Goal: Task Accomplishment & Management: Complete application form

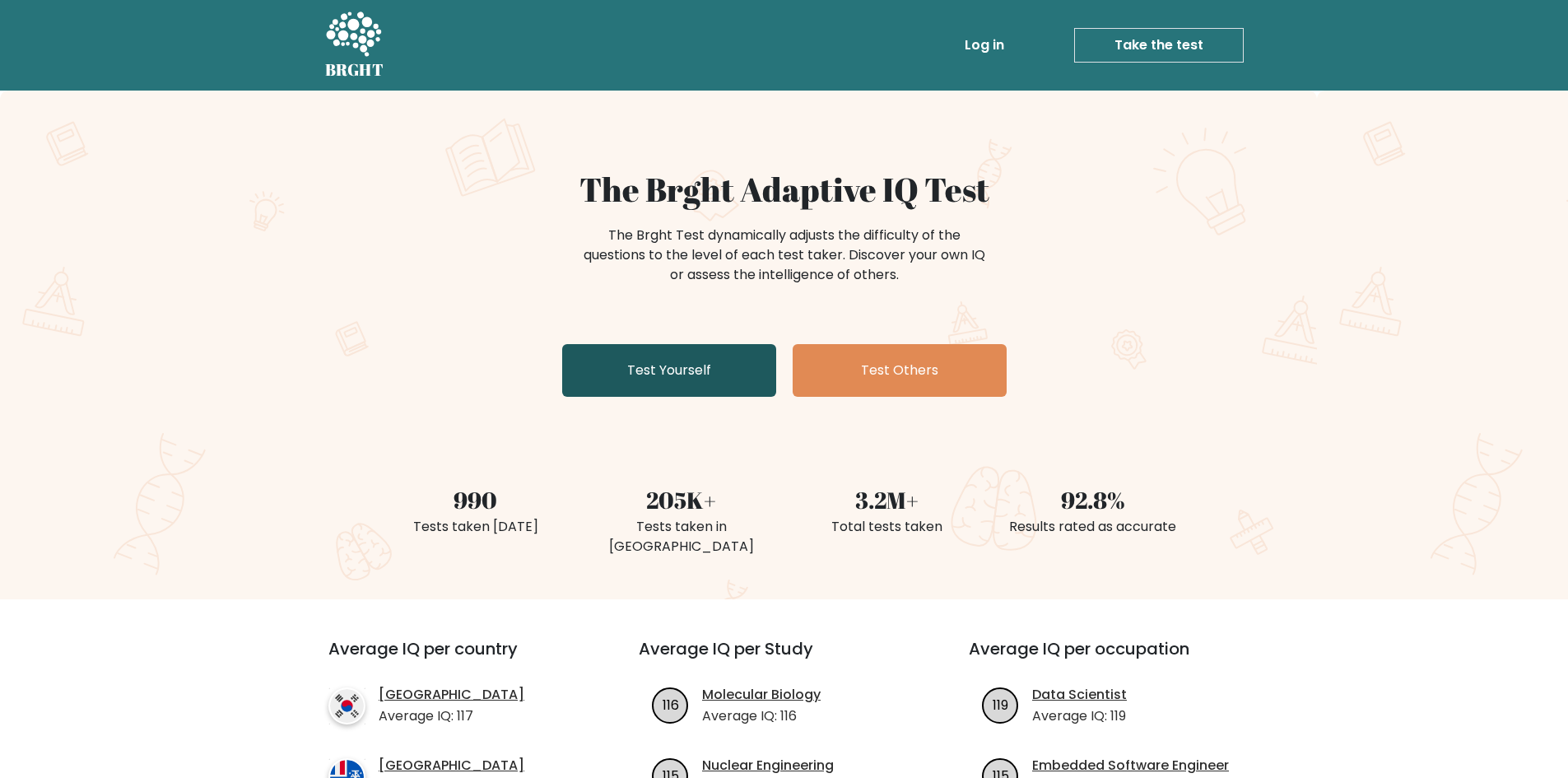
click at [684, 367] on link "Test Yourself" at bounding box center [669, 370] width 214 height 52
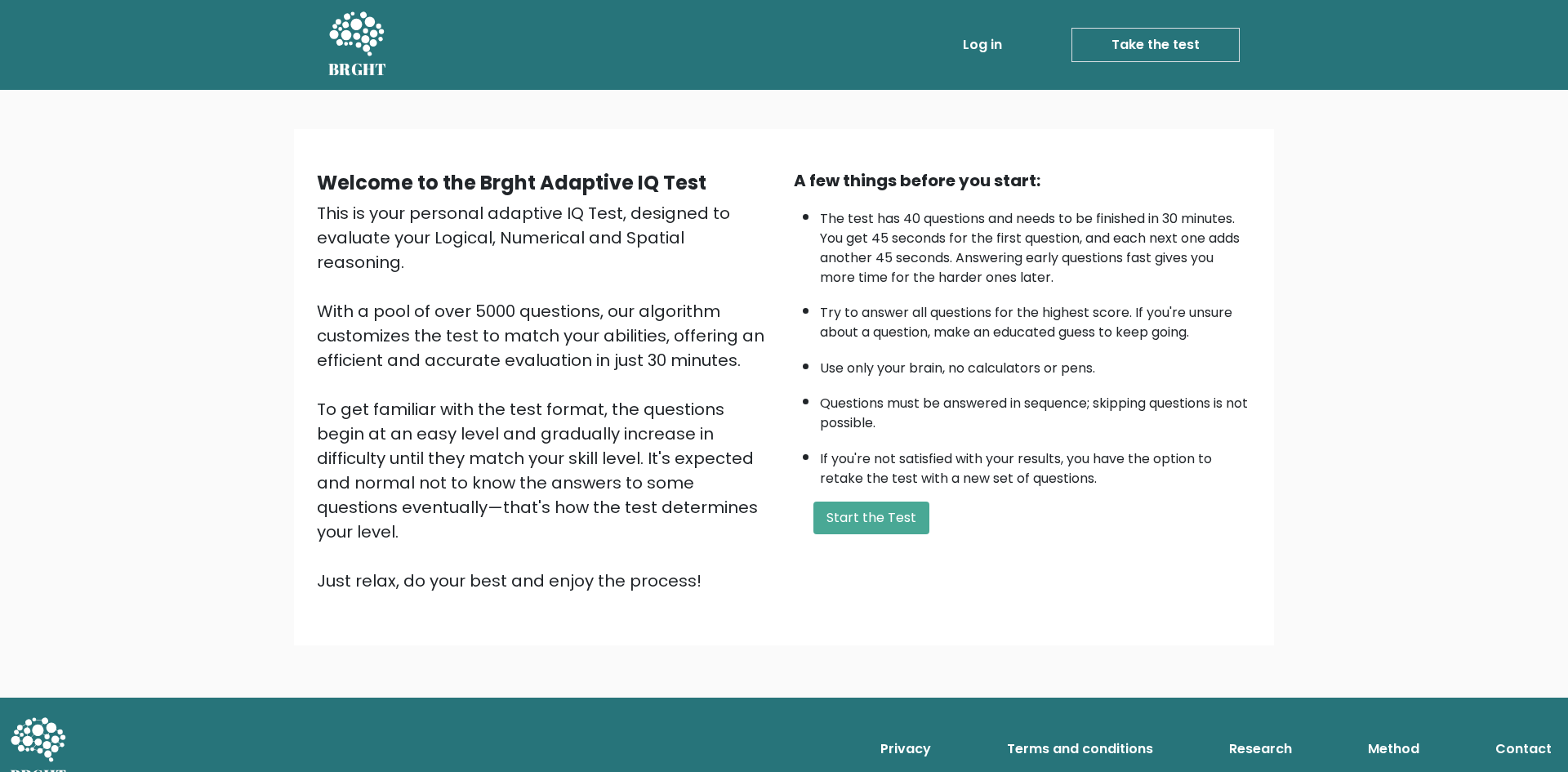
drag, startPoint x: 890, startPoint y: 516, endPoint x: 871, endPoint y: 479, distance: 41.6
click at [885, 500] on div "A few things before you start: The test has 40 questions and needs to be finish…" at bounding box center [1023, 380] width 477 height 424
click at [895, 519] on button "Start the Test" at bounding box center [872, 517] width 116 height 32
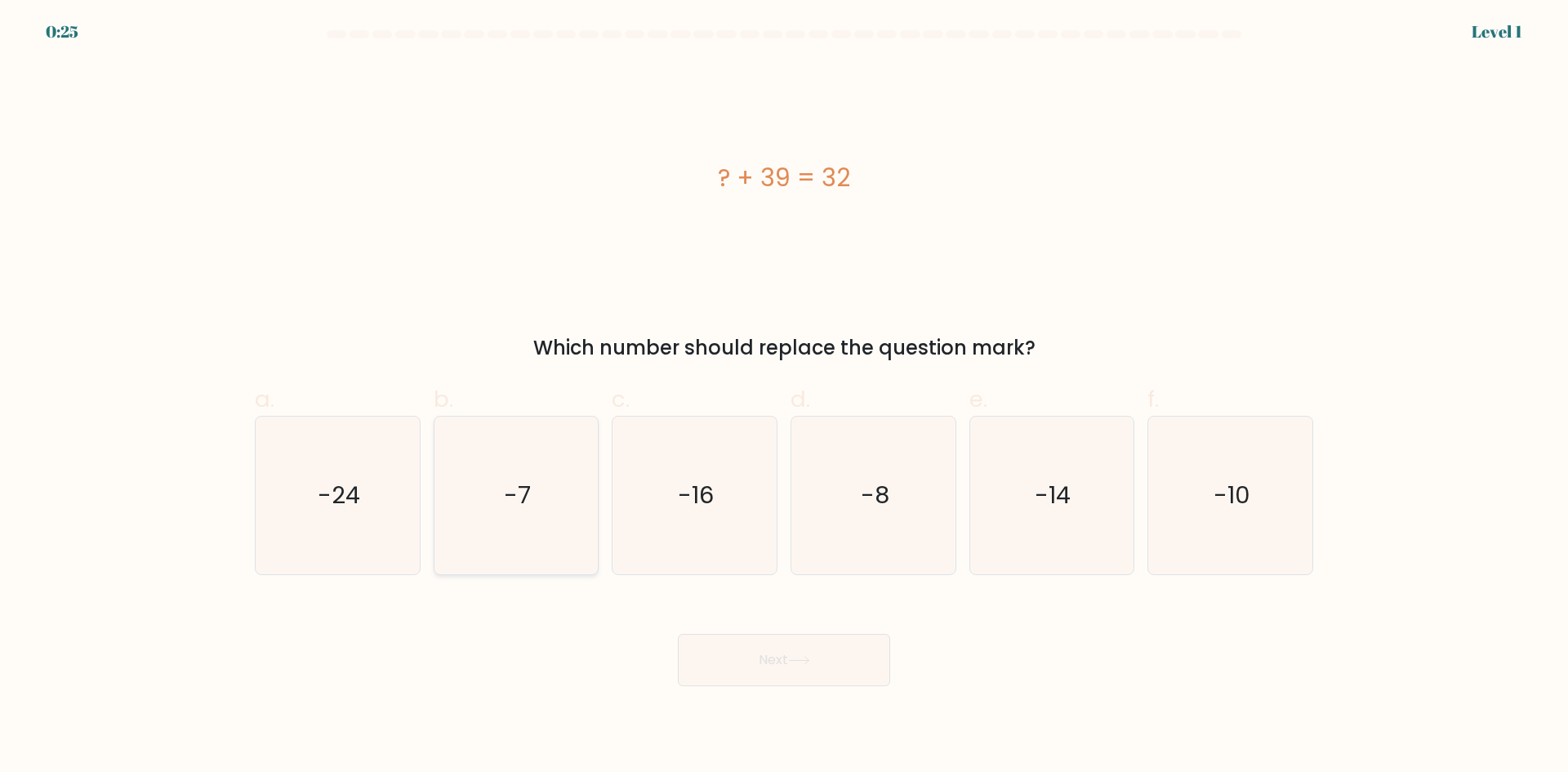
click at [515, 490] on text "-7" at bounding box center [517, 495] width 27 height 32
click at [784, 397] on input "b. -7" at bounding box center [784, 391] width 1 height 10
radio input "true"
click at [795, 669] on button "Next" at bounding box center [783, 660] width 212 height 52
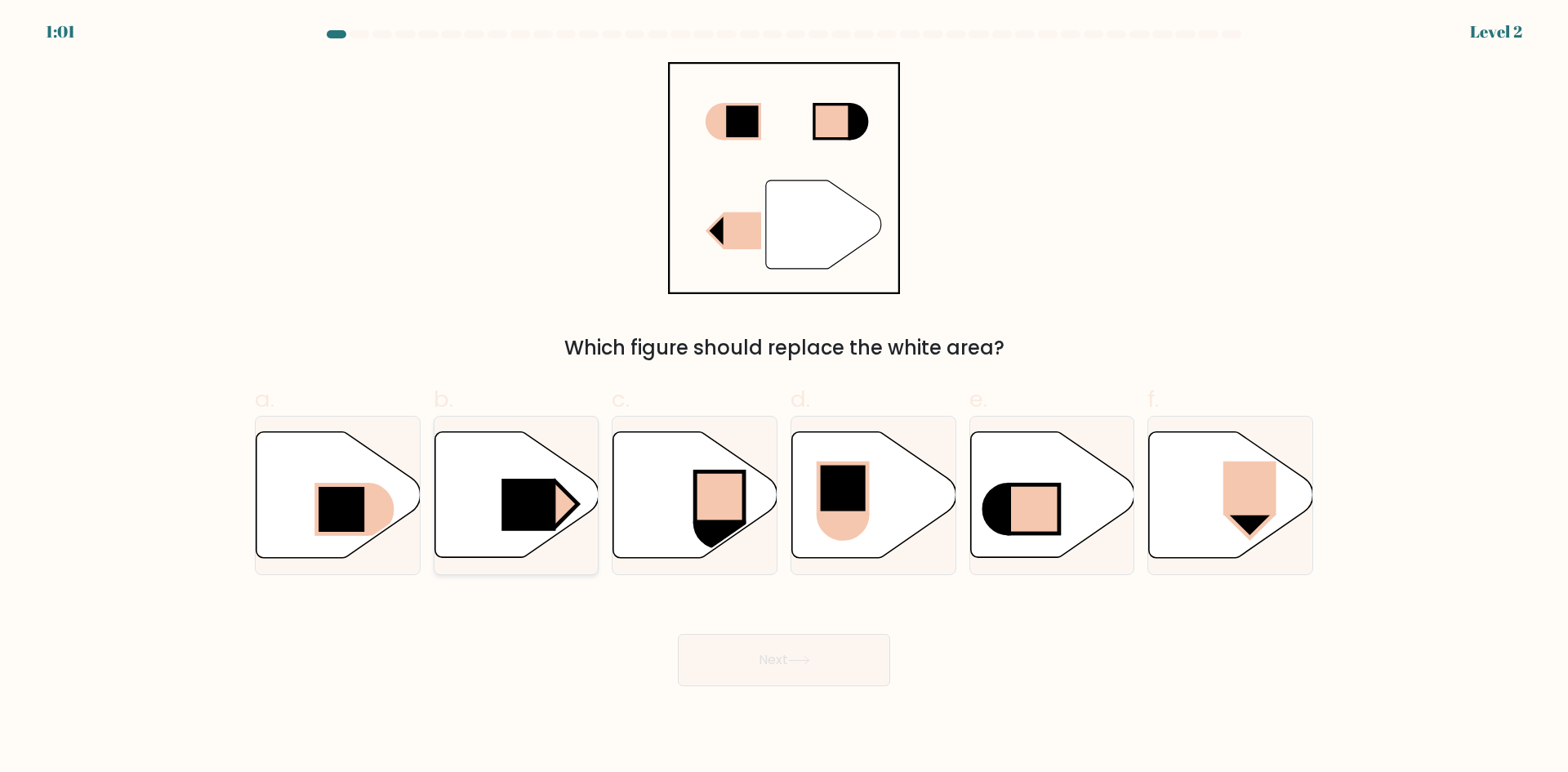
click at [500, 491] on icon at bounding box center [516, 495] width 164 height 126
click at [784, 397] on input "b." at bounding box center [784, 391] width 1 height 10
radio input "true"
click at [831, 667] on button "Next" at bounding box center [783, 660] width 212 height 52
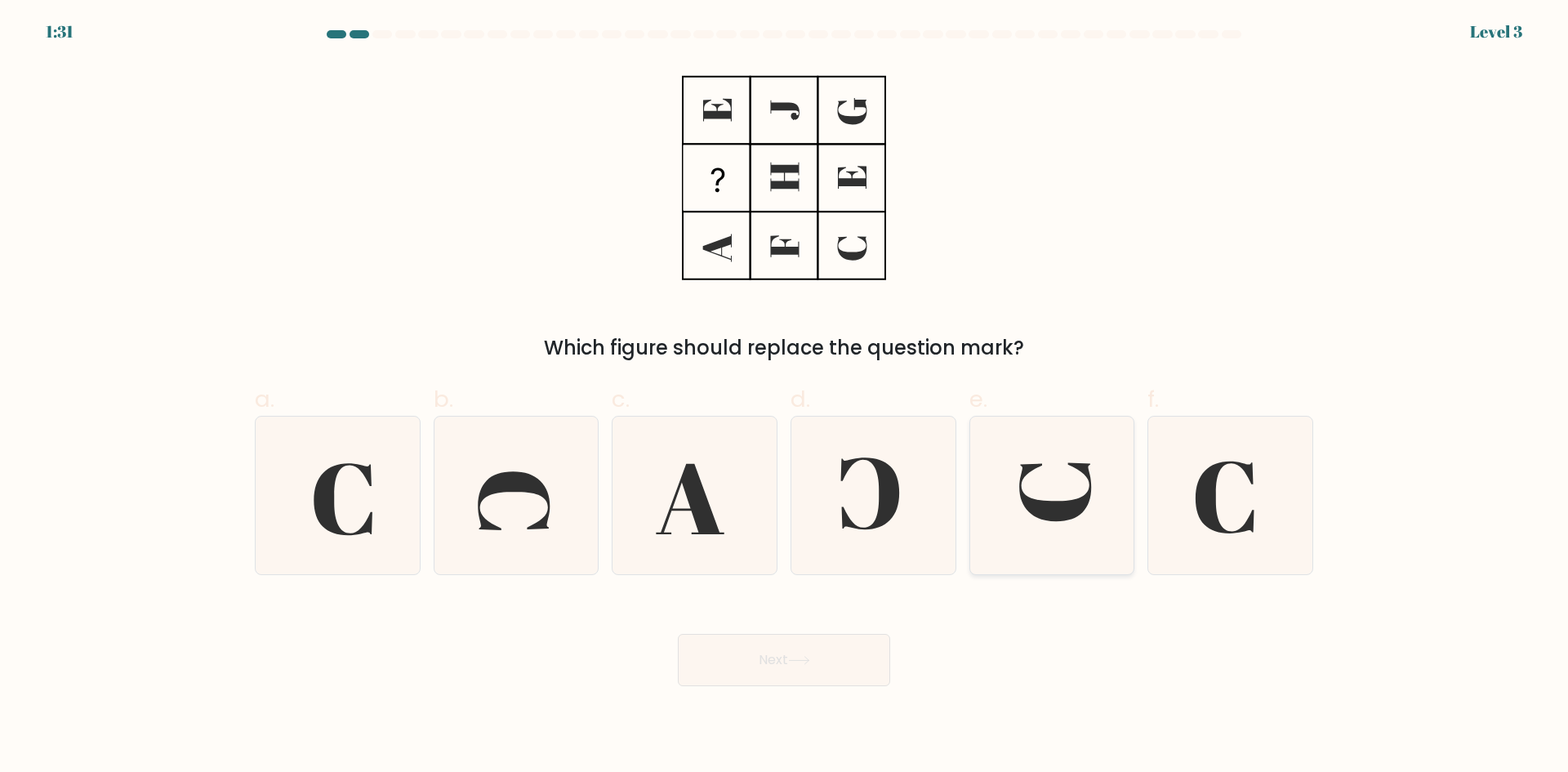
click at [1076, 484] on icon at bounding box center [1051, 495] width 158 height 158
click at [785, 397] on input "e." at bounding box center [784, 391] width 1 height 10
radio input "true"
click at [787, 668] on button "Next" at bounding box center [783, 660] width 212 height 52
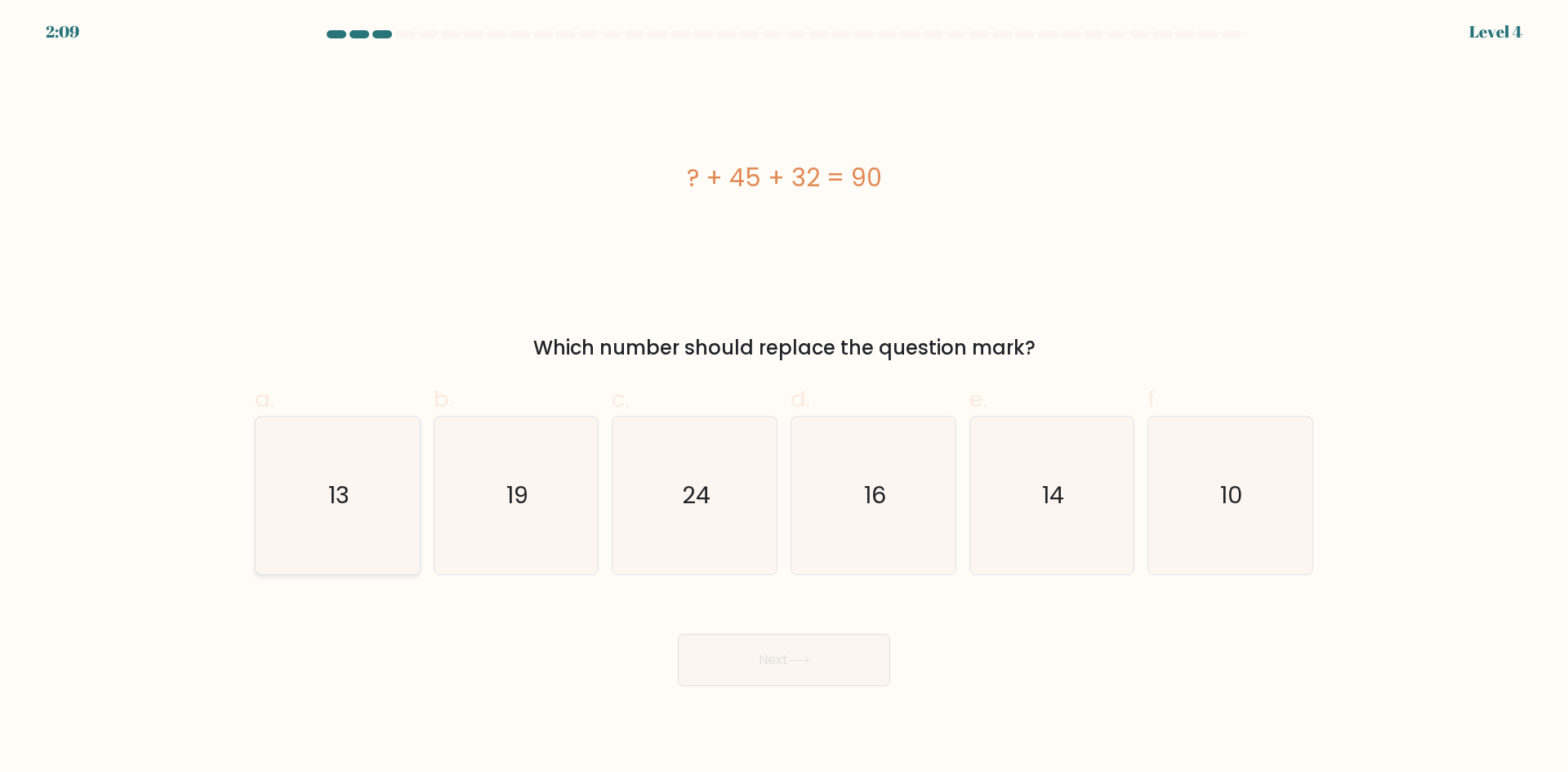
click at [302, 508] on icon "13" at bounding box center [337, 495] width 158 height 158
click at [784, 397] on input "a. 13" at bounding box center [784, 391] width 1 height 10
radio input "true"
click at [862, 659] on button "Next" at bounding box center [783, 660] width 212 height 52
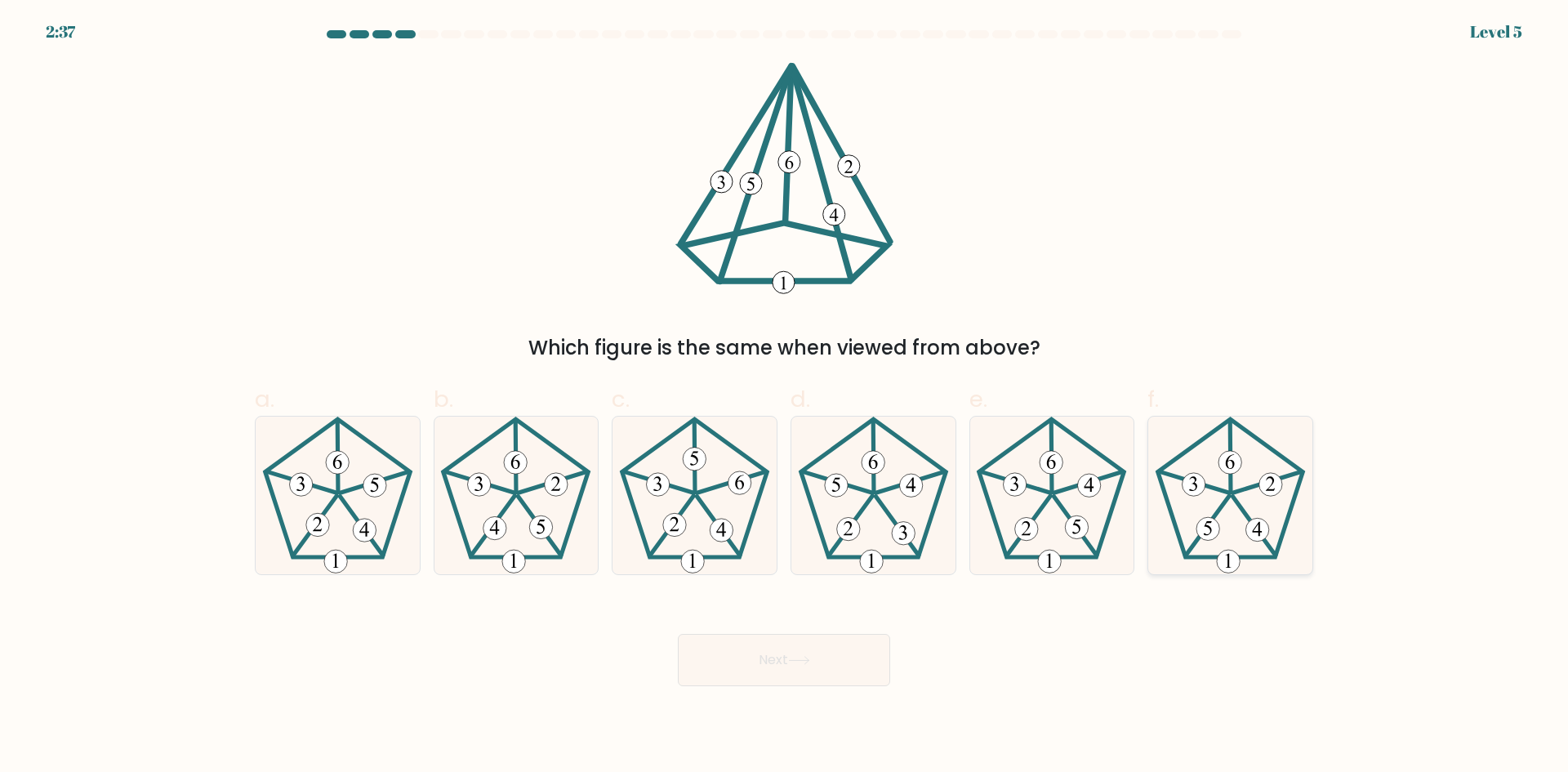
click at [1254, 497] on icon at bounding box center [1230, 495] width 158 height 158
click at [785, 397] on input "f." at bounding box center [784, 391] width 1 height 10
radio input "true"
click at [782, 656] on button "Next" at bounding box center [783, 660] width 212 height 52
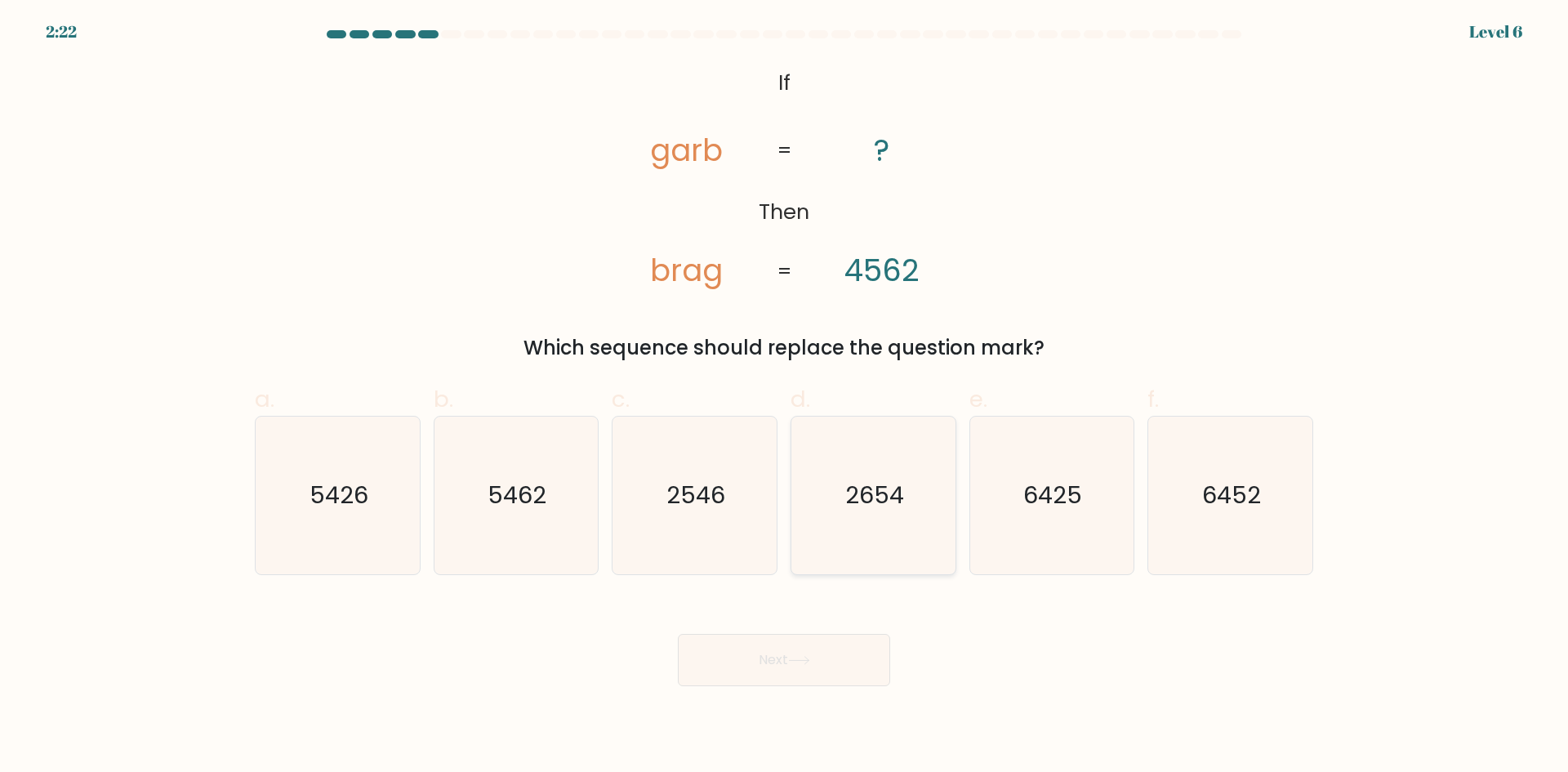
click at [900, 547] on icon "2654" at bounding box center [873, 495] width 158 height 158
click at [785, 397] on input "d. 2654" at bounding box center [784, 391] width 1 height 10
radio input "true"
click at [822, 645] on button "Next" at bounding box center [783, 660] width 212 height 52
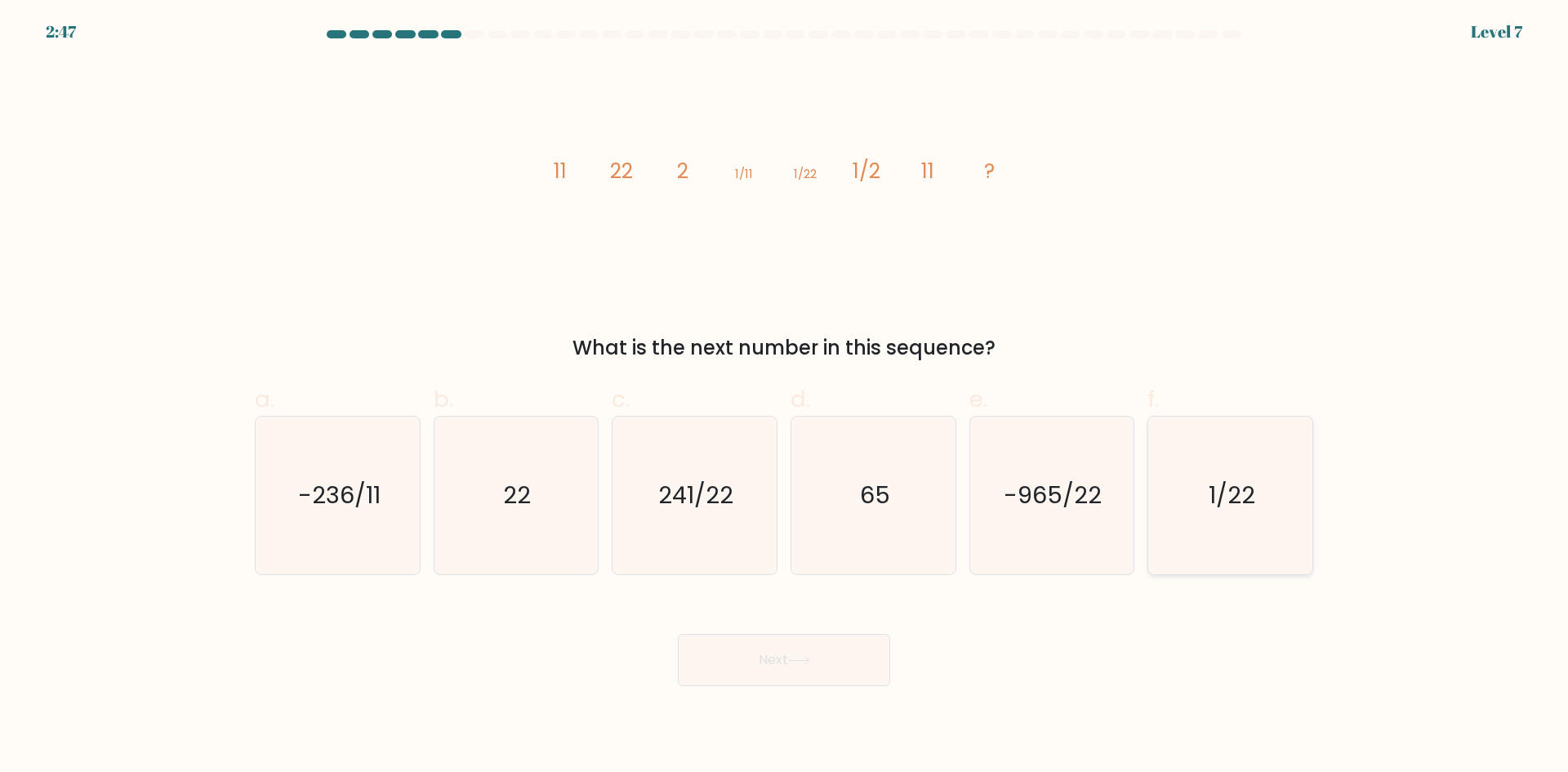
click at [1214, 505] on text "1/22" at bounding box center [1231, 495] width 47 height 32
click at [785, 397] on input "f. 1/22" at bounding box center [784, 391] width 1 height 10
radio input "true"
click at [767, 652] on button "Next" at bounding box center [783, 660] width 212 height 52
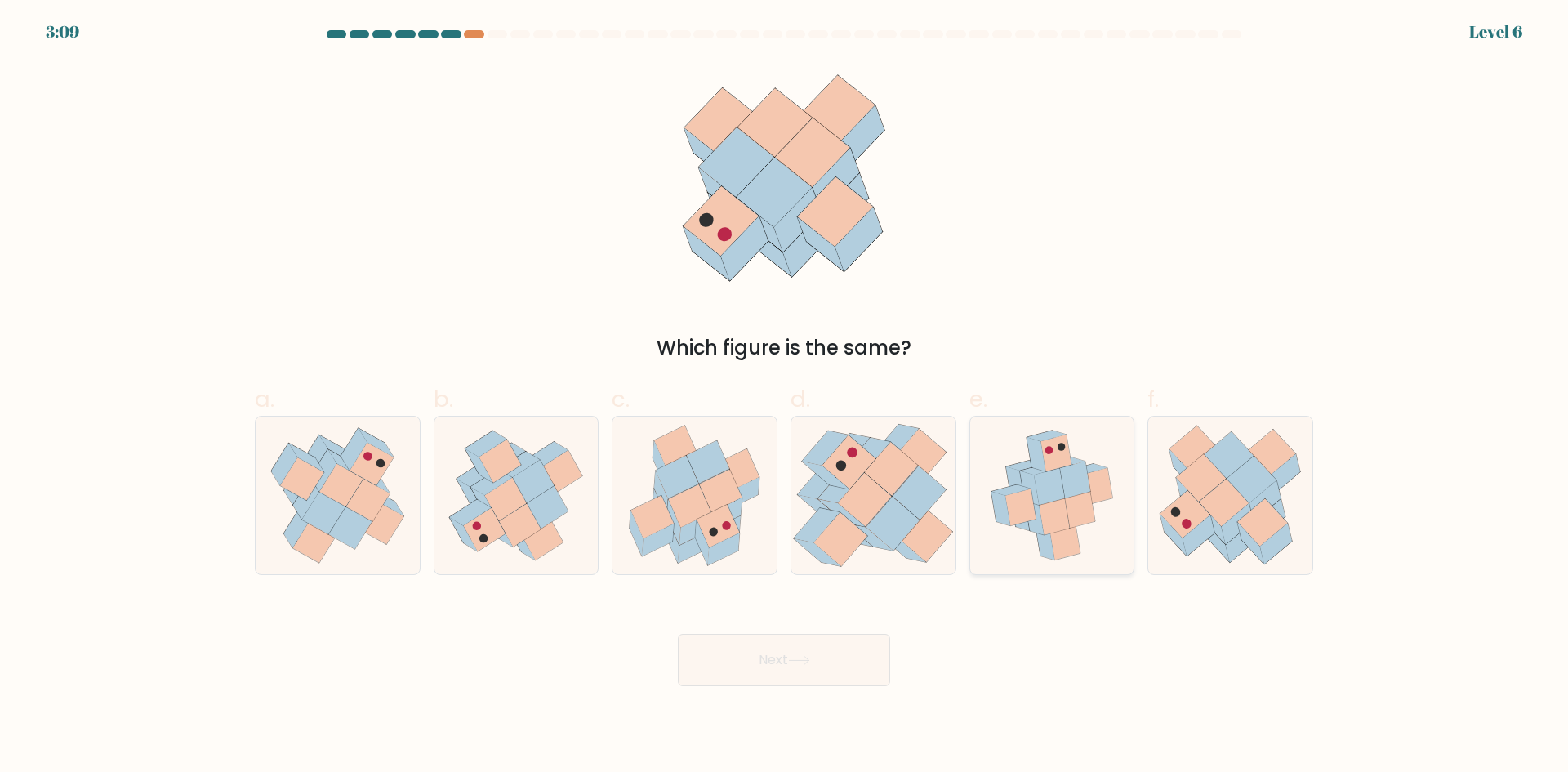
click at [1080, 484] on icon at bounding box center [1075, 479] width 30 height 37
click at [785, 397] on input "e." at bounding box center [784, 391] width 1 height 10
radio input "true"
click at [809, 647] on button "Next" at bounding box center [783, 660] width 212 height 52
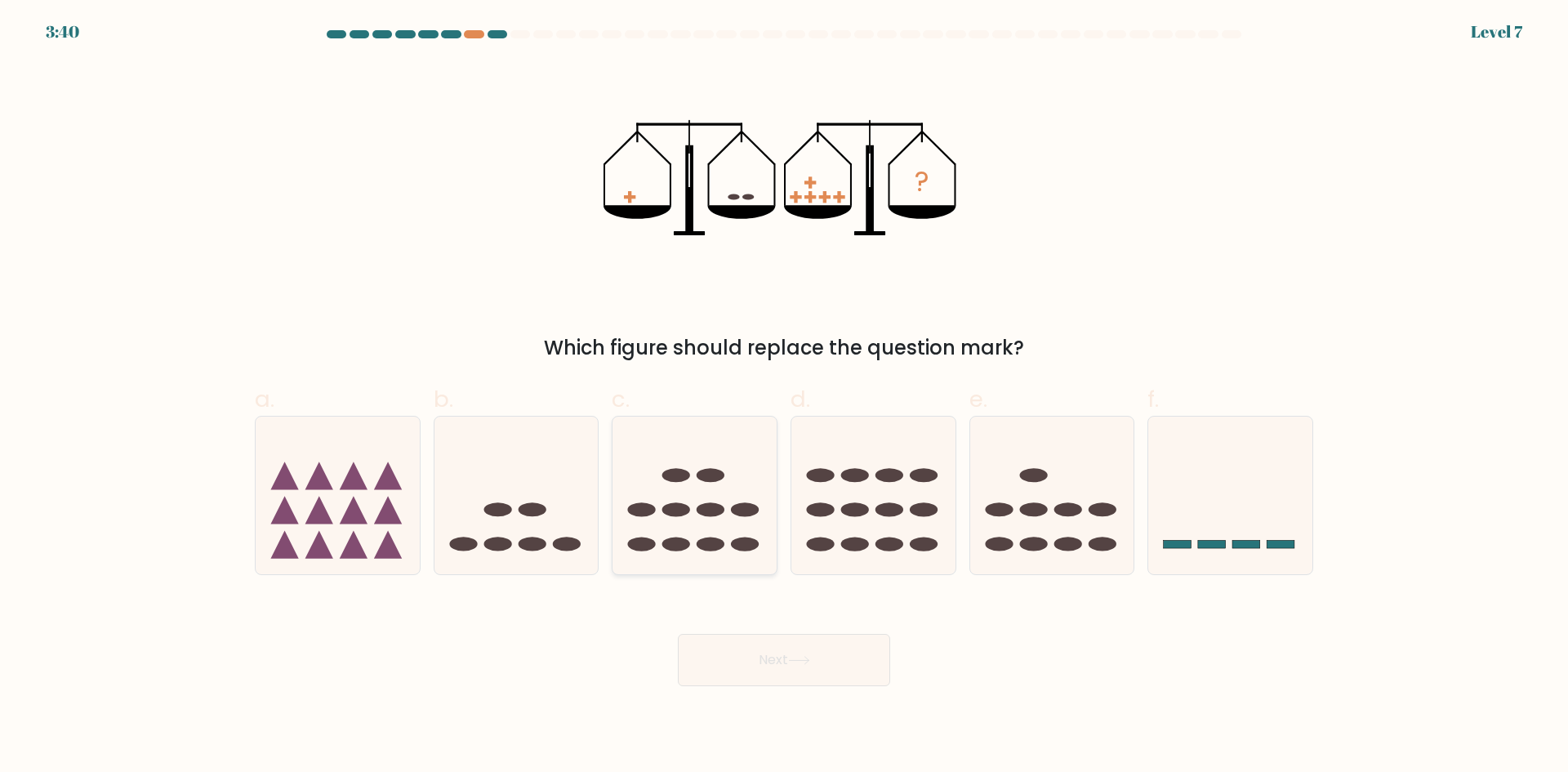
click at [699, 512] on ellipse at bounding box center [711, 510] width 28 height 14
click at [784, 397] on input "c." at bounding box center [784, 391] width 1 height 10
radio input "true"
click at [804, 660] on icon at bounding box center [798, 660] width 20 height 8
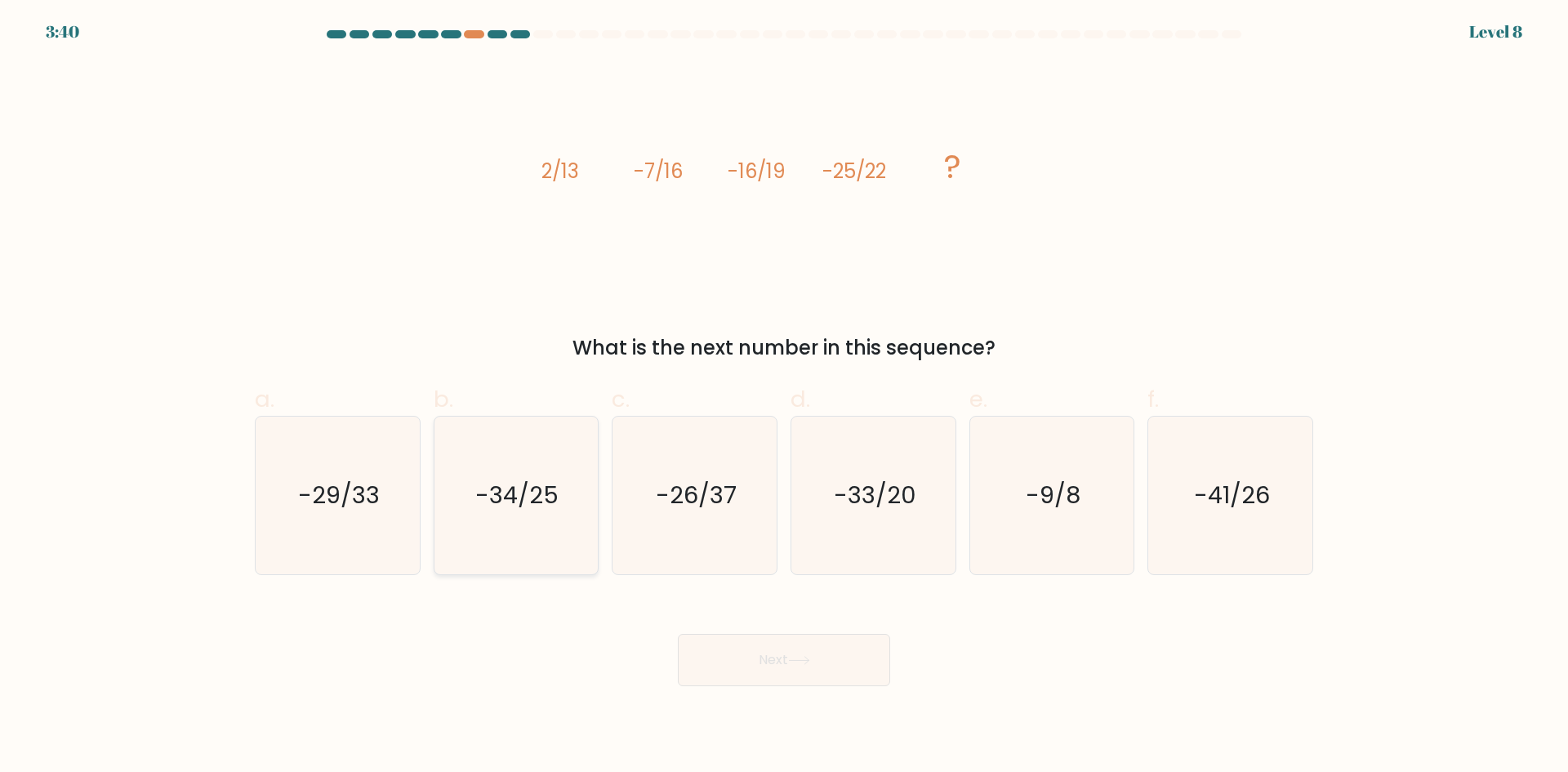
click at [531, 503] on text "-34/25" at bounding box center [518, 495] width 84 height 32
click at [784, 397] on input "b. -34/25" at bounding box center [784, 391] width 1 height 10
radio input "true"
click at [784, 665] on button "Next" at bounding box center [783, 660] width 212 height 52
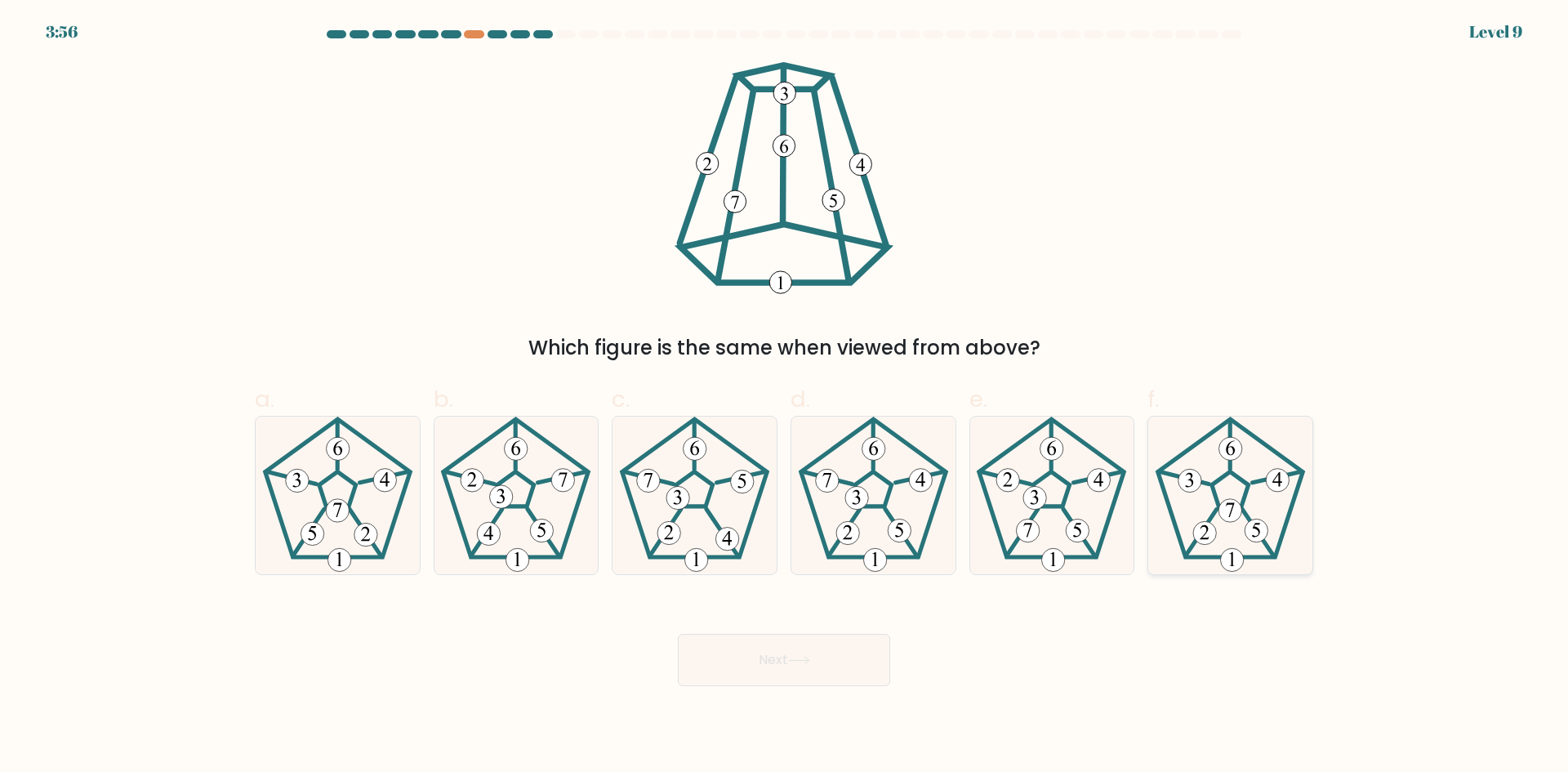
click at [1230, 505] on 180 at bounding box center [1230, 510] width 23 height 23
click at [785, 397] on input "f." at bounding box center [784, 391] width 1 height 10
radio input "true"
click at [833, 650] on button "Next" at bounding box center [783, 660] width 212 height 52
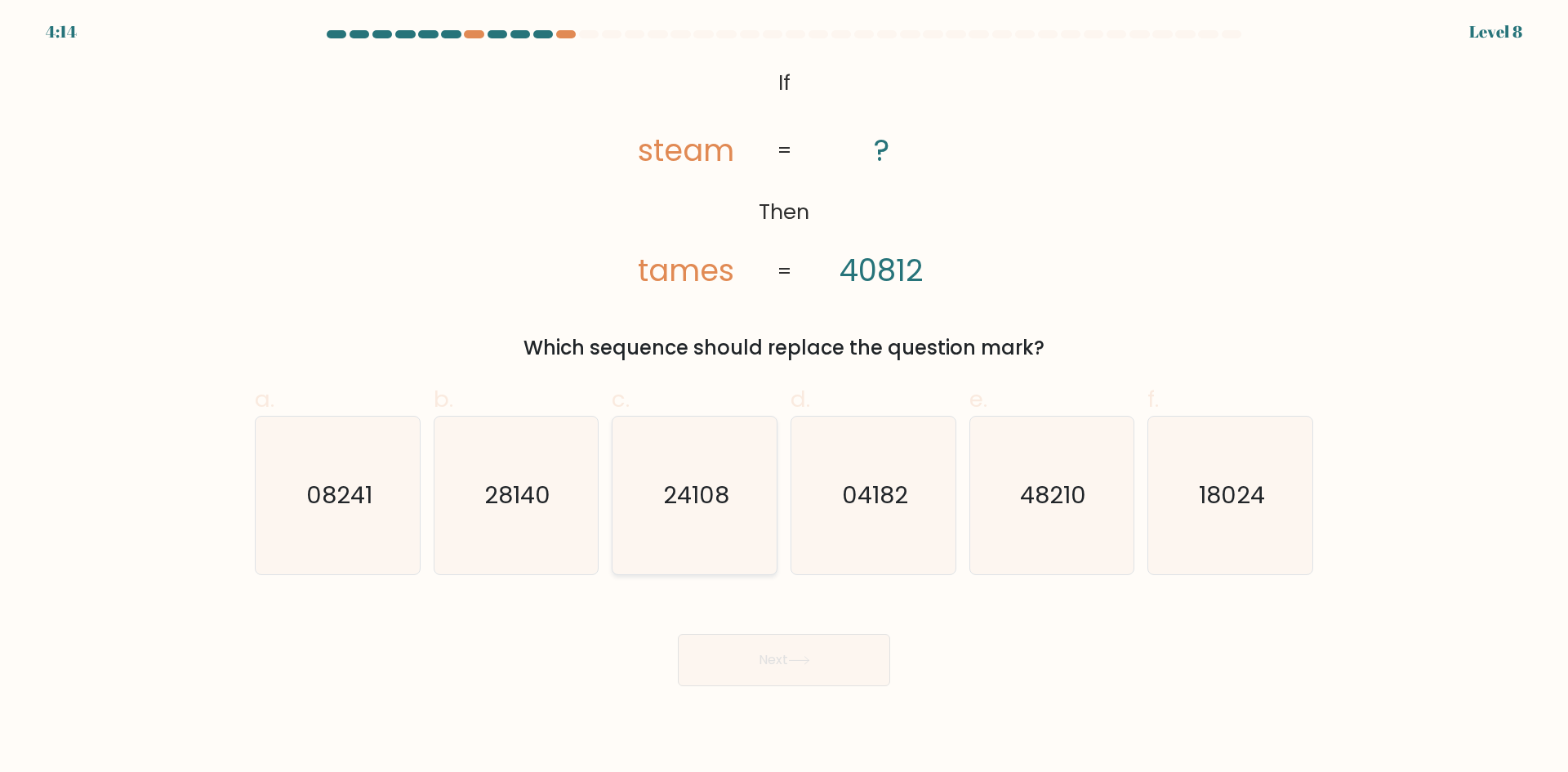
click at [677, 515] on icon "24108" at bounding box center [695, 495] width 158 height 158
click at [784, 397] on input "c. 24108" at bounding box center [784, 391] width 1 height 10
radio input "true"
click at [768, 658] on button "Next" at bounding box center [783, 660] width 212 height 52
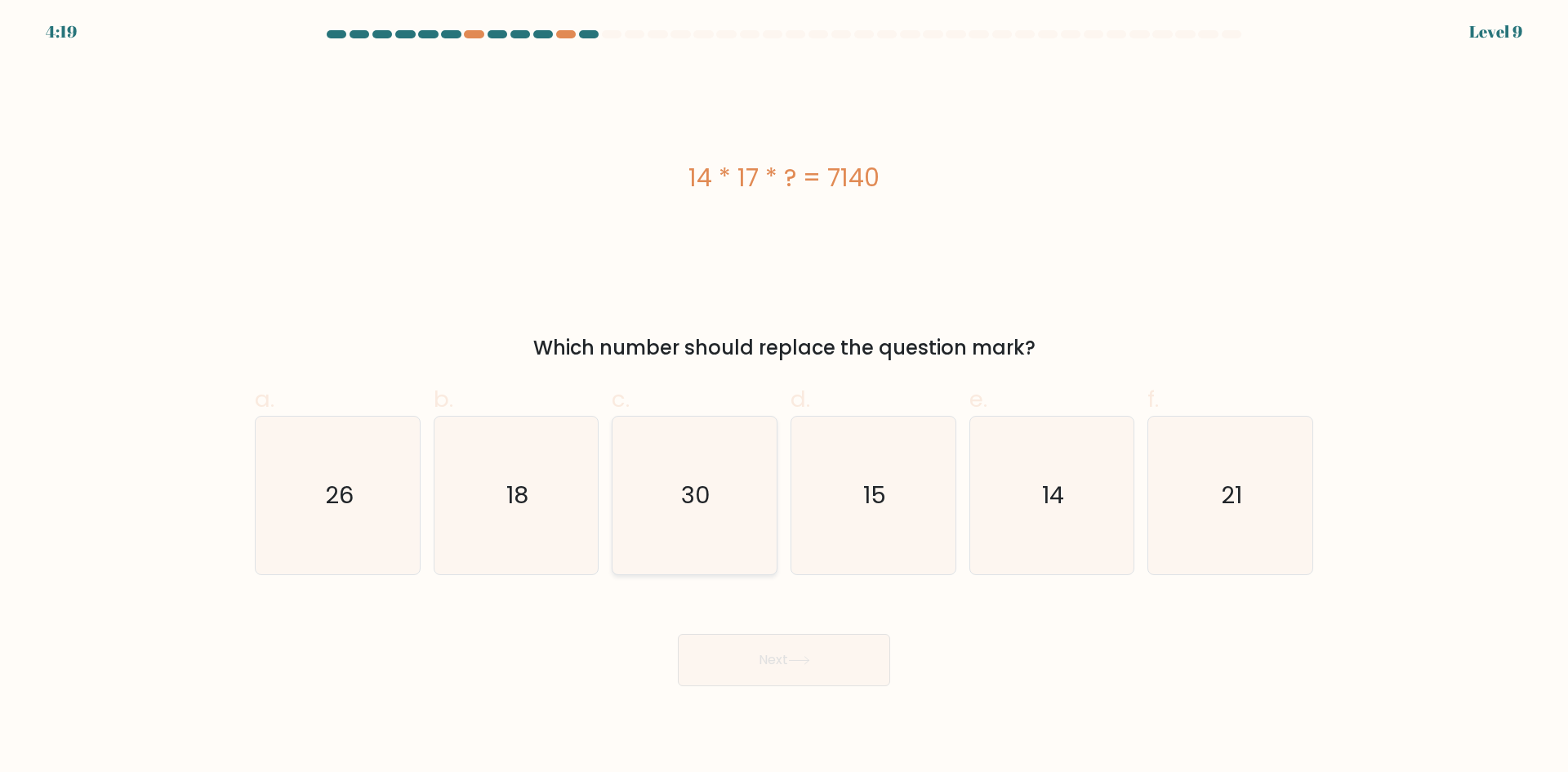
click at [744, 505] on icon "30" at bounding box center [695, 495] width 158 height 158
click at [784, 397] on input "c. 30" at bounding box center [784, 391] width 1 height 10
radio input "true"
click at [749, 662] on button "Next" at bounding box center [783, 660] width 212 height 52
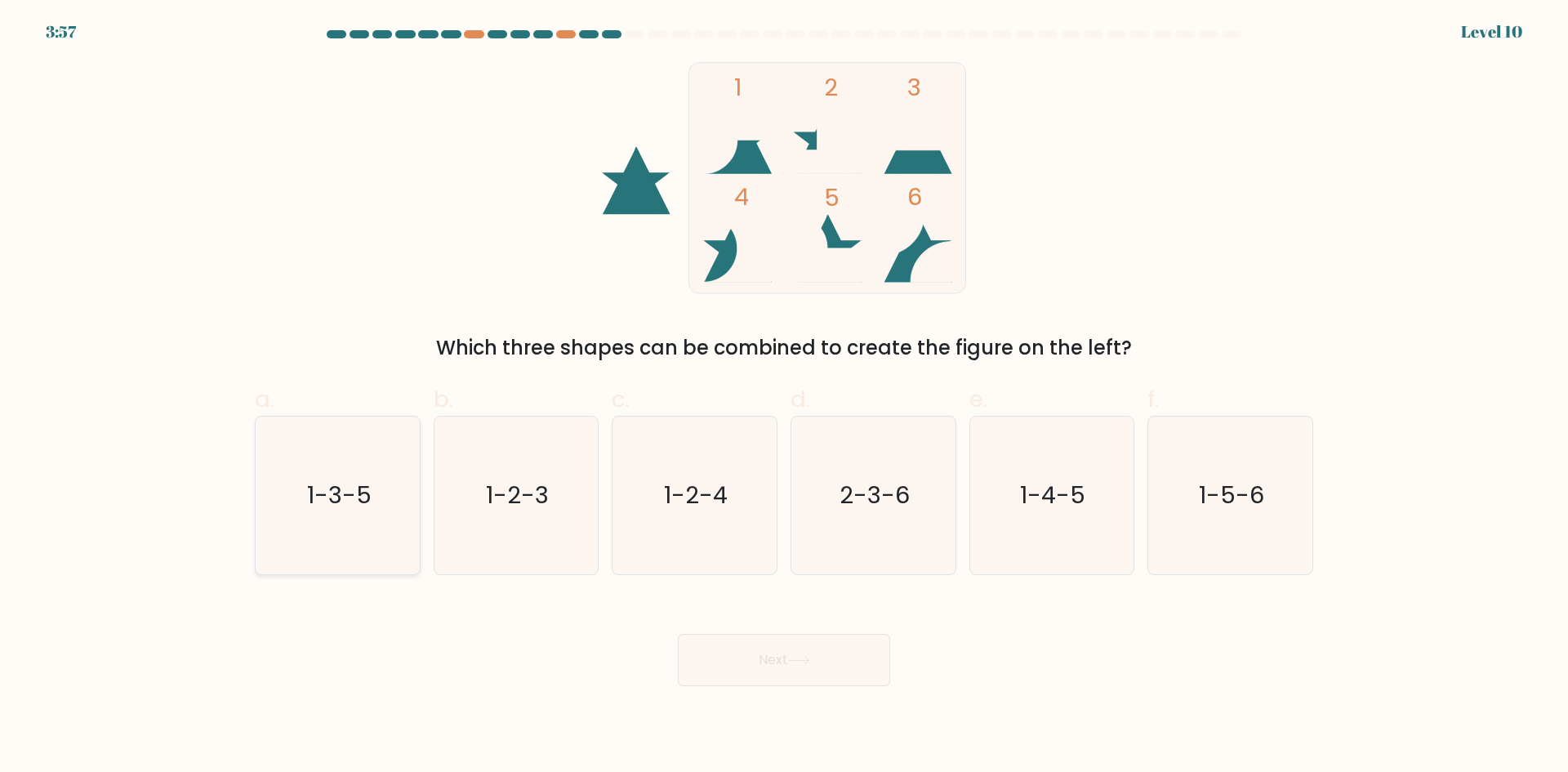
click at [306, 527] on icon "1-3-5" at bounding box center [337, 495] width 158 height 158
click at [784, 397] on input "a. 1-3-5" at bounding box center [784, 391] width 1 height 10
radio input "true"
click at [735, 645] on button "Next" at bounding box center [783, 660] width 212 height 52
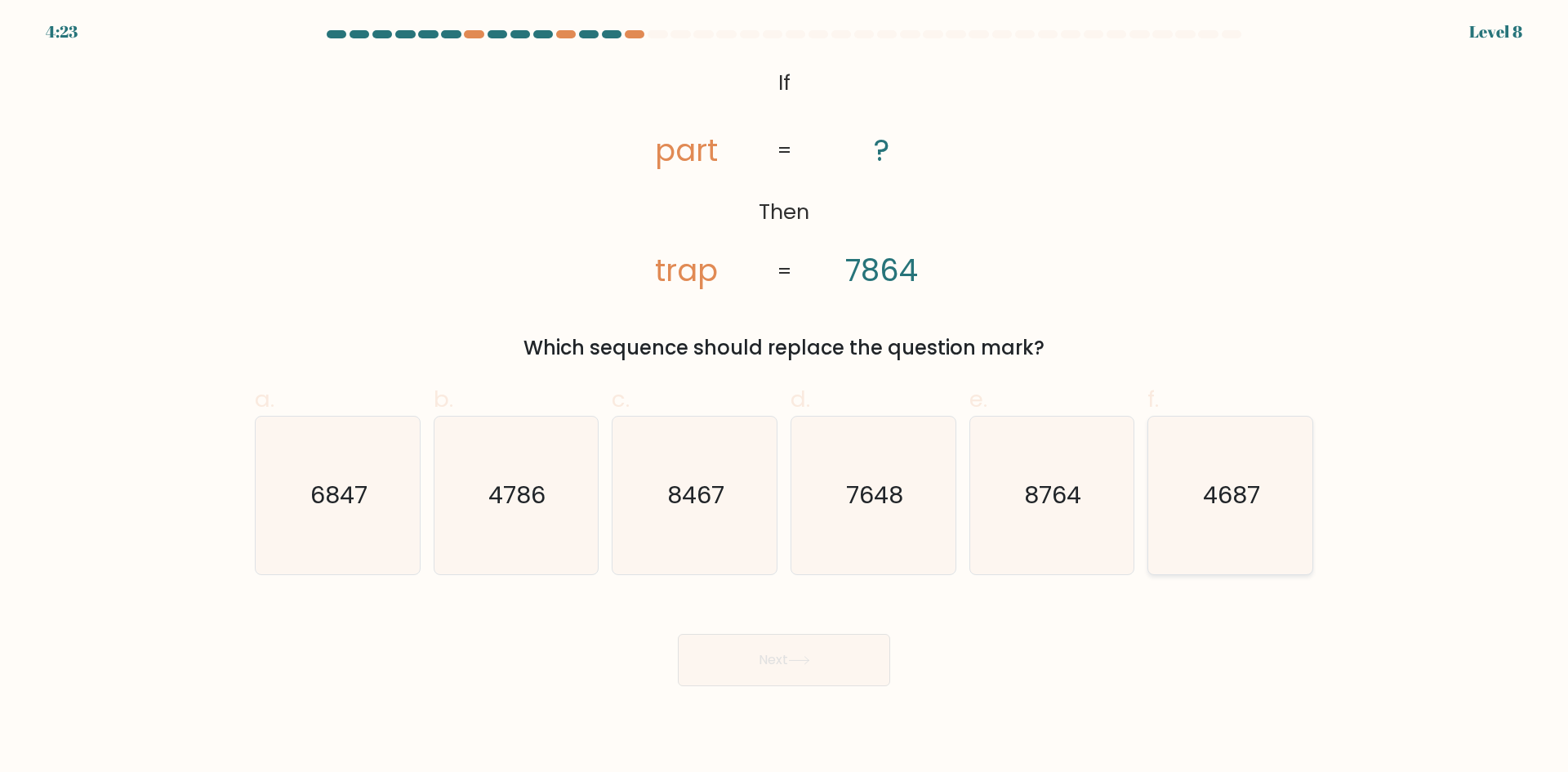
click at [1220, 504] on text "4687" at bounding box center [1232, 495] width 57 height 32
click at [785, 397] on input "f. 4687" at bounding box center [784, 391] width 1 height 10
radio input "true"
click at [810, 665] on button "Next" at bounding box center [783, 660] width 212 height 52
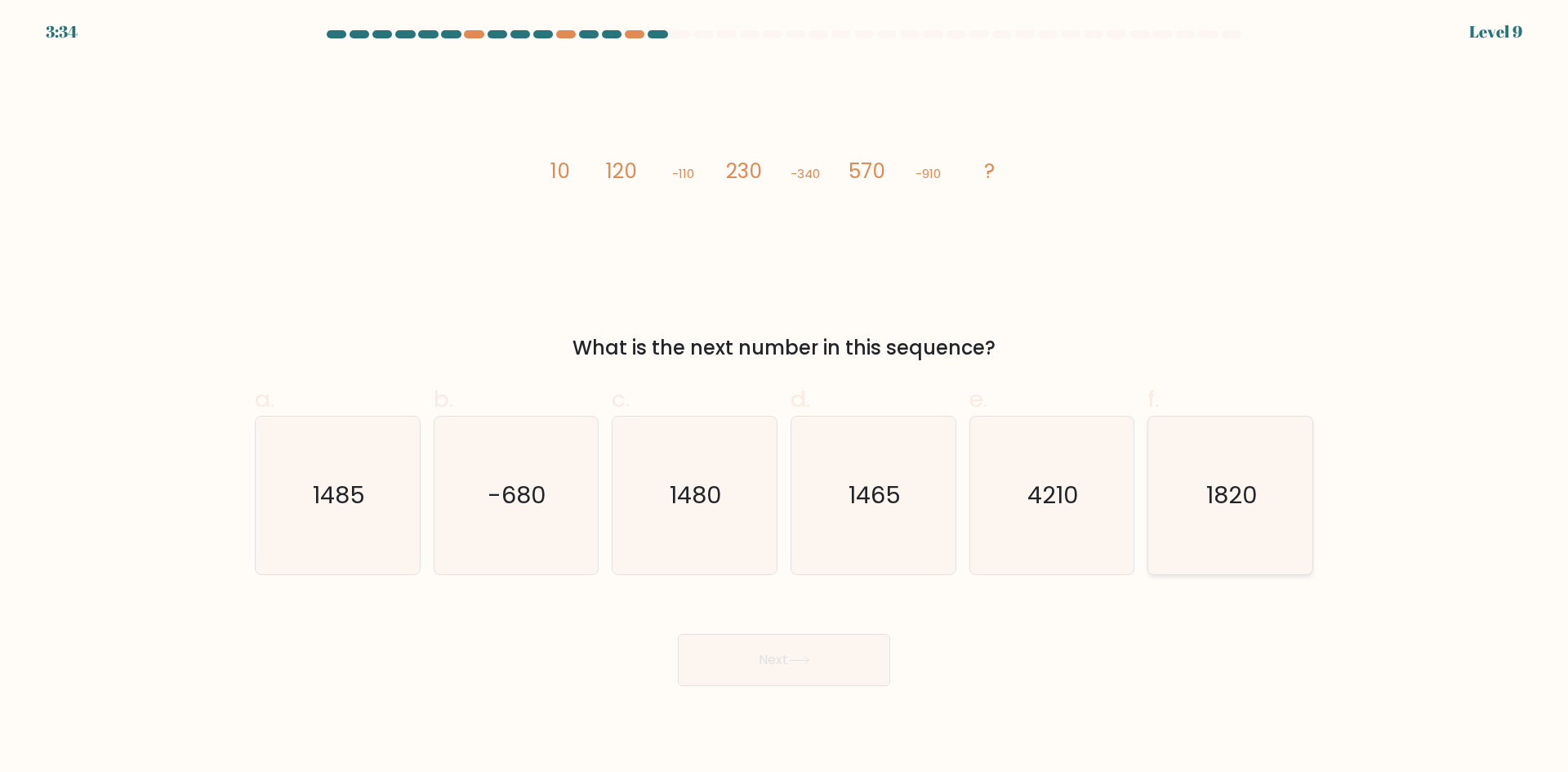
click at [1159, 468] on icon "1820" at bounding box center [1230, 495] width 158 height 158
click at [785, 397] on input "f. 1820" at bounding box center [784, 391] width 1 height 10
radio input "true"
click at [832, 656] on button "Next" at bounding box center [783, 660] width 212 height 52
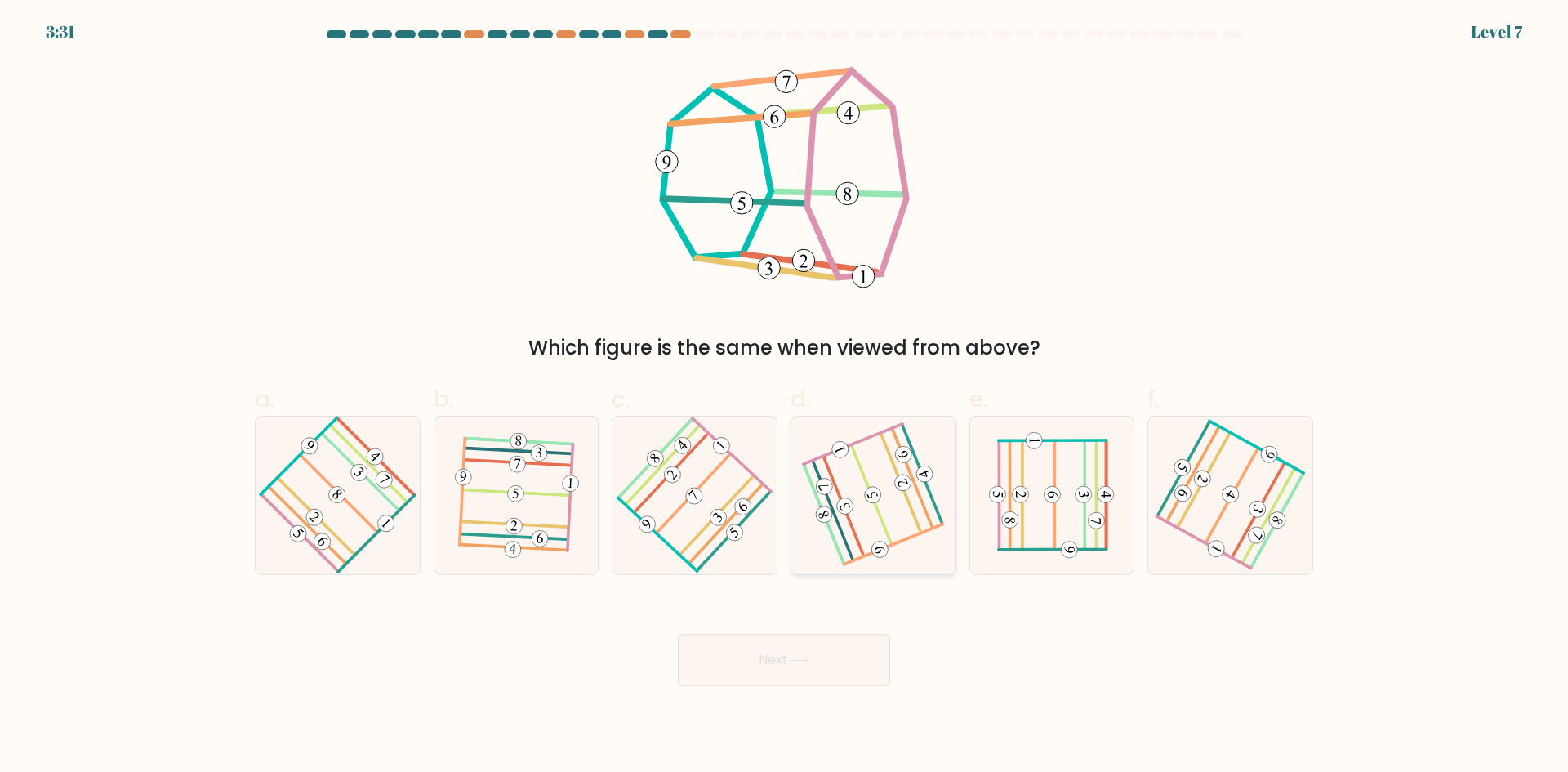
click at [889, 533] on 584 at bounding box center [873, 495] width 41 height 101
click at [785, 397] on input "d." at bounding box center [784, 391] width 1 height 10
radio input "true"
click at [773, 671] on button "Next" at bounding box center [783, 660] width 212 height 52
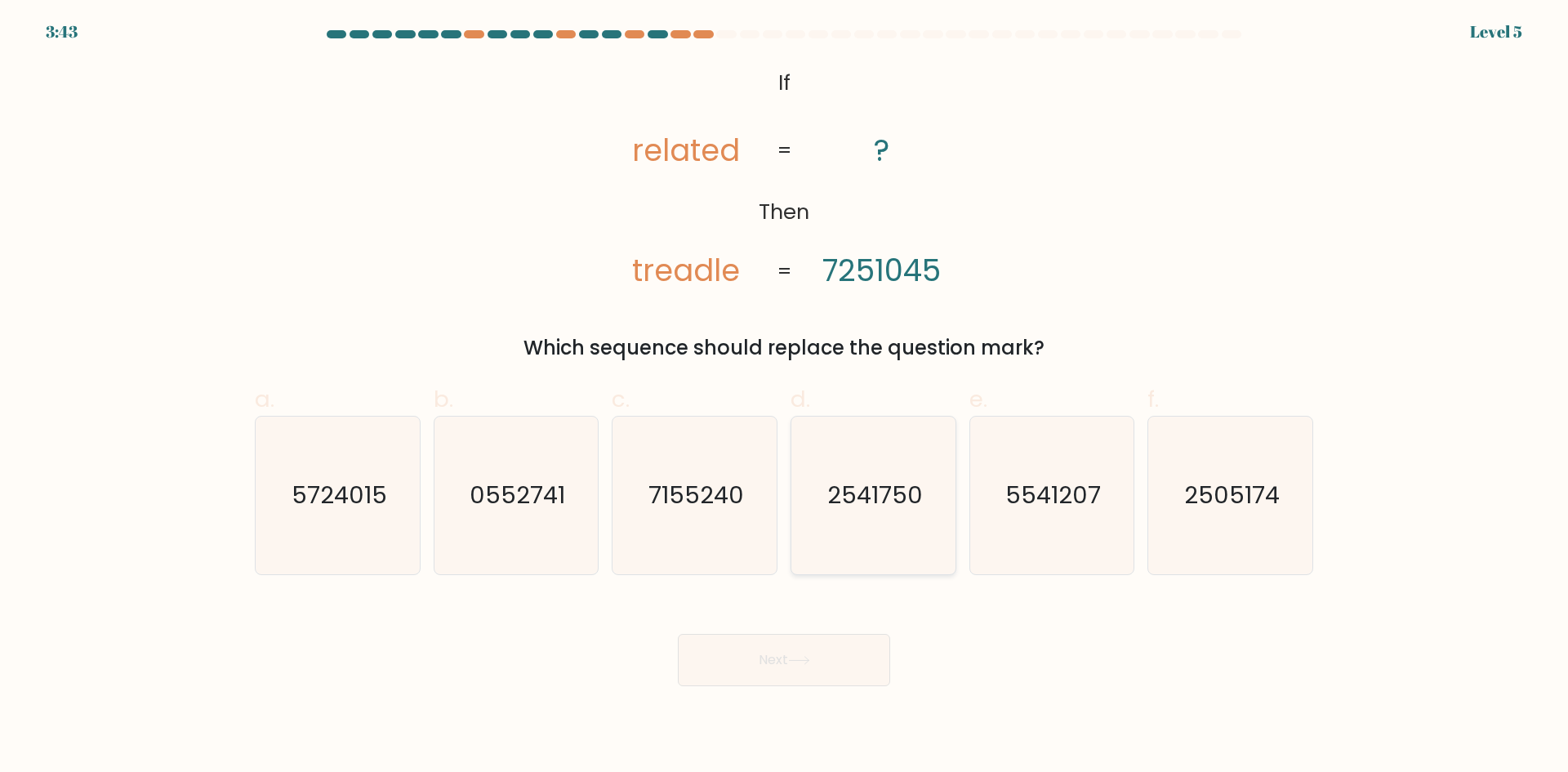
click at [896, 522] on icon "2541750" at bounding box center [873, 495] width 158 height 158
click at [785, 397] on input "d. 2541750" at bounding box center [784, 391] width 1 height 10
radio input "true"
click at [821, 657] on button "Next" at bounding box center [783, 660] width 212 height 52
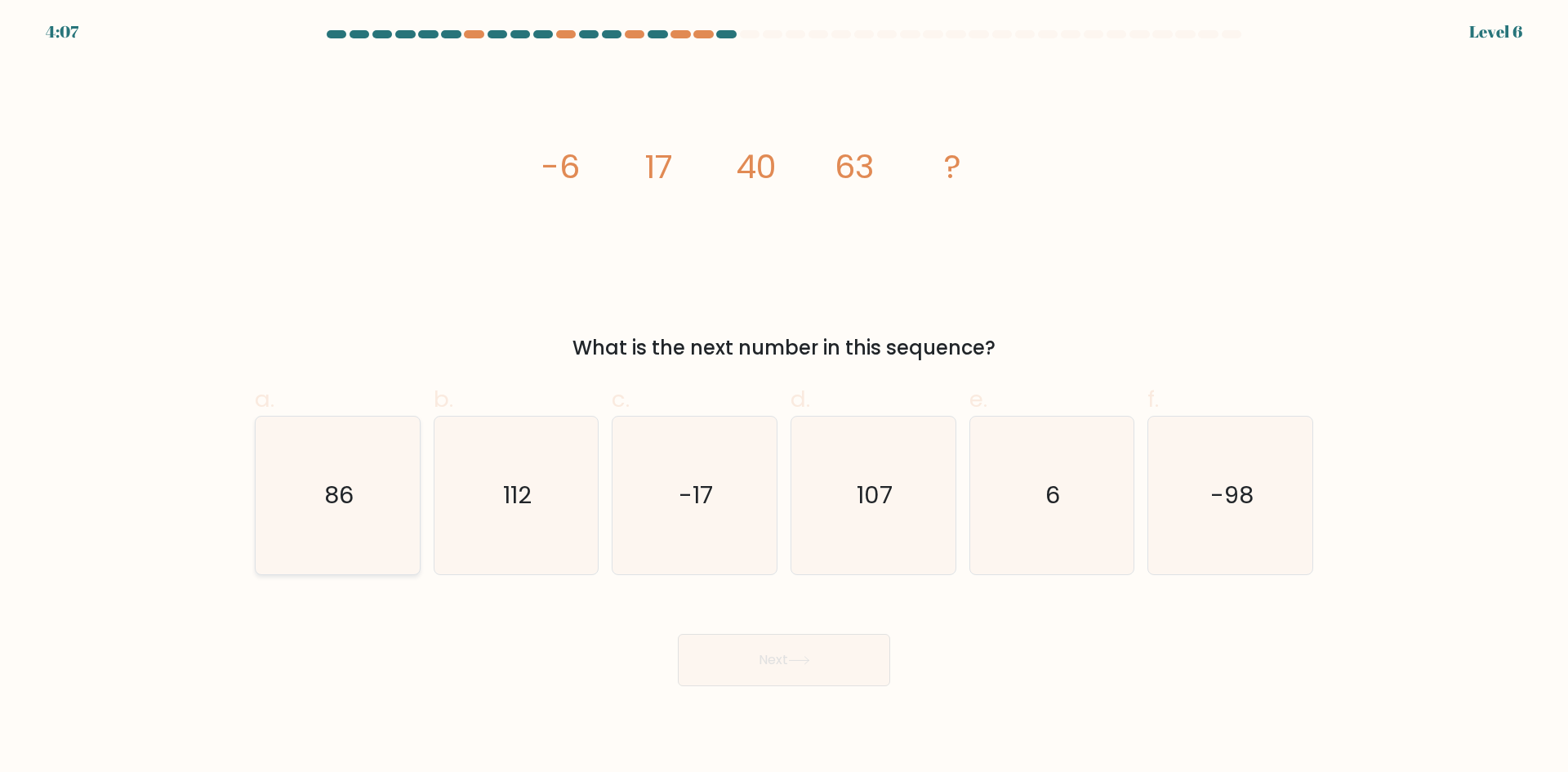
click at [376, 501] on icon "86" at bounding box center [337, 495] width 158 height 158
click at [784, 397] on input "a. 86" at bounding box center [784, 391] width 1 height 10
radio input "true"
click at [819, 658] on button "Next" at bounding box center [783, 660] width 212 height 52
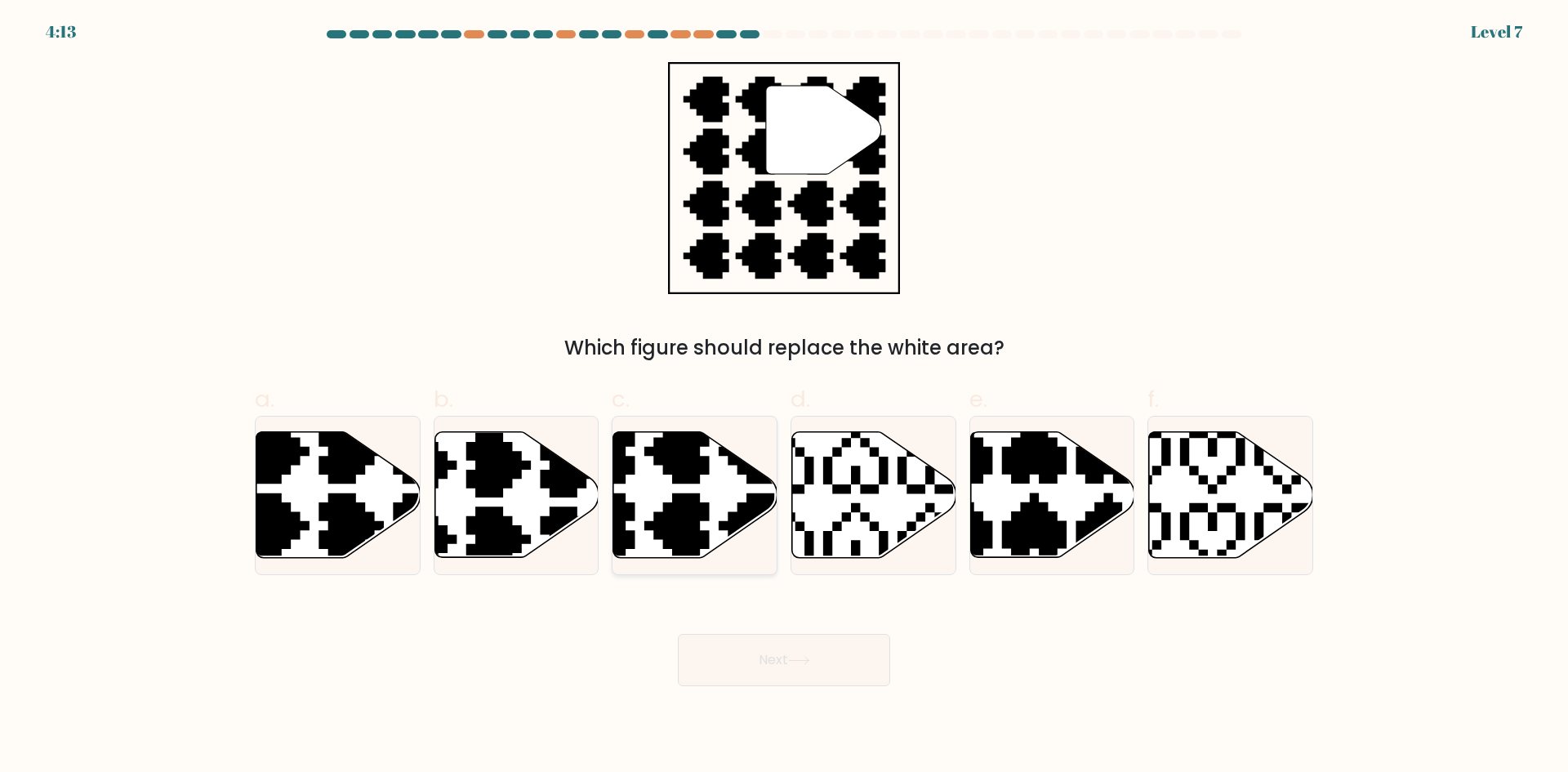
click at [697, 496] on icon at bounding box center [640, 562] width 288 height 288
click at [784, 397] on input "c." at bounding box center [784, 391] width 1 height 10
radio input "true"
click at [786, 658] on button "Next" at bounding box center [783, 660] width 212 height 52
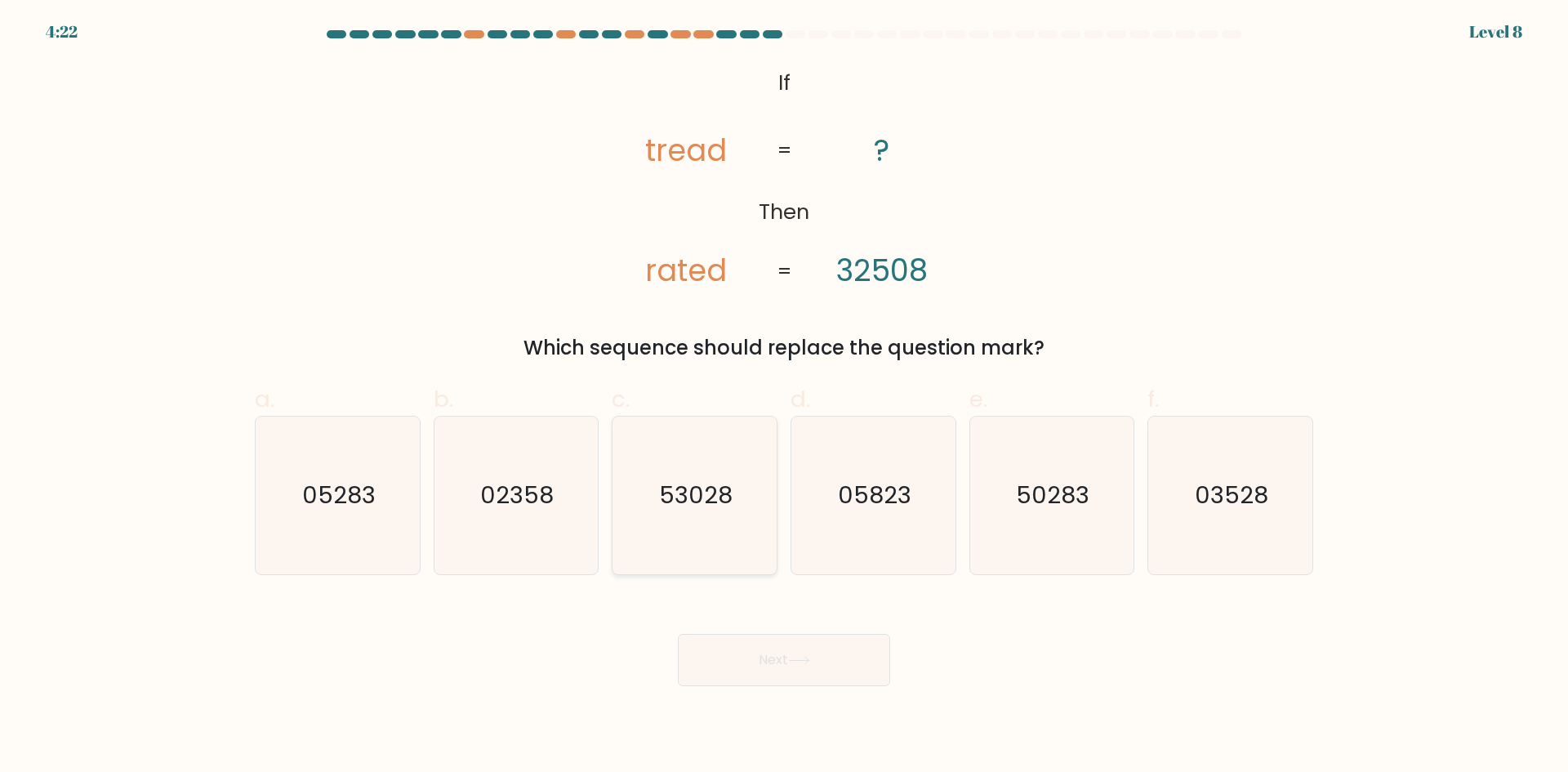
click at [654, 482] on icon "53028" at bounding box center [695, 495] width 158 height 158
click at [784, 397] on input "c. 53028" at bounding box center [784, 391] width 1 height 10
radio input "true"
click at [762, 634] on button "Next" at bounding box center [783, 660] width 212 height 52
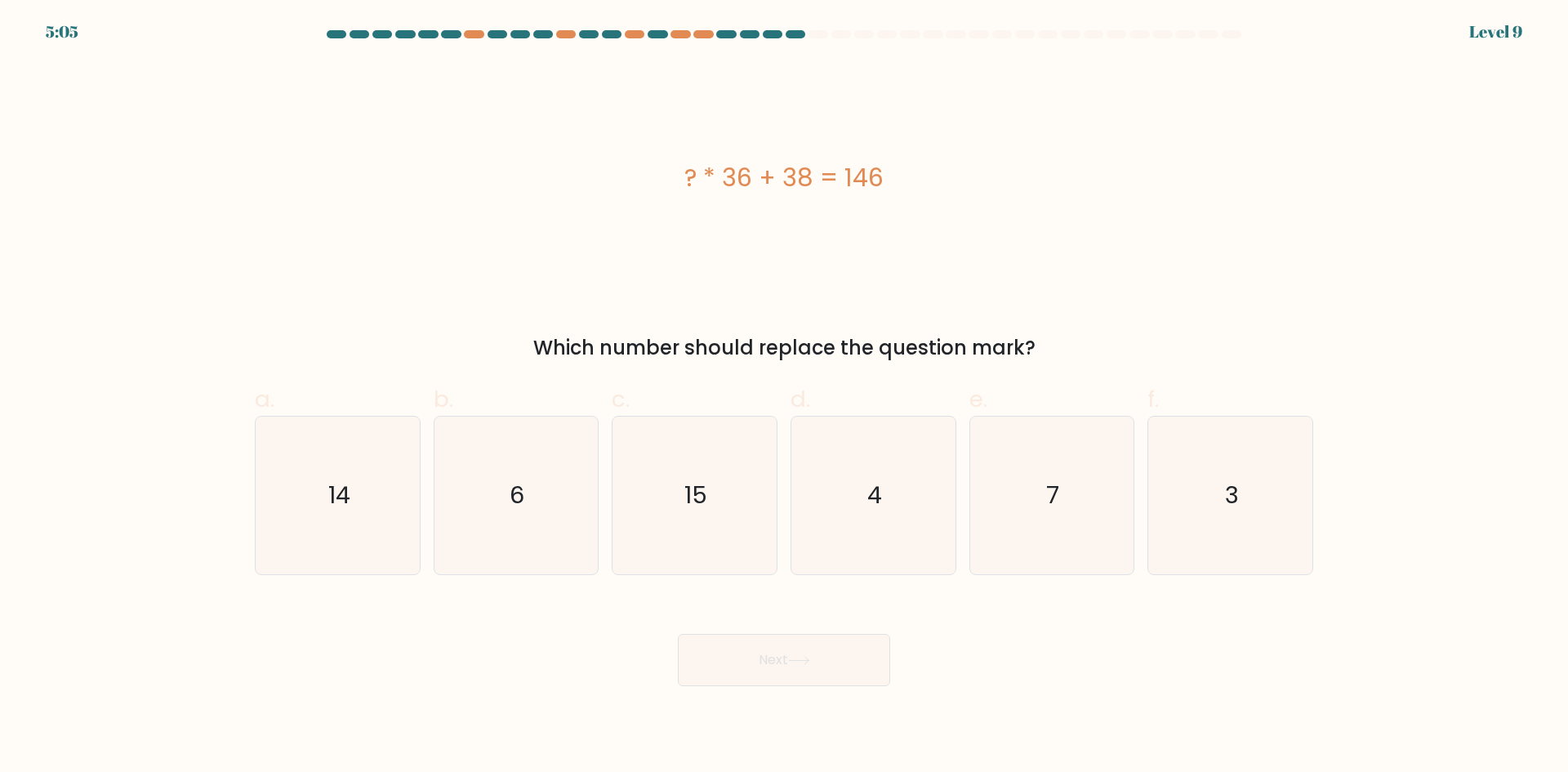
click at [770, 648] on button "Next" at bounding box center [783, 660] width 212 height 52
click at [685, 274] on div "? * 36 + 38 = 146" at bounding box center [784, 178] width 1058 height 232
click at [1253, 494] on icon "3" at bounding box center [1230, 495] width 158 height 158
click at [785, 397] on input "f. 3" at bounding box center [784, 391] width 1 height 10
radio input "true"
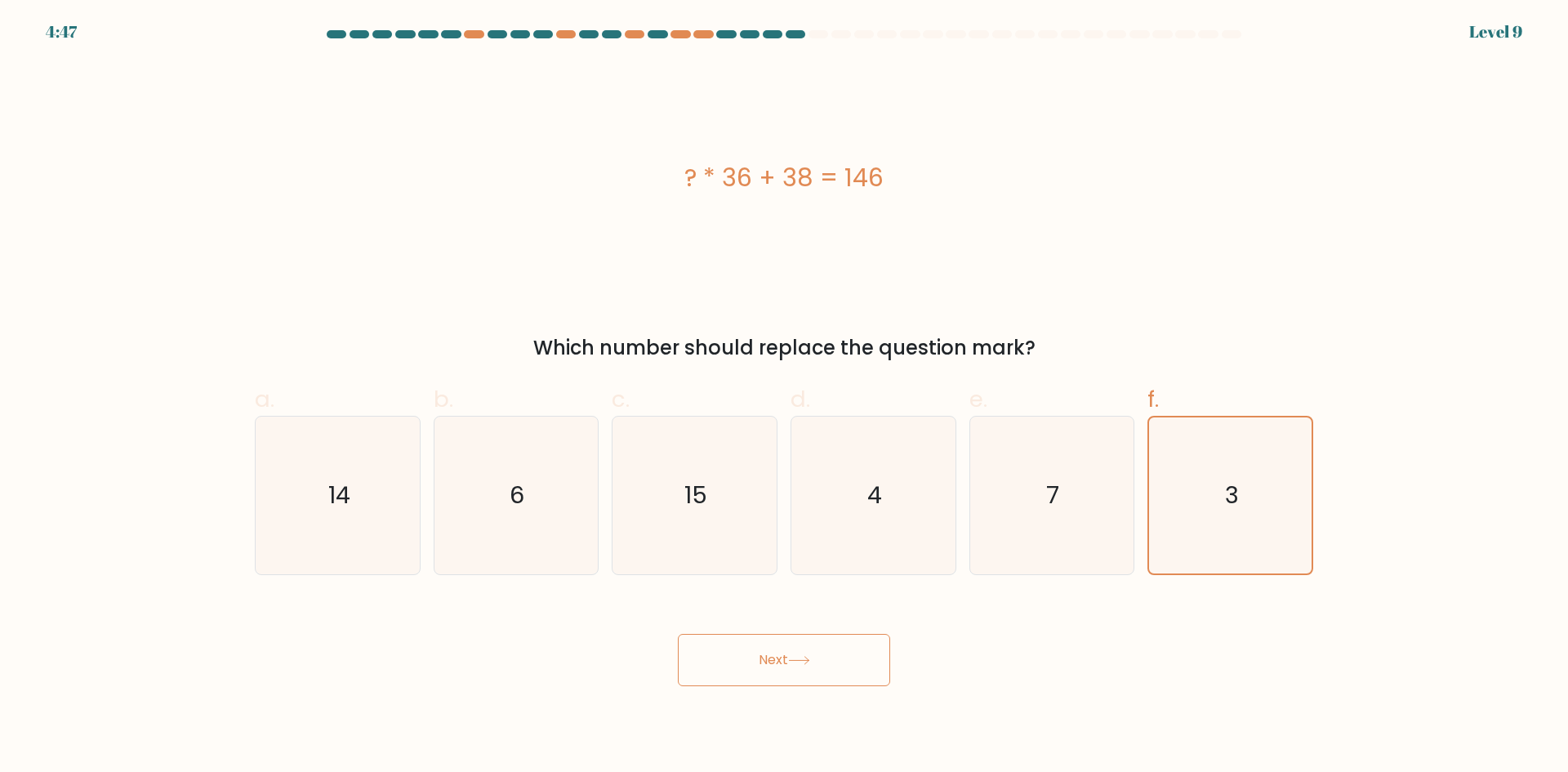
click at [795, 667] on button "Next" at bounding box center [783, 660] width 212 height 52
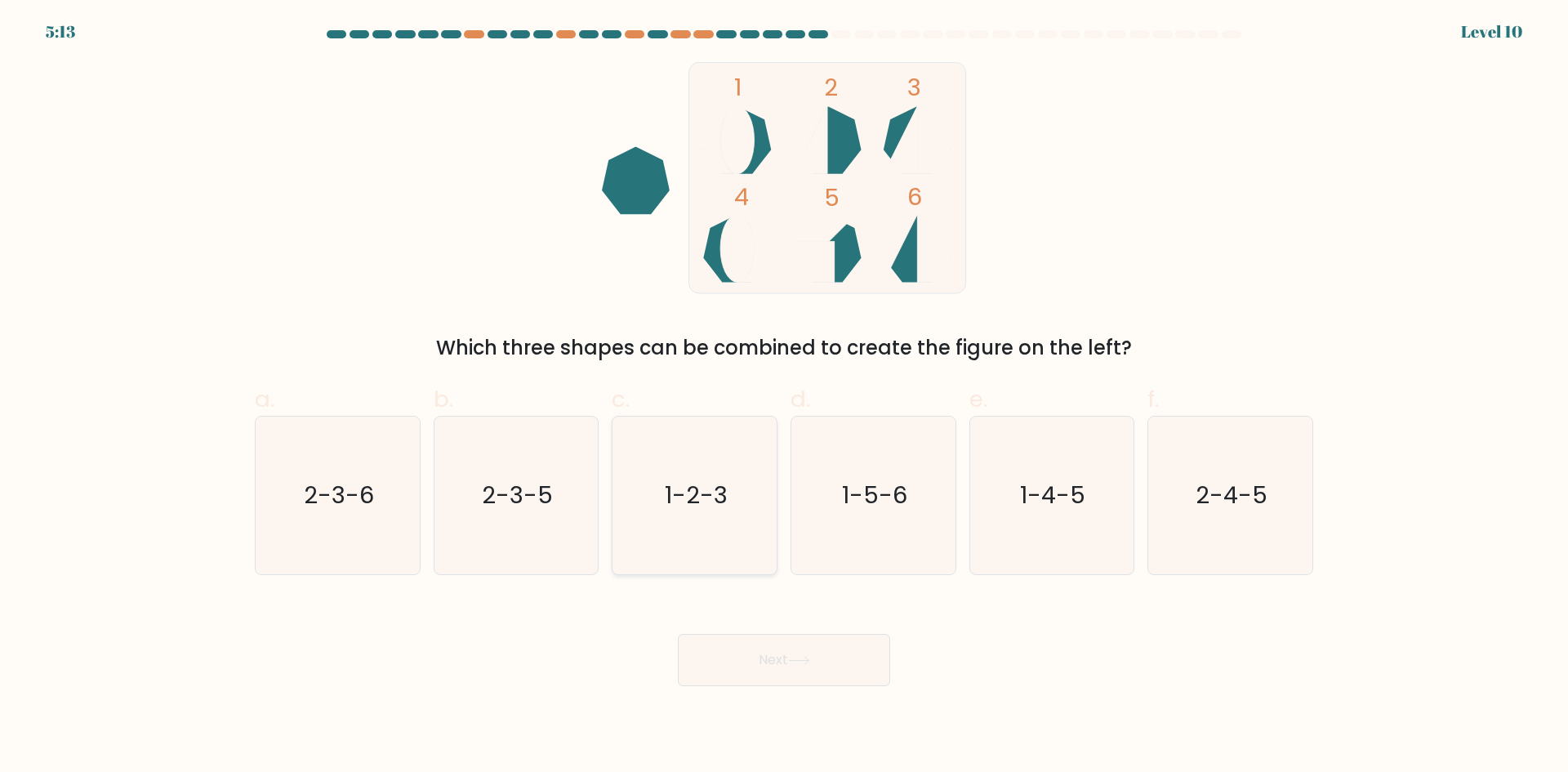
click at [689, 500] on text "1-2-3" at bounding box center [696, 495] width 63 height 32
click at [784, 397] on input "c. 1-2-3" at bounding box center [784, 391] width 1 height 10
radio input "true"
click at [768, 665] on button "Next" at bounding box center [783, 660] width 212 height 52
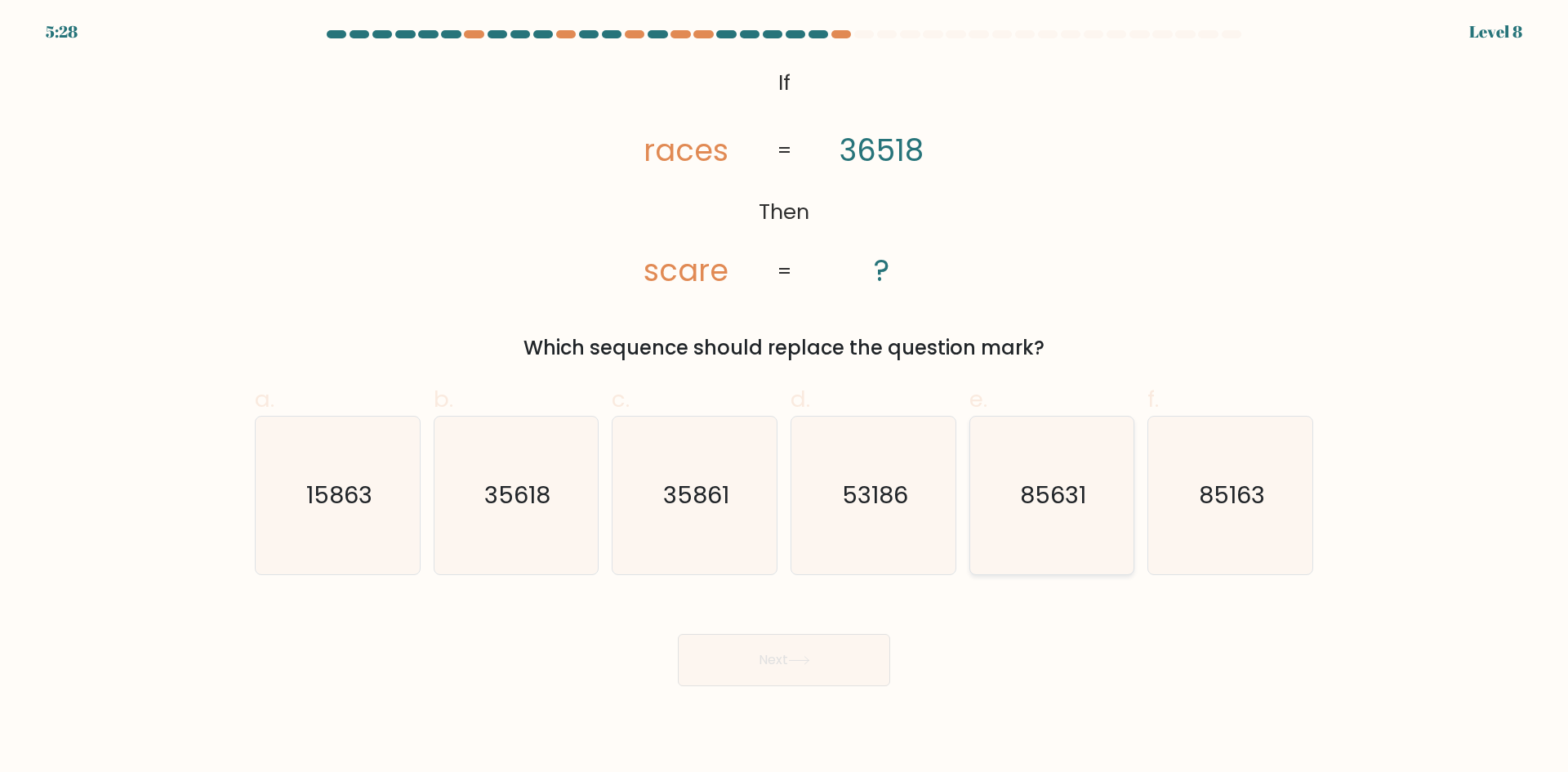
click at [1058, 528] on icon "85631" at bounding box center [1051, 495] width 158 height 158
click at [785, 397] on input "e. 85631" at bounding box center [784, 391] width 1 height 10
radio input "true"
click at [763, 657] on button "Next" at bounding box center [783, 660] width 212 height 52
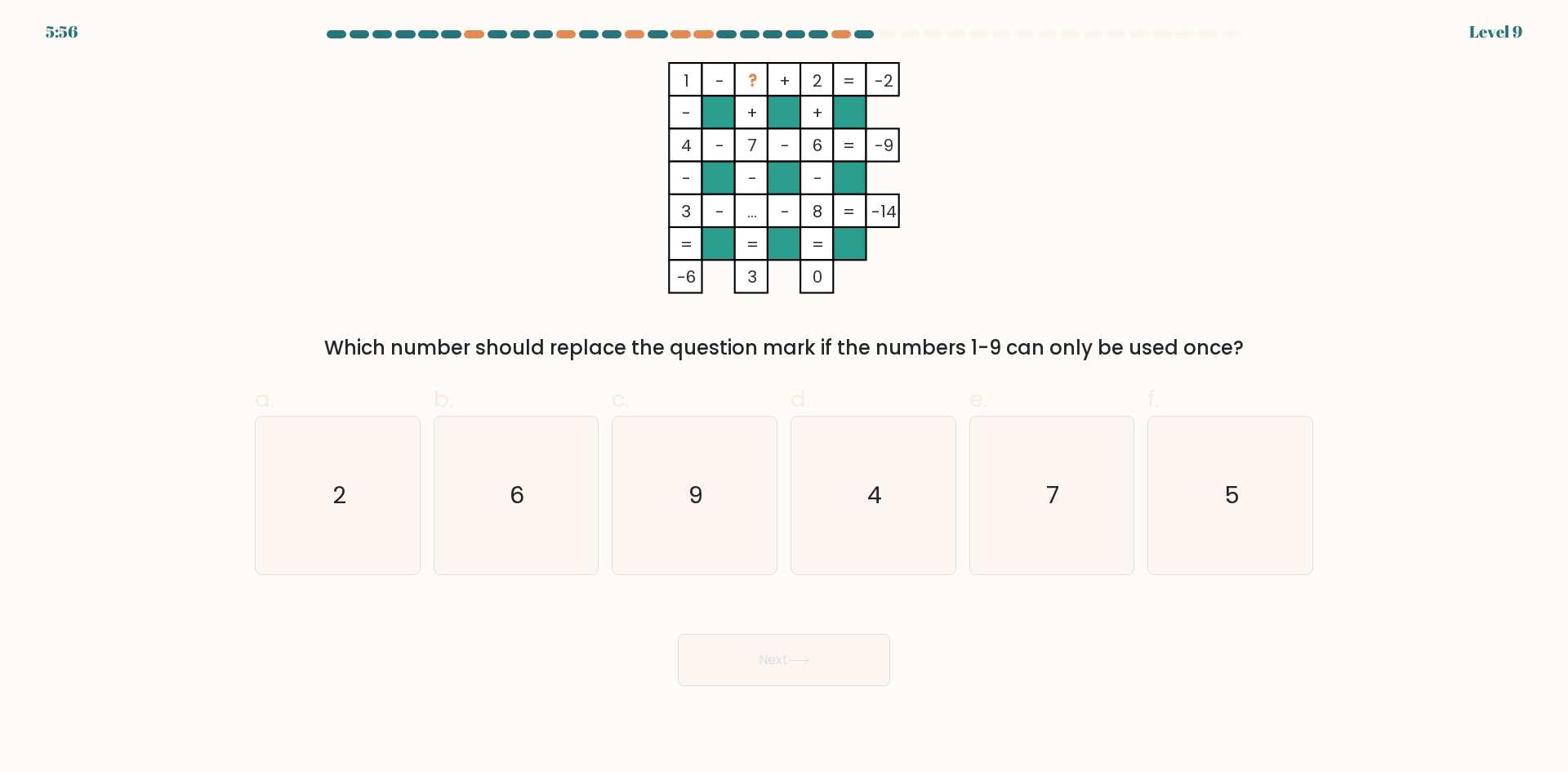
click at [0, 605] on form at bounding box center [784, 358] width 1568 height 656
click at [885, 521] on icon "4" at bounding box center [873, 495] width 158 height 158
click at [785, 397] on input "d. 4" at bounding box center [784, 391] width 1 height 10
radio input "true"
click at [1210, 516] on icon "5" at bounding box center [1230, 495] width 158 height 158
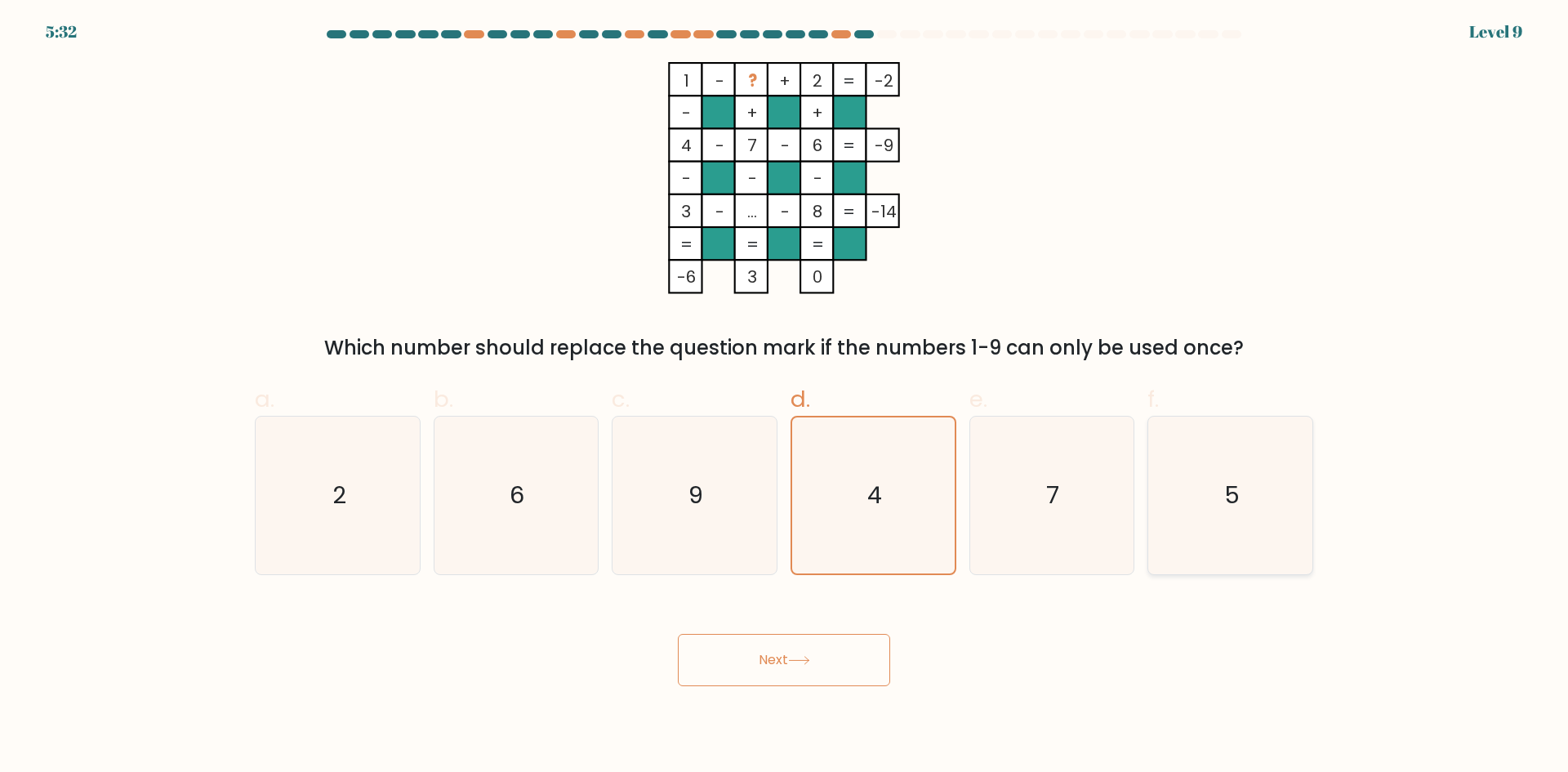
click at [785, 397] on input "f. 5" at bounding box center [784, 391] width 1 height 10
radio input "true"
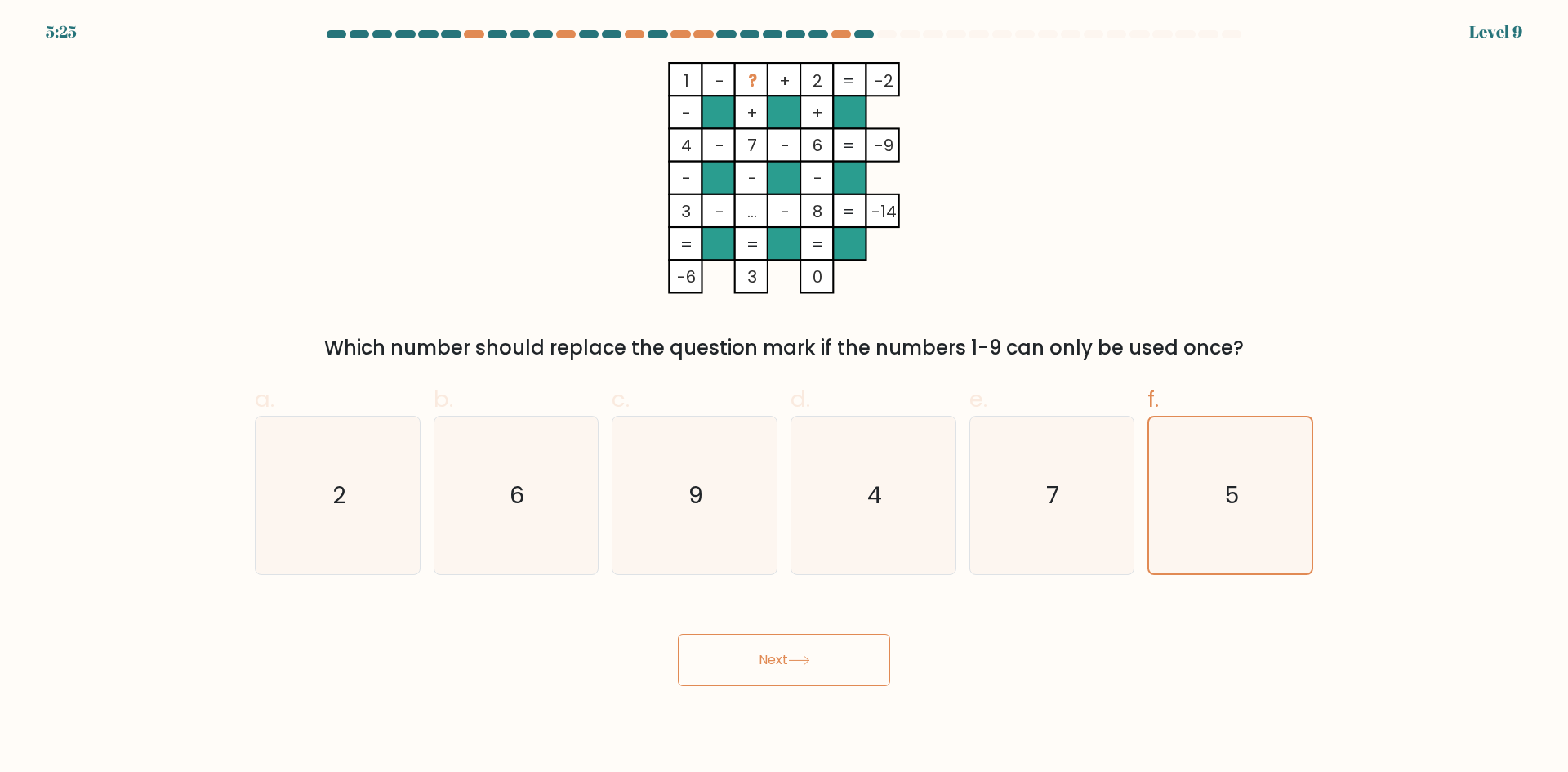
click at [765, 660] on button "Next" at bounding box center [783, 660] width 212 height 52
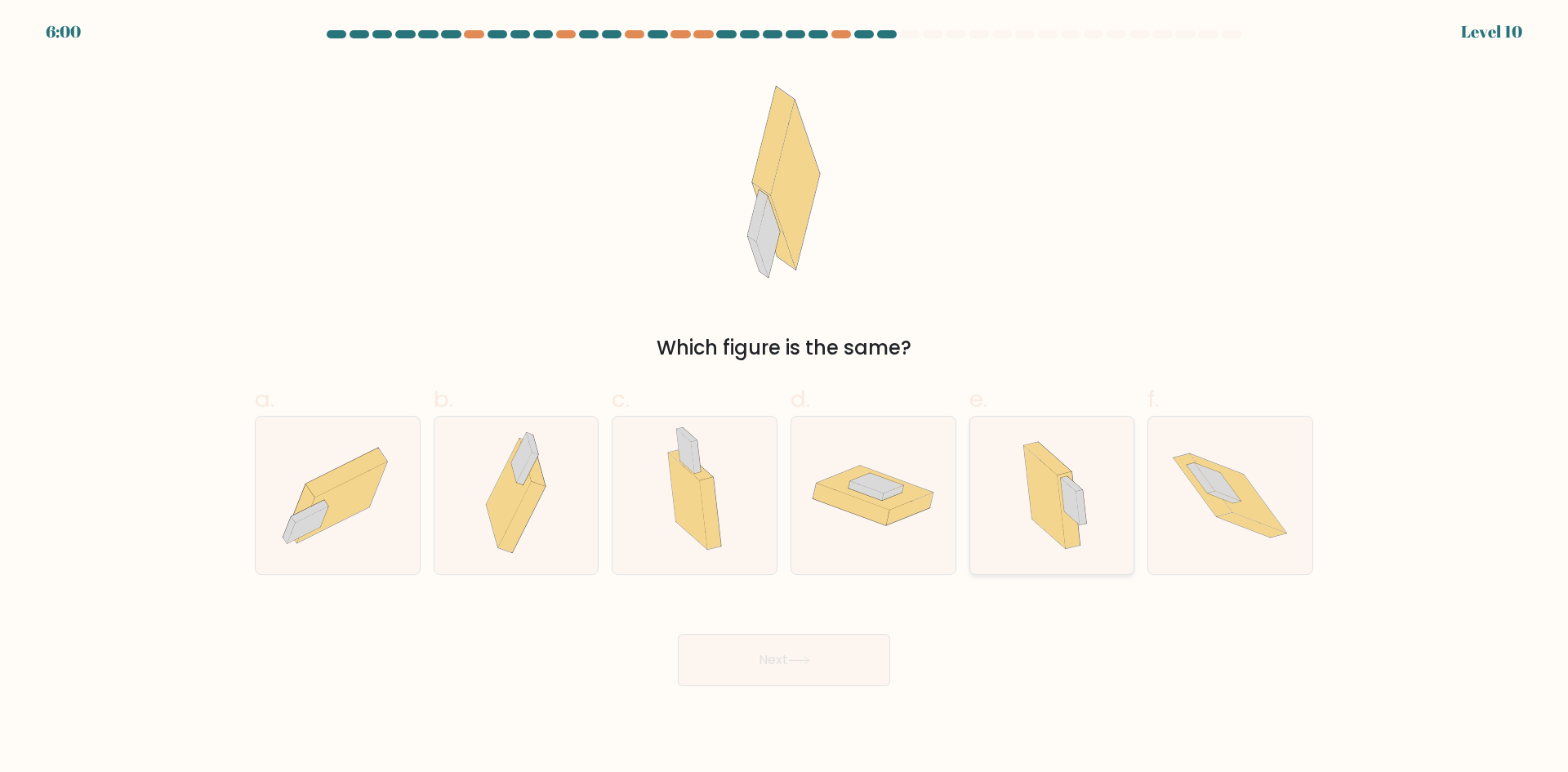
click at [1065, 507] on icon at bounding box center [1070, 501] width 19 height 47
click at [785, 397] on input "e." at bounding box center [784, 391] width 1 height 10
radio input "true"
click at [767, 678] on button "Next" at bounding box center [783, 660] width 212 height 52
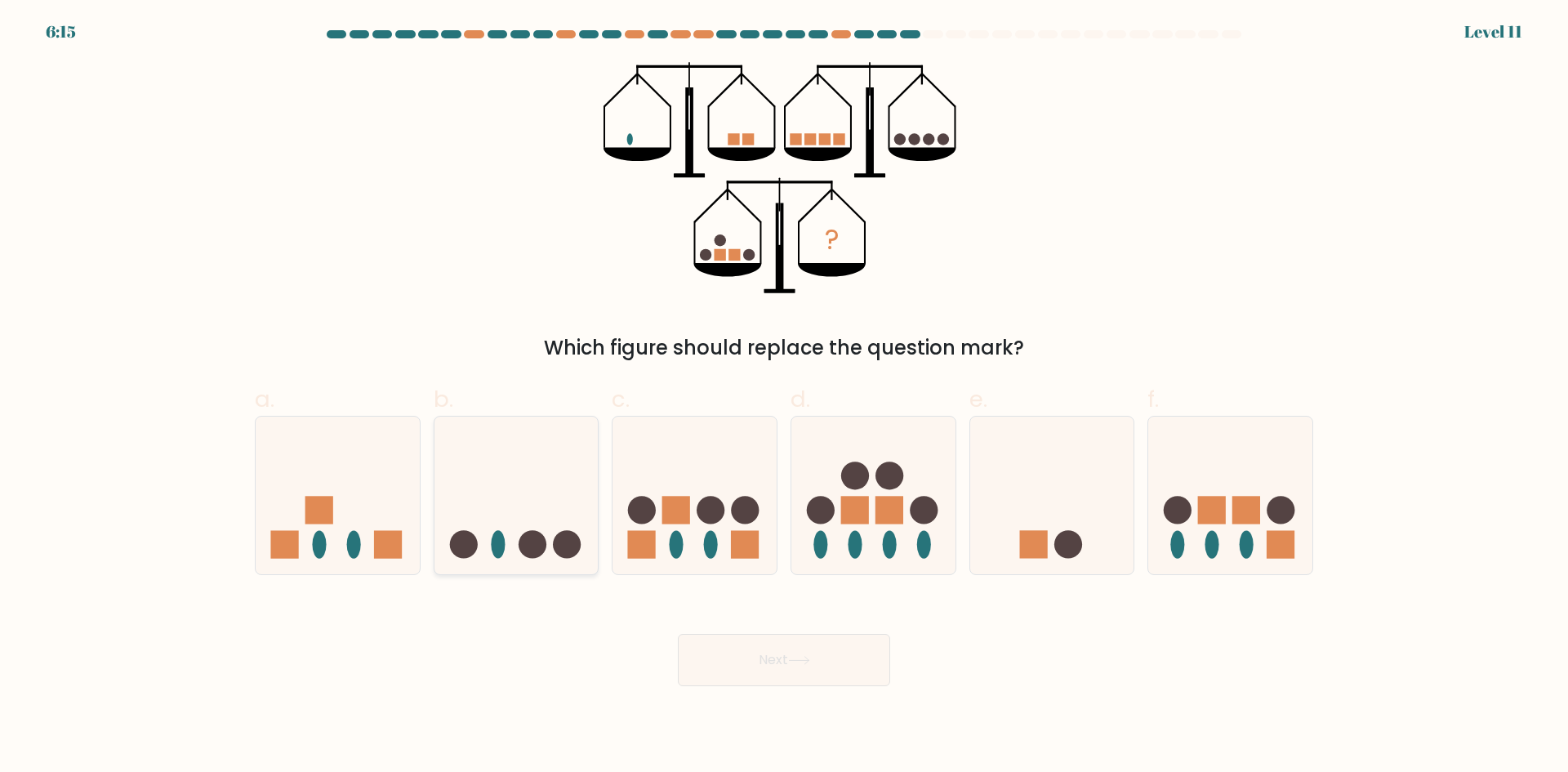
click at [540, 544] on circle at bounding box center [533, 544] width 28 height 28
click at [784, 397] on input "b." at bounding box center [784, 391] width 1 height 10
radio input "true"
click at [782, 674] on button "Next" at bounding box center [783, 660] width 212 height 52
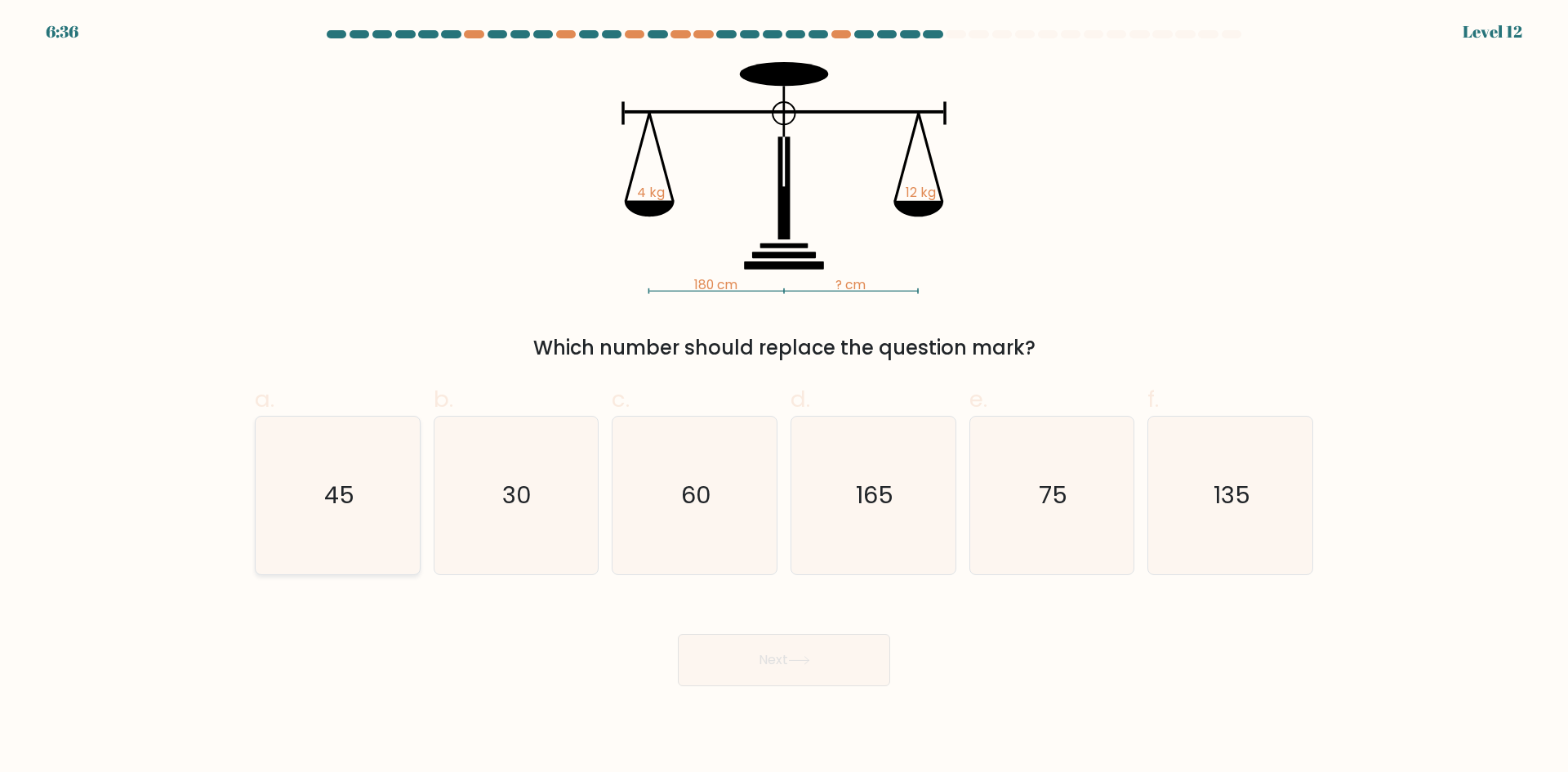
click at [351, 512] on icon "45" at bounding box center [337, 495] width 158 height 158
click at [784, 397] on input "a. 45" at bounding box center [784, 391] width 1 height 10
radio input "true"
click at [798, 666] on button "Next" at bounding box center [783, 660] width 212 height 52
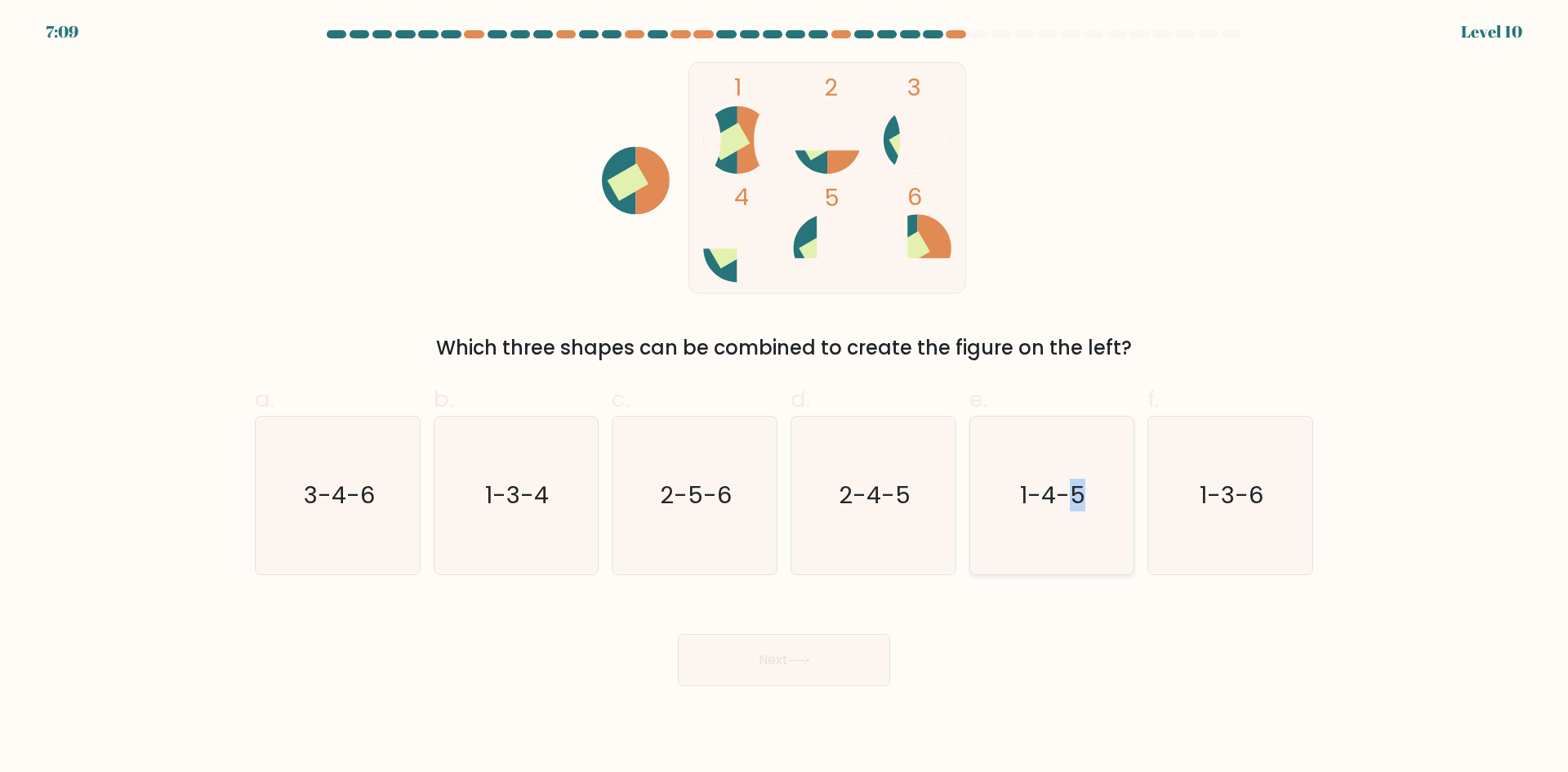
click at [1078, 515] on icon "1-4-5" at bounding box center [1051, 495] width 158 height 158
click at [818, 656] on button "Next" at bounding box center [783, 660] width 212 height 52
click at [1021, 463] on icon "1-4-5" at bounding box center [1051, 495] width 158 height 158
click at [785, 397] on input "e. 1-4-5" at bounding box center [784, 391] width 1 height 10
radio input "true"
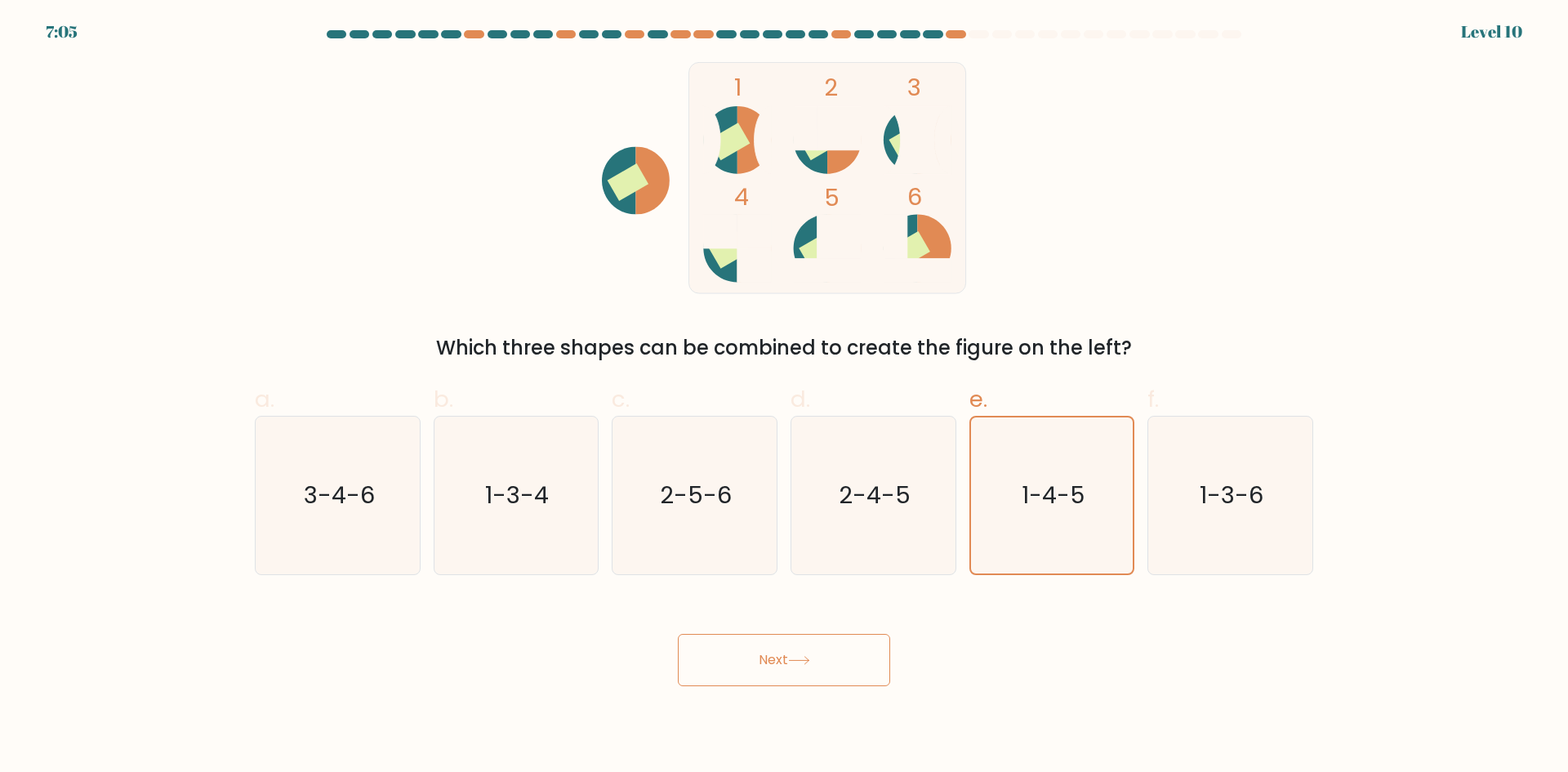
click at [837, 655] on button "Next" at bounding box center [783, 660] width 212 height 52
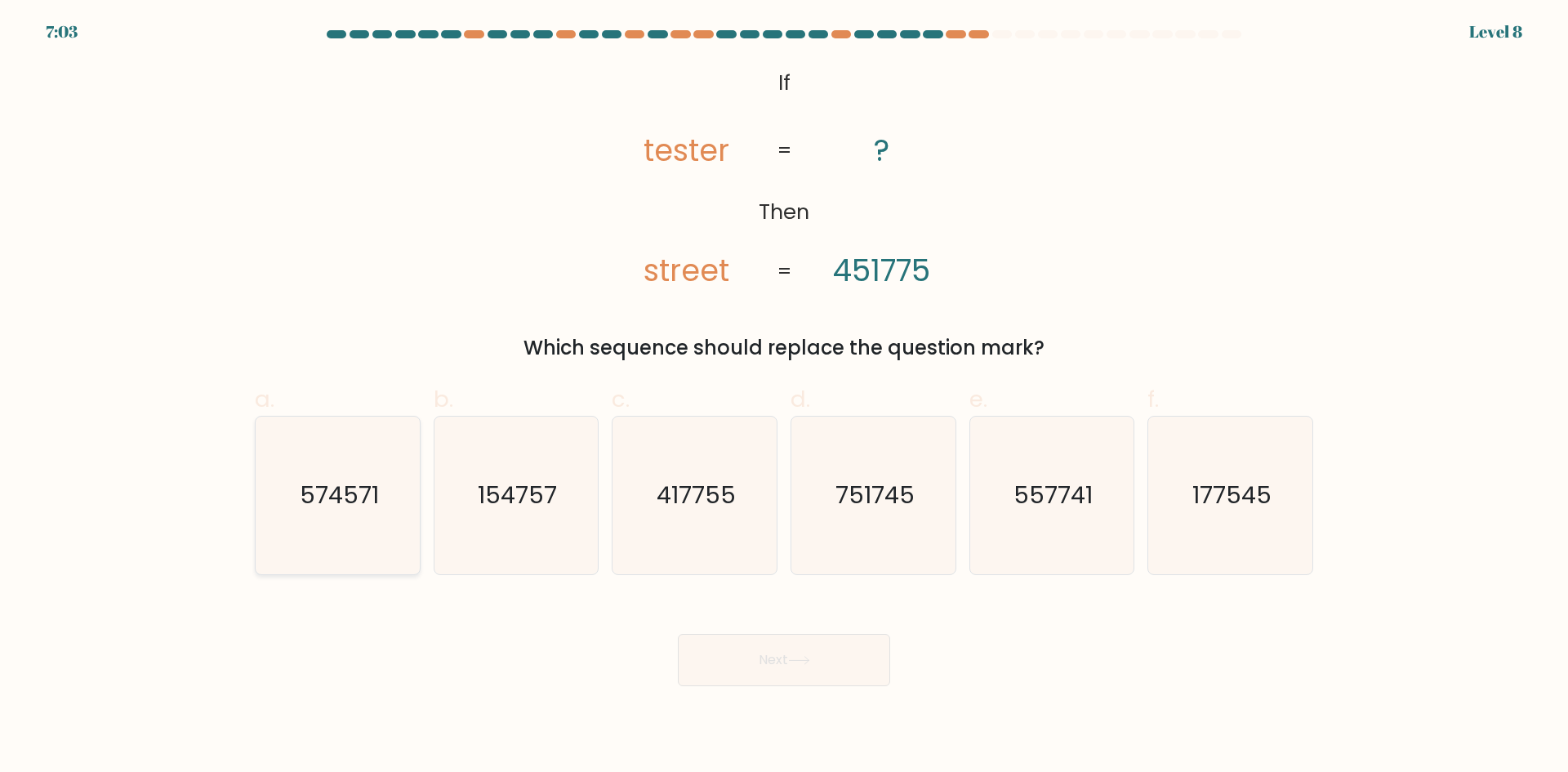
click at [314, 498] on text "574571" at bounding box center [339, 495] width 79 height 32
click at [784, 397] on input "a. 574571" at bounding box center [784, 391] width 1 height 10
radio input "true"
click at [743, 659] on button "Next" at bounding box center [783, 660] width 212 height 52
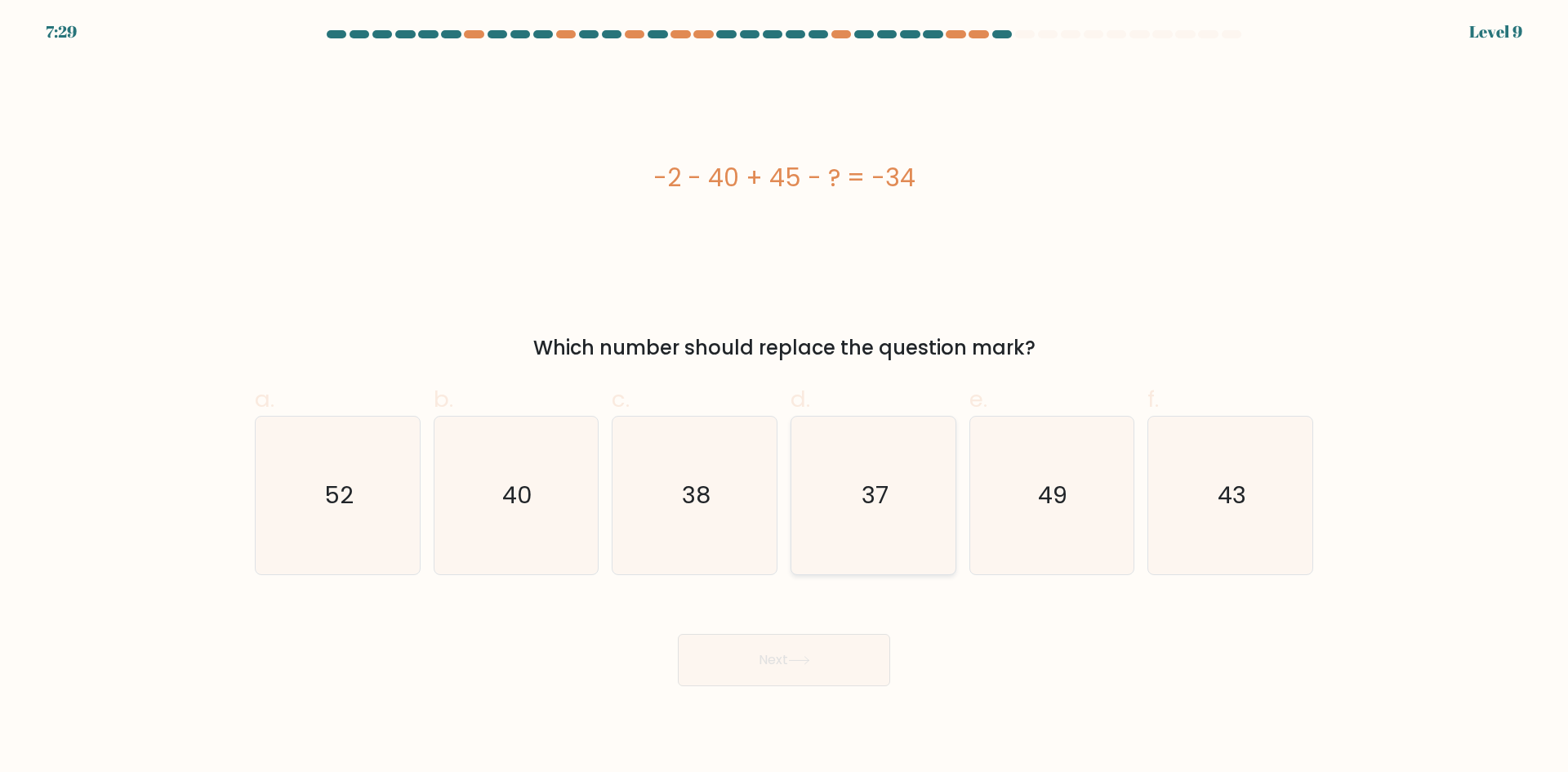
click at [862, 505] on text "37" at bounding box center [875, 495] width 27 height 32
click at [785, 397] on input "d. 37" at bounding box center [784, 391] width 1 height 10
radio input "true"
click at [826, 685] on button "Next" at bounding box center [783, 660] width 212 height 52
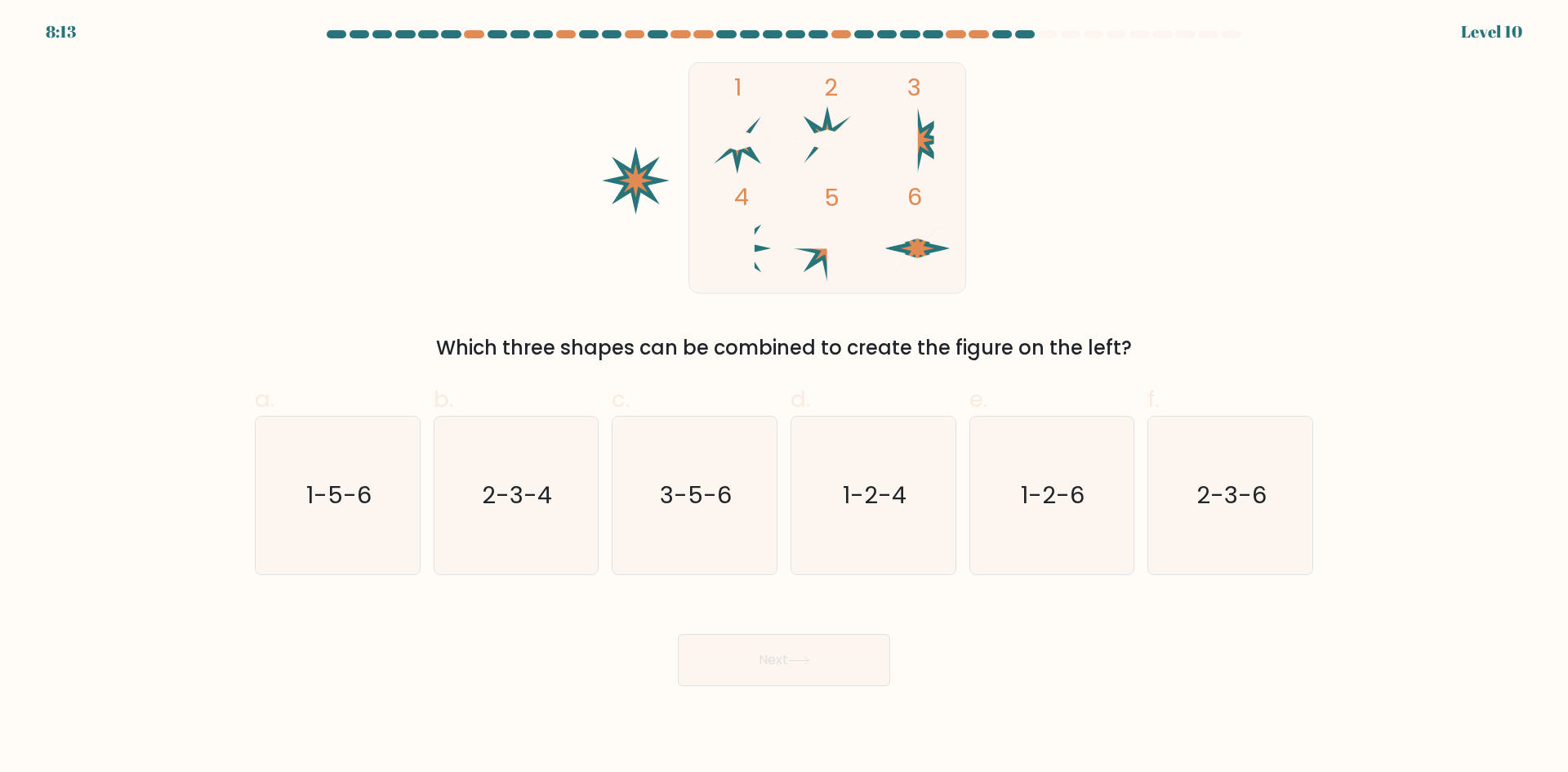
click at [825, 672] on button "Next" at bounding box center [783, 660] width 212 height 52
click at [331, 504] on text "1-5-6" at bounding box center [338, 495] width 66 height 32
click at [784, 397] on input "a. 1-5-6" at bounding box center [784, 391] width 1 height 10
radio input "true"
click at [748, 668] on button "Next" at bounding box center [783, 660] width 212 height 52
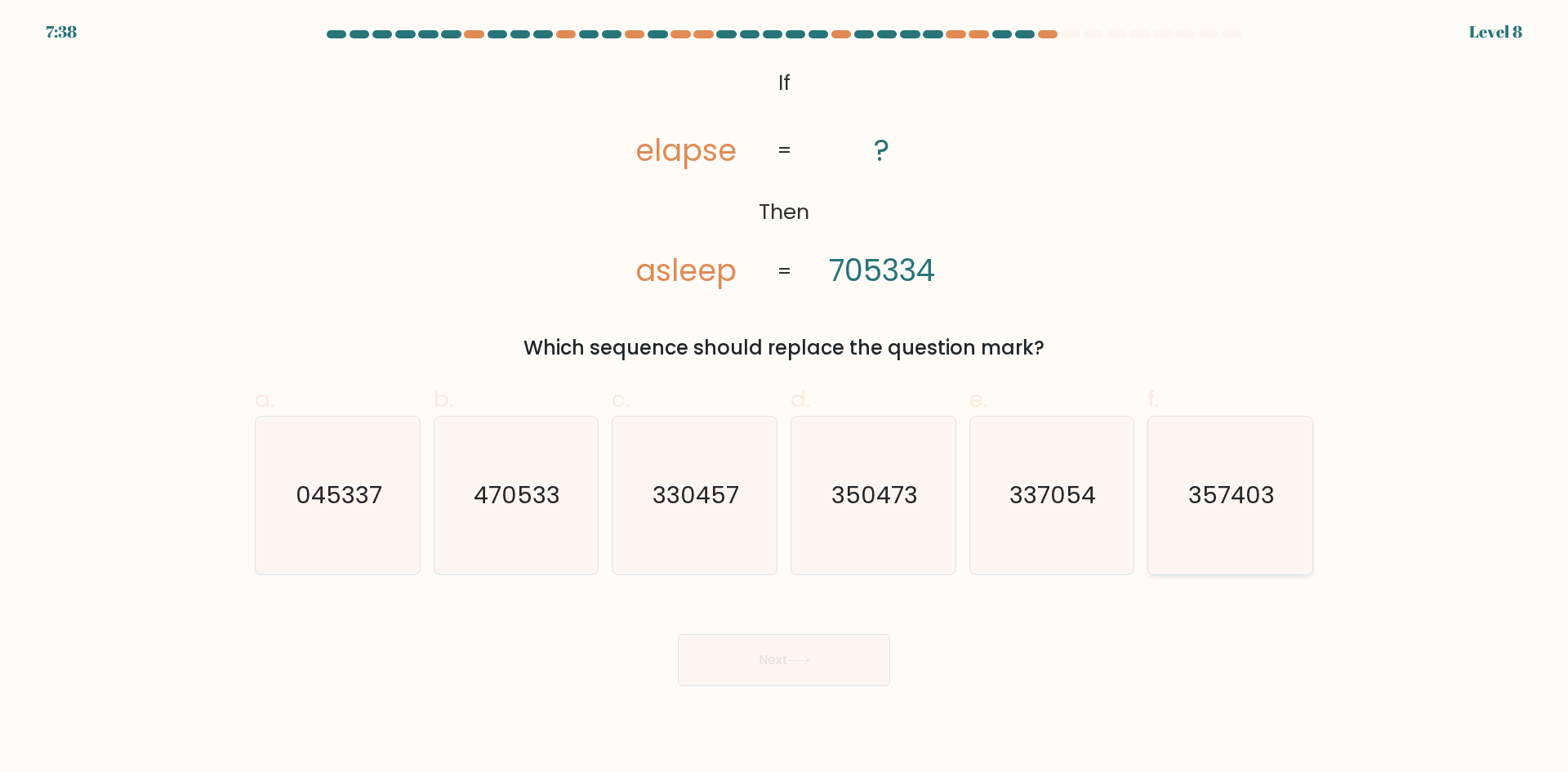
drag, startPoint x: 1204, startPoint y: 501, endPoint x: 1196, endPoint y: 505, distance: 8.9
click at [1205, 501] on text "357403" at bounding box center [1232, 495] width 87 height 32
click at [785, 397] on input "f. 357403" at bounding box center [784, 391] width 1 height 10
radio input "true"
click at [806, 659] on icon at bounding box center [799, 660] width 22 height 9
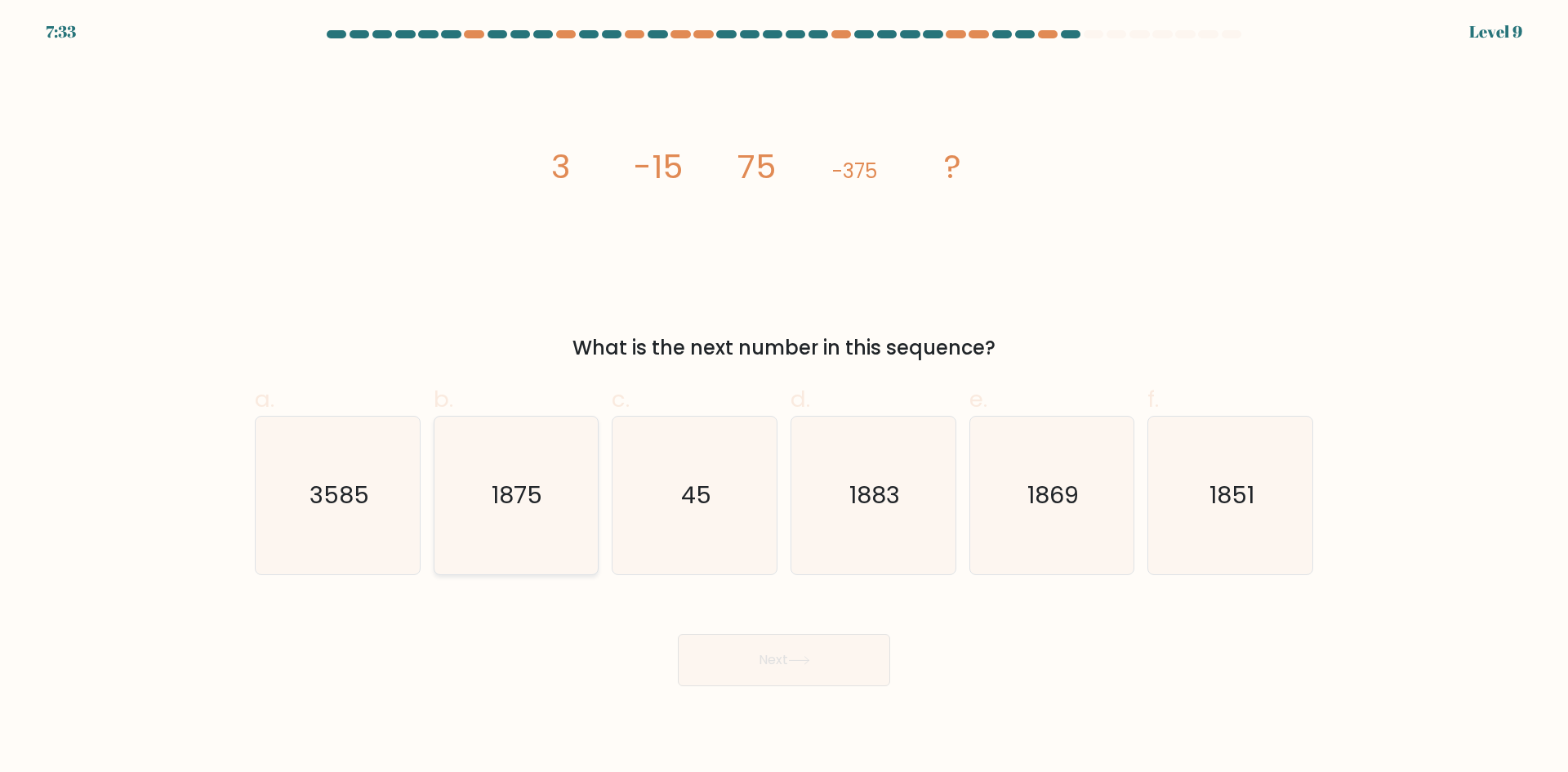
click at [537, 519] on icon "1875" at bounding box center [516, 495] width 158 height 158
click at [784, 397] on input "b. 1875" at bounding box center [784, 391] width 1 height 10
radio input "true"
click at [798, 667] on button "Next" at bounding box center [783, 660] width 212 height 52
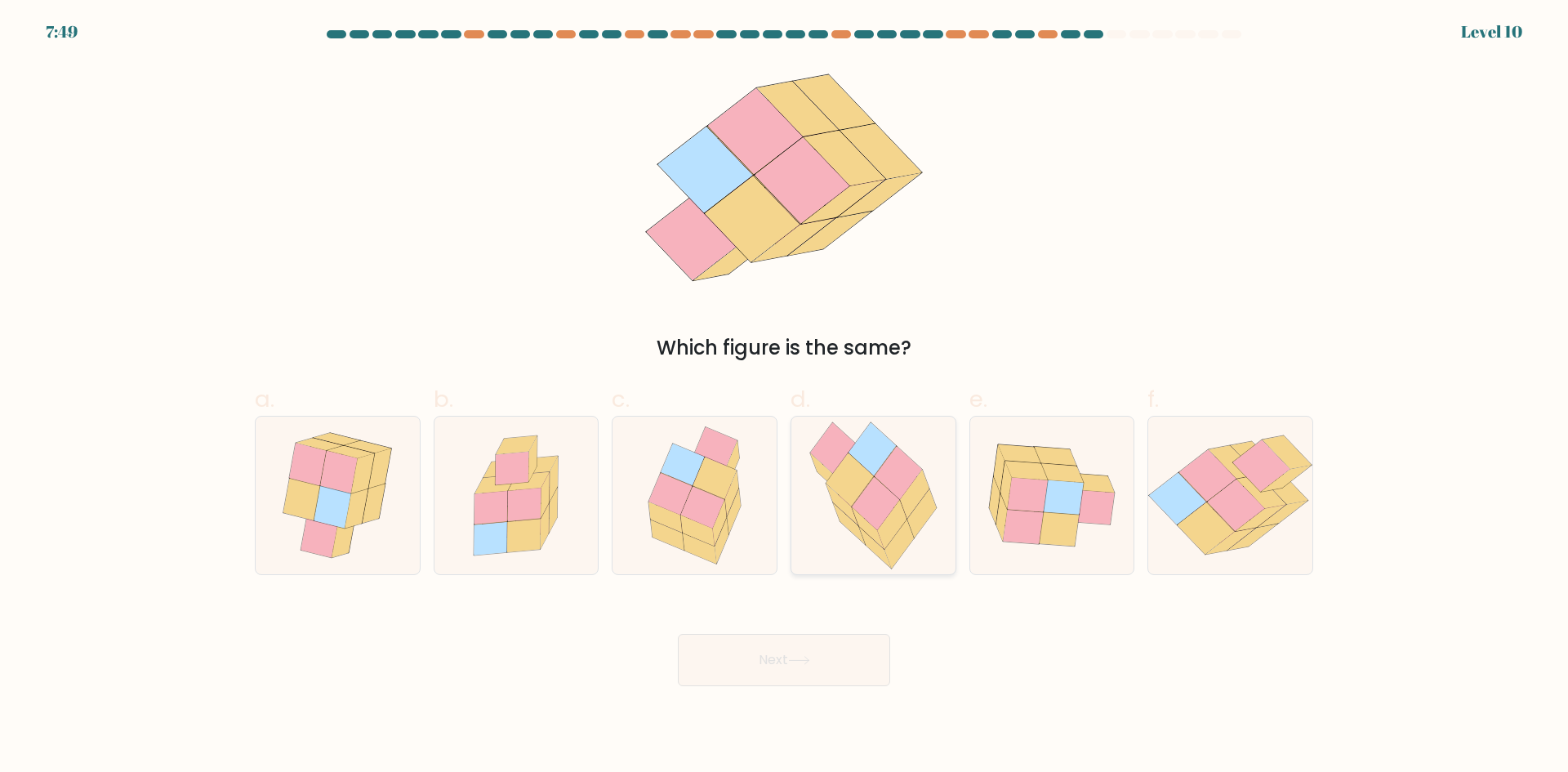
click at [862, 528] on icon at bounding box center [868, 527] width 32 height 42
click at [785, 397] on input "d." at bounding box center [784, 391] width 1 height 10
radio input "true"
click at [776, 679] on button "Next" at bounding box center [783, 660] width 212 height 52
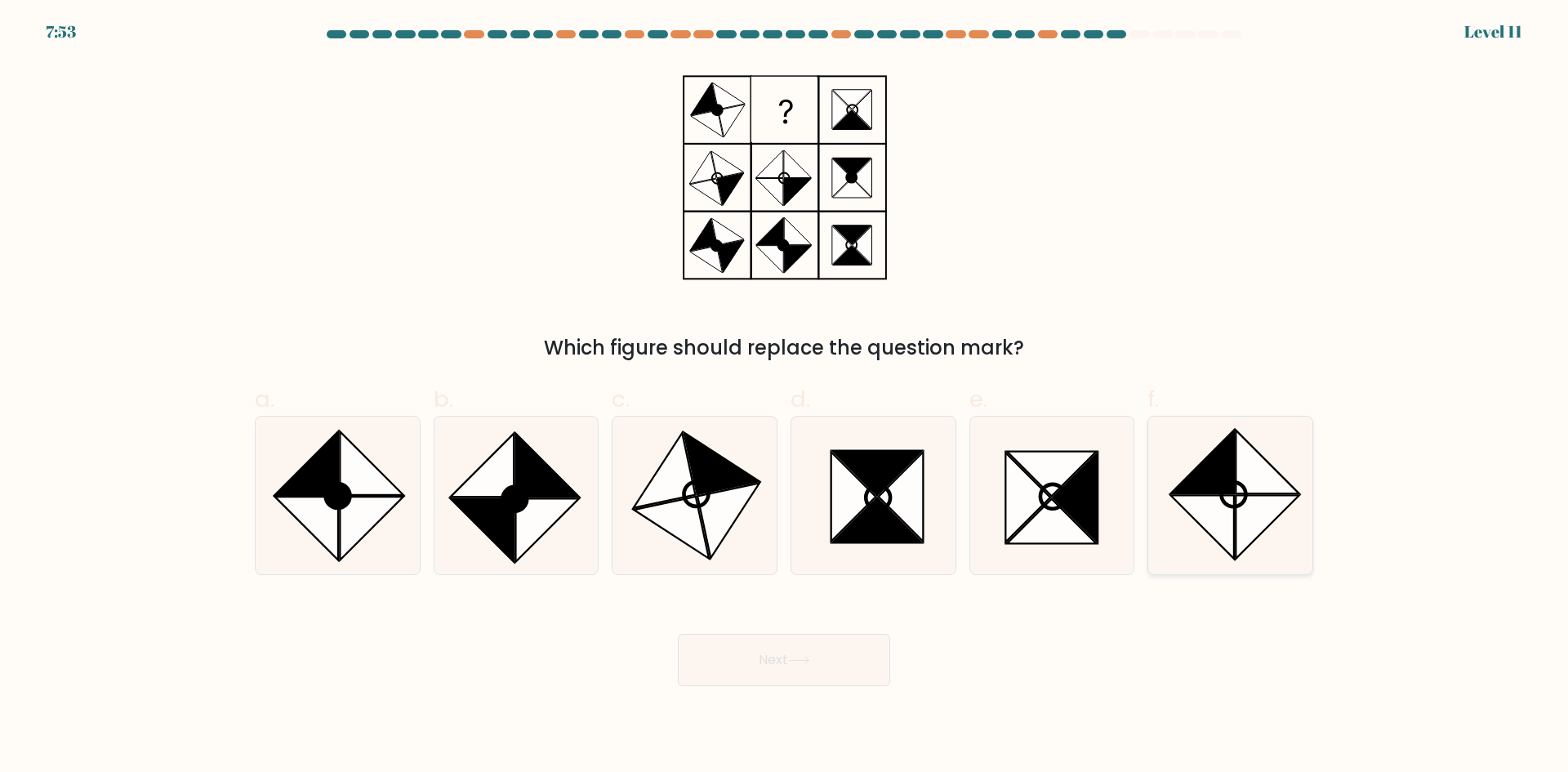
click at [1237, 504] on circle at bounding box center [1233, 494] width 34 height 34
click at [785, 397] on input "f." at bounding box center [784, 391] width 1 height 10
radio input "true"
click at [830, 672] on button "Next" at bounding box center [783, 660] width 212 height 52
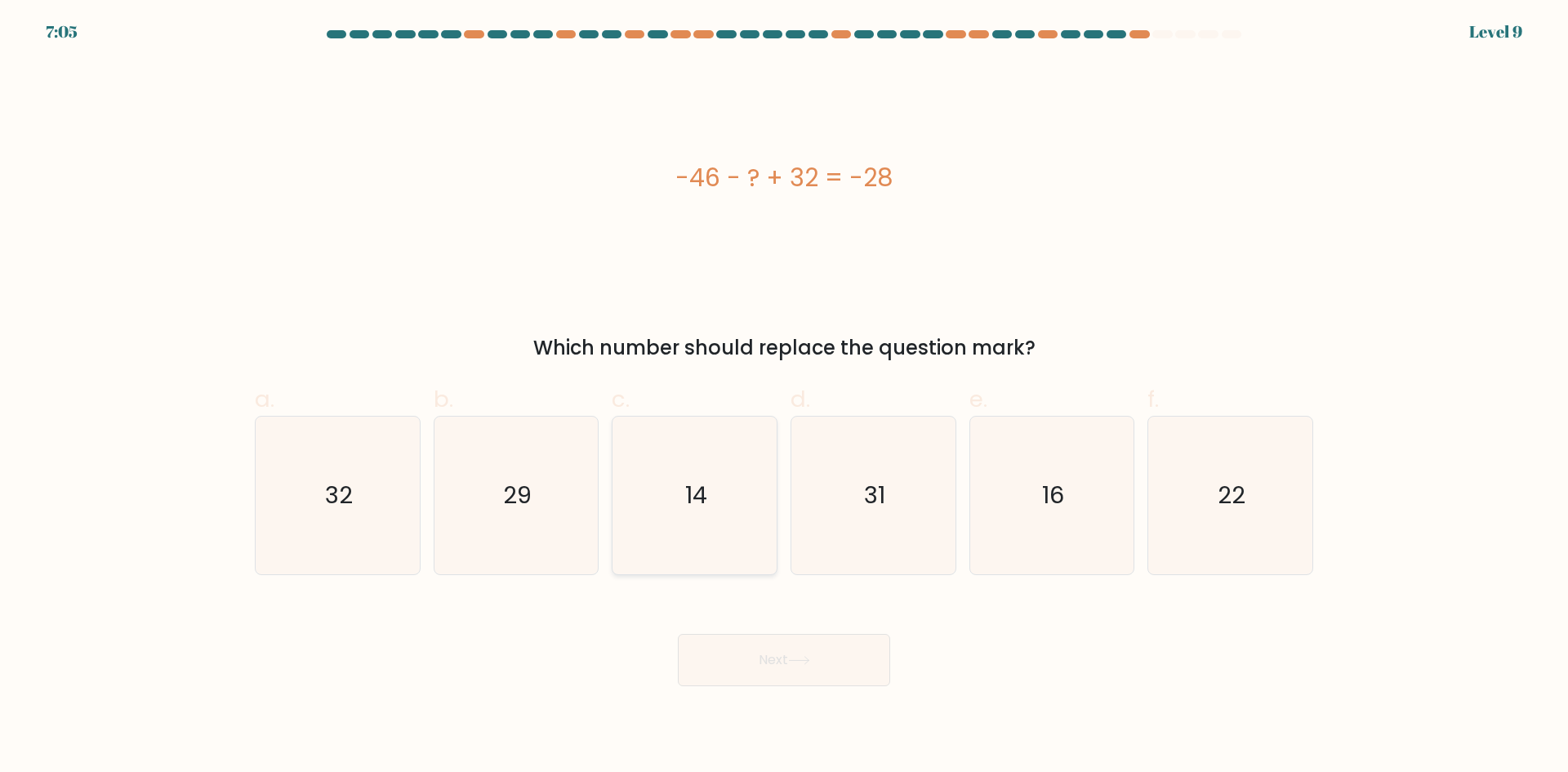
click at [706, 553] on icon "14" at bounding box center [695, 495] width 158 height 158
click at [784, 397] on input "c. 14" at bounding box center [784, 391] width 1 height 10
radio input "true"
click at [778, 661] on button "Next" at bounding box center [783, 660] width 212 height 52
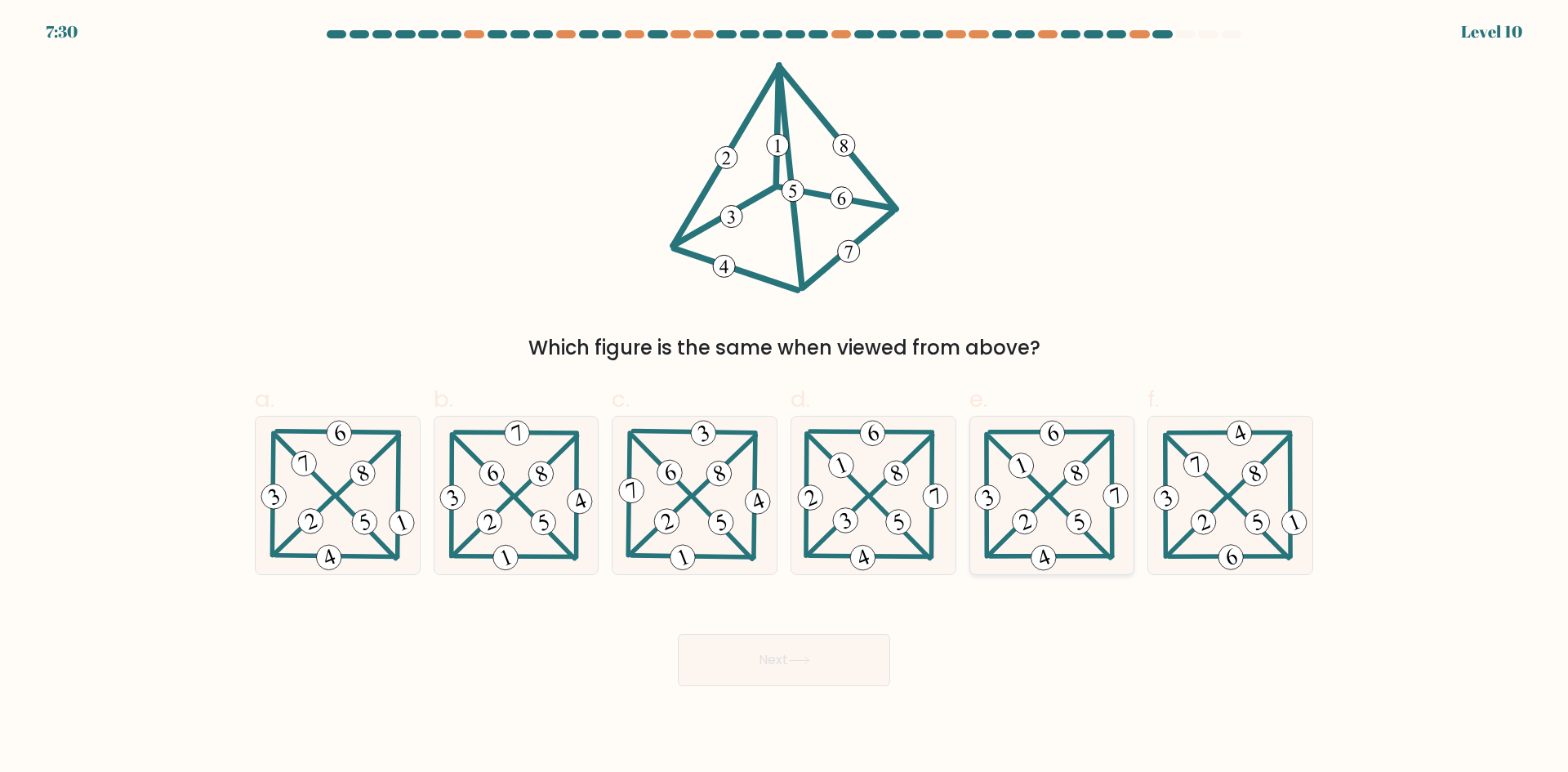
click at [1023, 523] on 705 at bounding box center [1025, 521] width 32 height 32
click at [785, 397] on input "e." at bounding box center [784, 391] width 1 height 10
radio input "true"
click at [779, 669] on button "Next" at bounding box center [783, 660] width 212 height 52
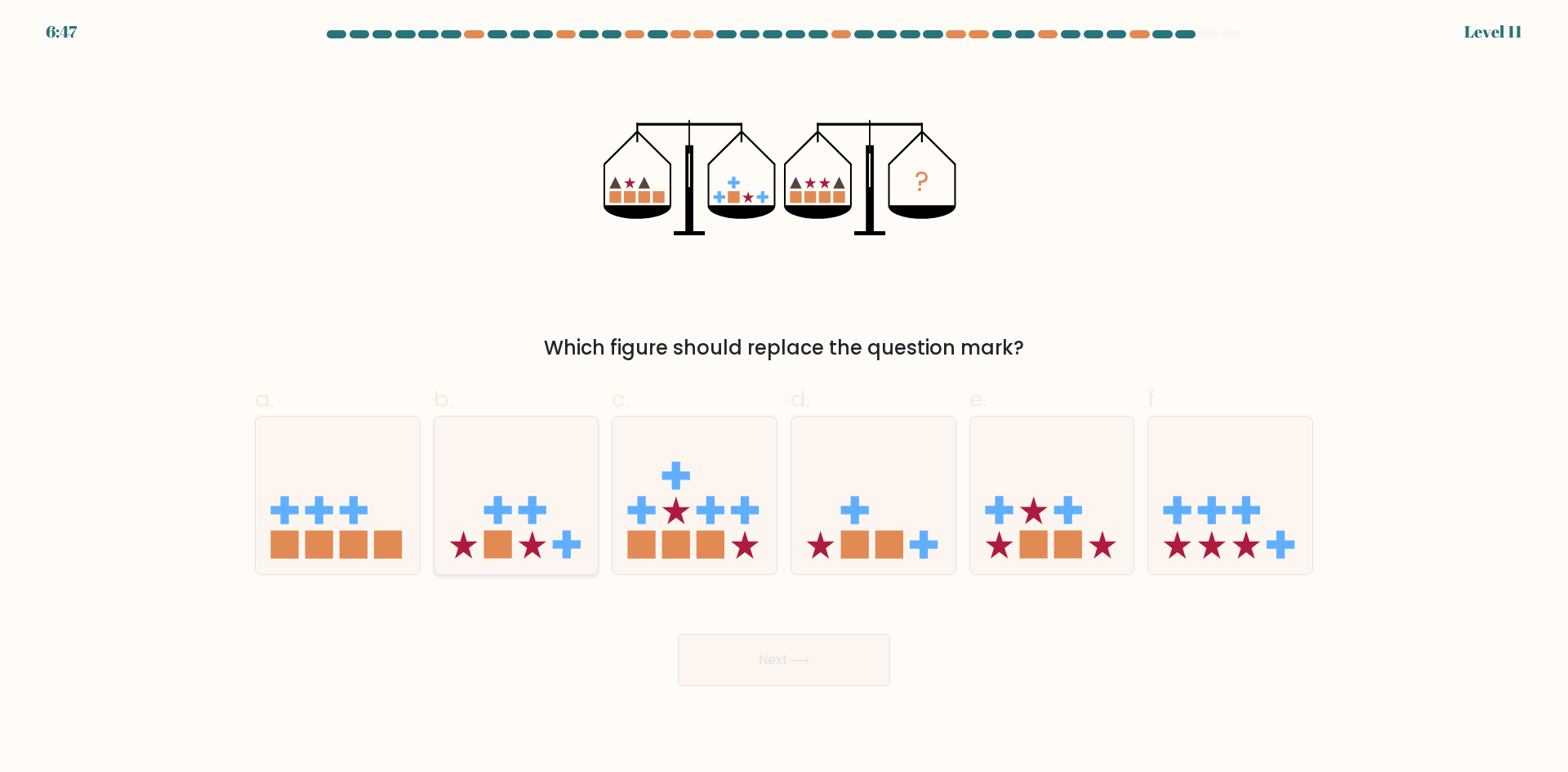
click at [553, 520] on icon at bounding box center [516, 494] width 164 height 135
click at [784, 397] on input "b." at bounding box center [784, 391] width 1 height 10
radio input "true"
click at [796, 663] on icon at bounding box center [799, 660] width 22 height 9
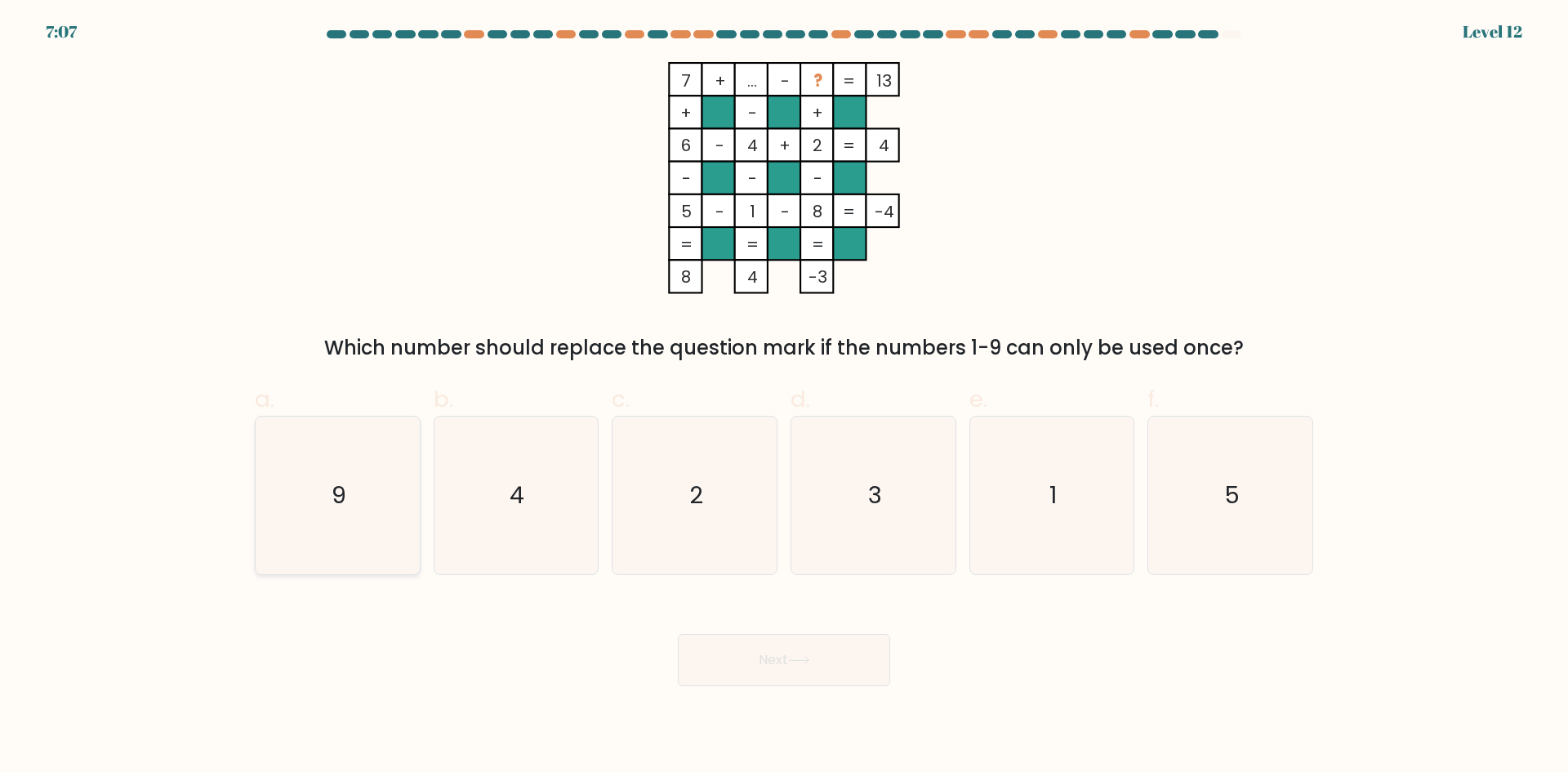
click at [348, 501] on icon "9" at bounding box center [337, 495] width 158 height 158
click at [784, 397] on input "a. 9" at bounding box center [784, 391] width 1 height 10
radio input "true"
click at [741, 658] on button "Next" at bounding box center [783, 660] width 212 height 52
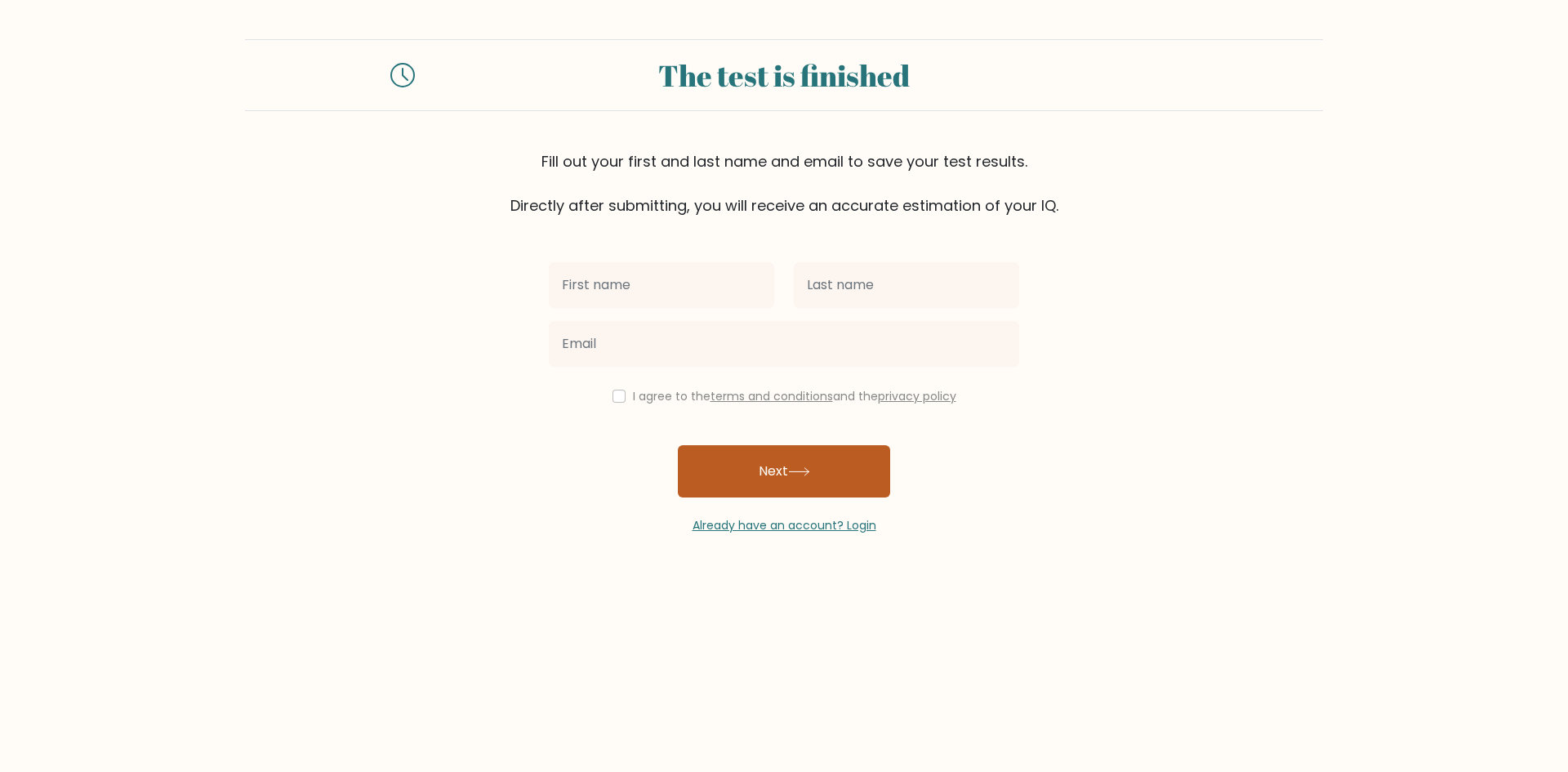
click at [752, 458] on button "Next" at bounding box center [783, 470] width 212 height 52
type input "[PERSON_NAME]"
type input "MENDIGORIN"
click at [790, 470] on button "Next" at bounding box center [783, 470] width 212 height 52
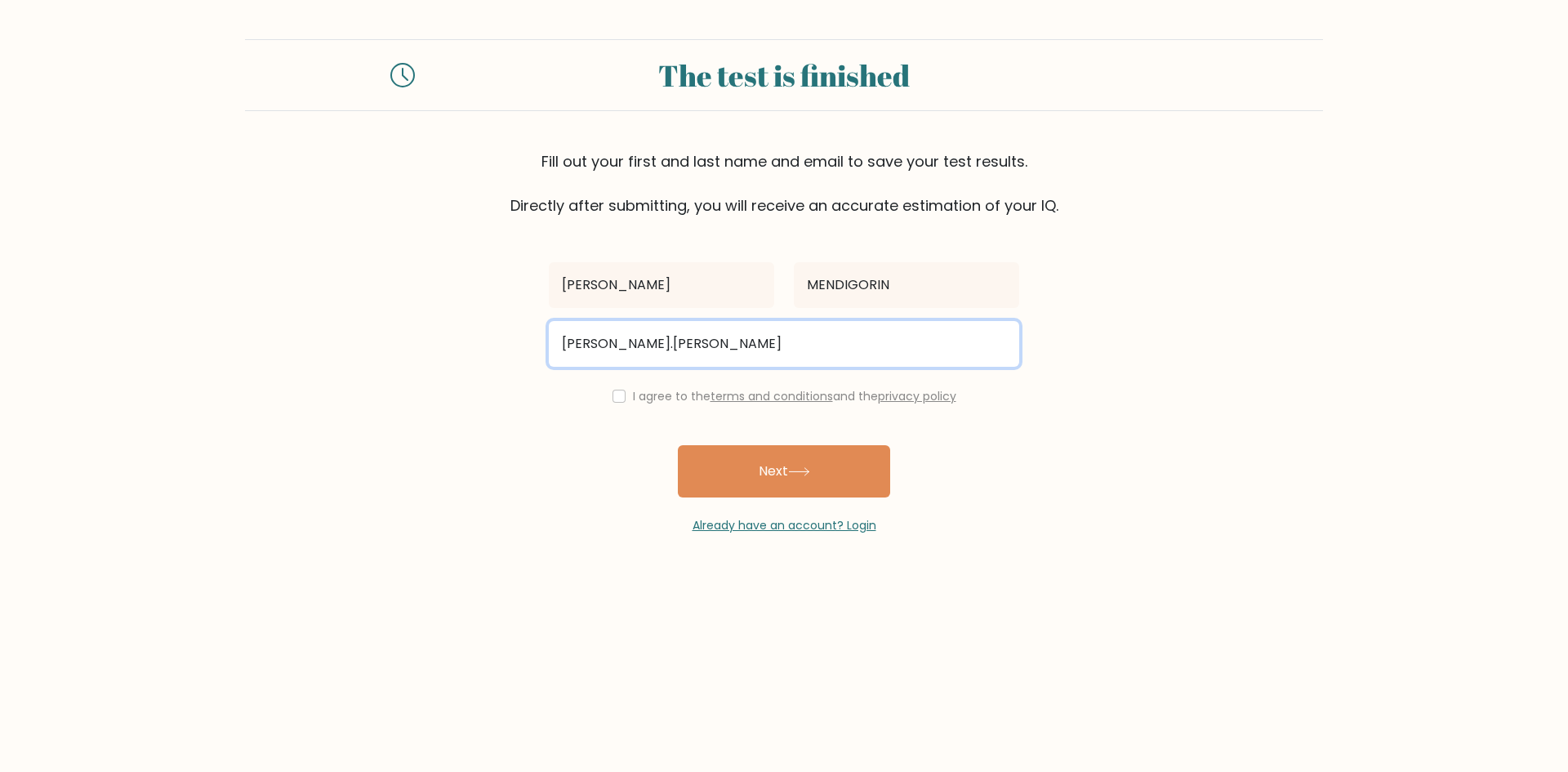
type input "[PERSON_NAME][EMAIL_ADDRESS][DOMAIN_NAME]"
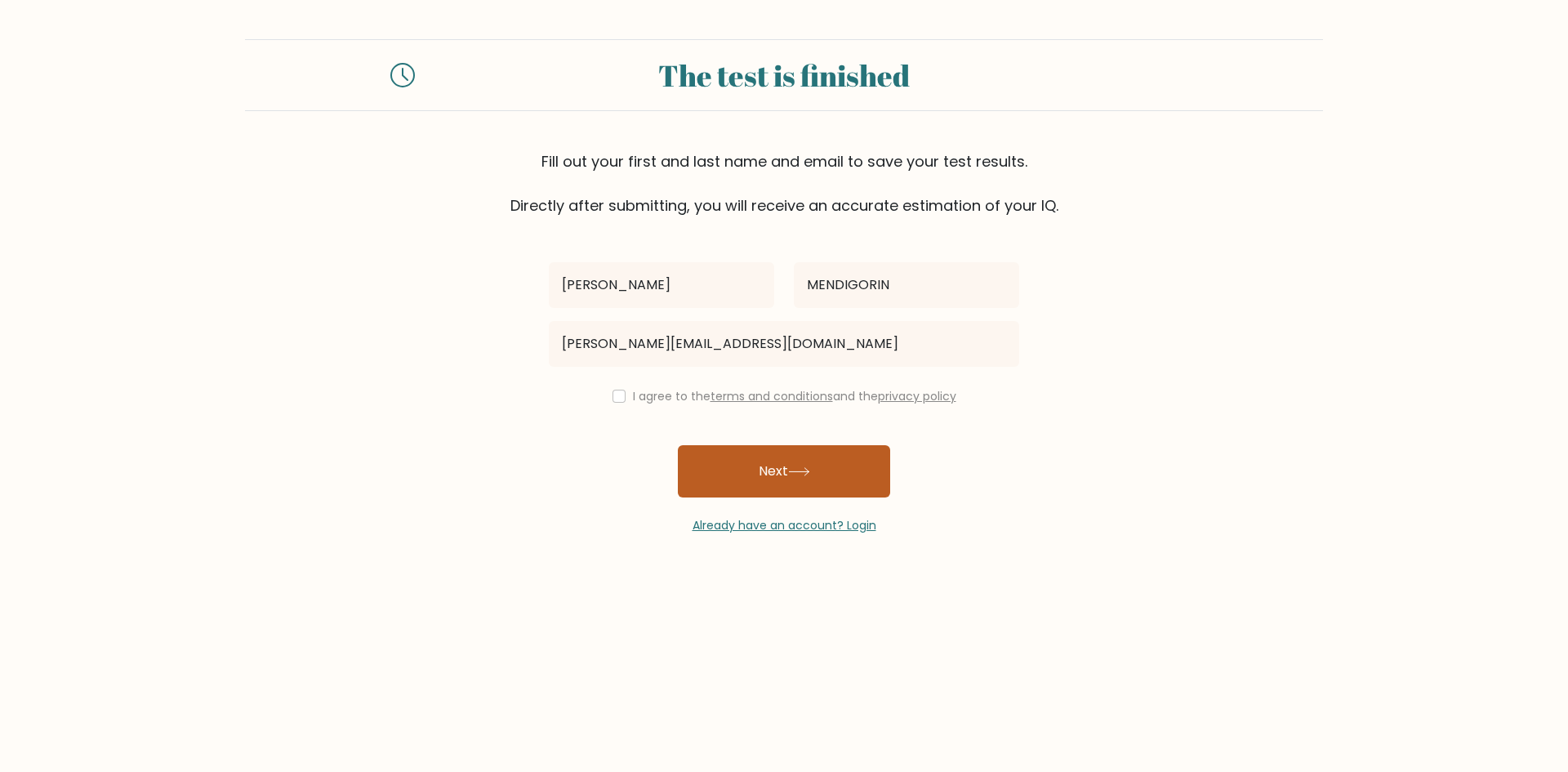
click at [763, 467] on button "Next" at bounding box center [783, 470] width 212 height 52
click at [613, 393] on input "checkbox" at bounding box center [619, 395] width 13 height 13
checkbox input "true"
click at [752, 465] on button "Next" at bounding box center [783, 470] width 212 height 52
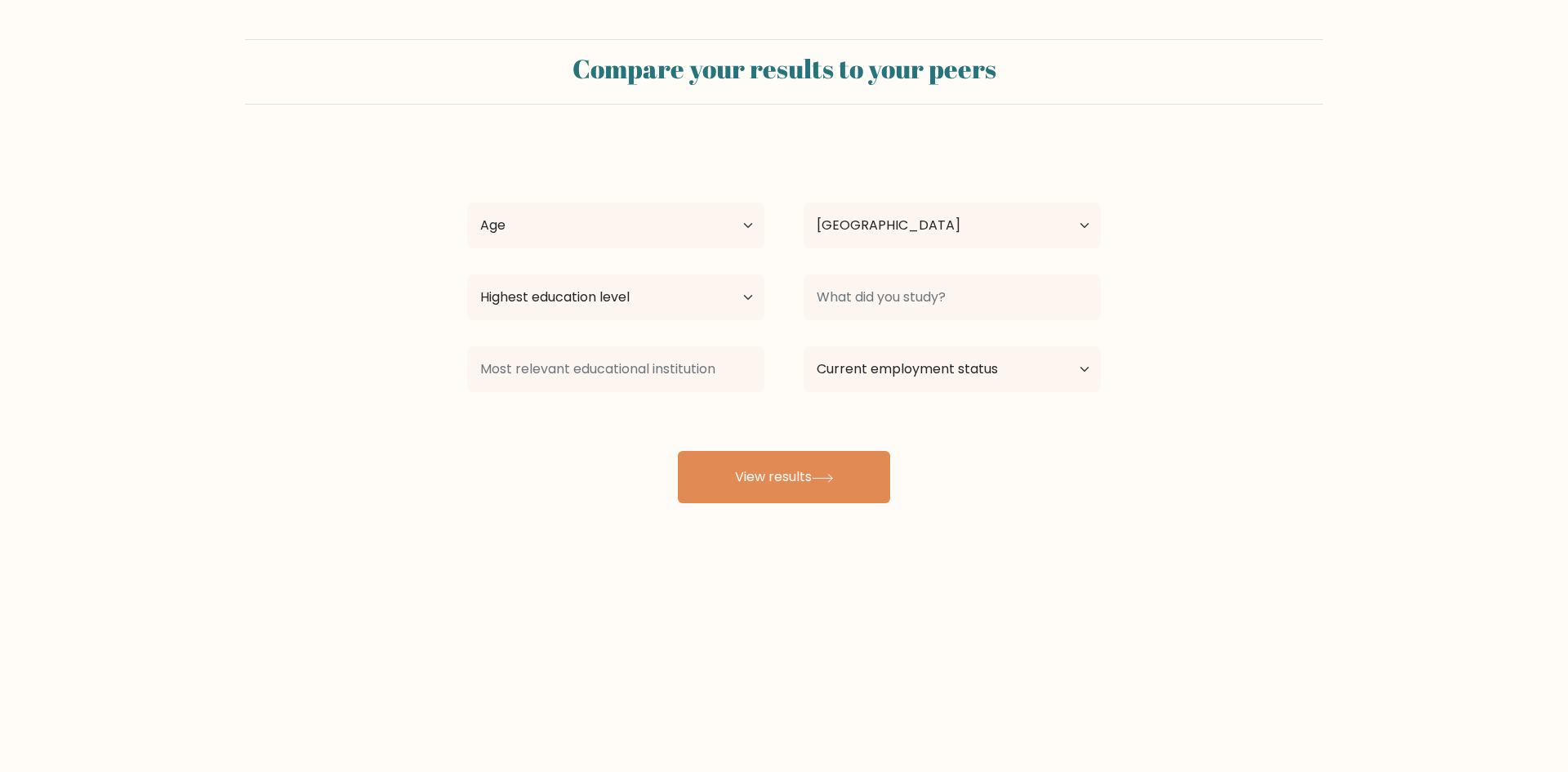
select select "PH"
click at [728, 236] on select "Age Under 18 years old 18-24 years old 25-34 years old 35-44 years old 45-54 ye…" at bounding box center [615, 226] width 297 height 46
select select "25_34"
click at [467, 203] on select "Age Under 18 years old 18-24 years old 25-34 years old 35-44 years old 45-54 ye…" at bounding box center [615, 226] width 297 height 46
click at [712, 304] on select "Highest education level No schooling Primary Lower Secondary Upper Secondary Oc…" at bounding box center [615, 297] width 297 height 46
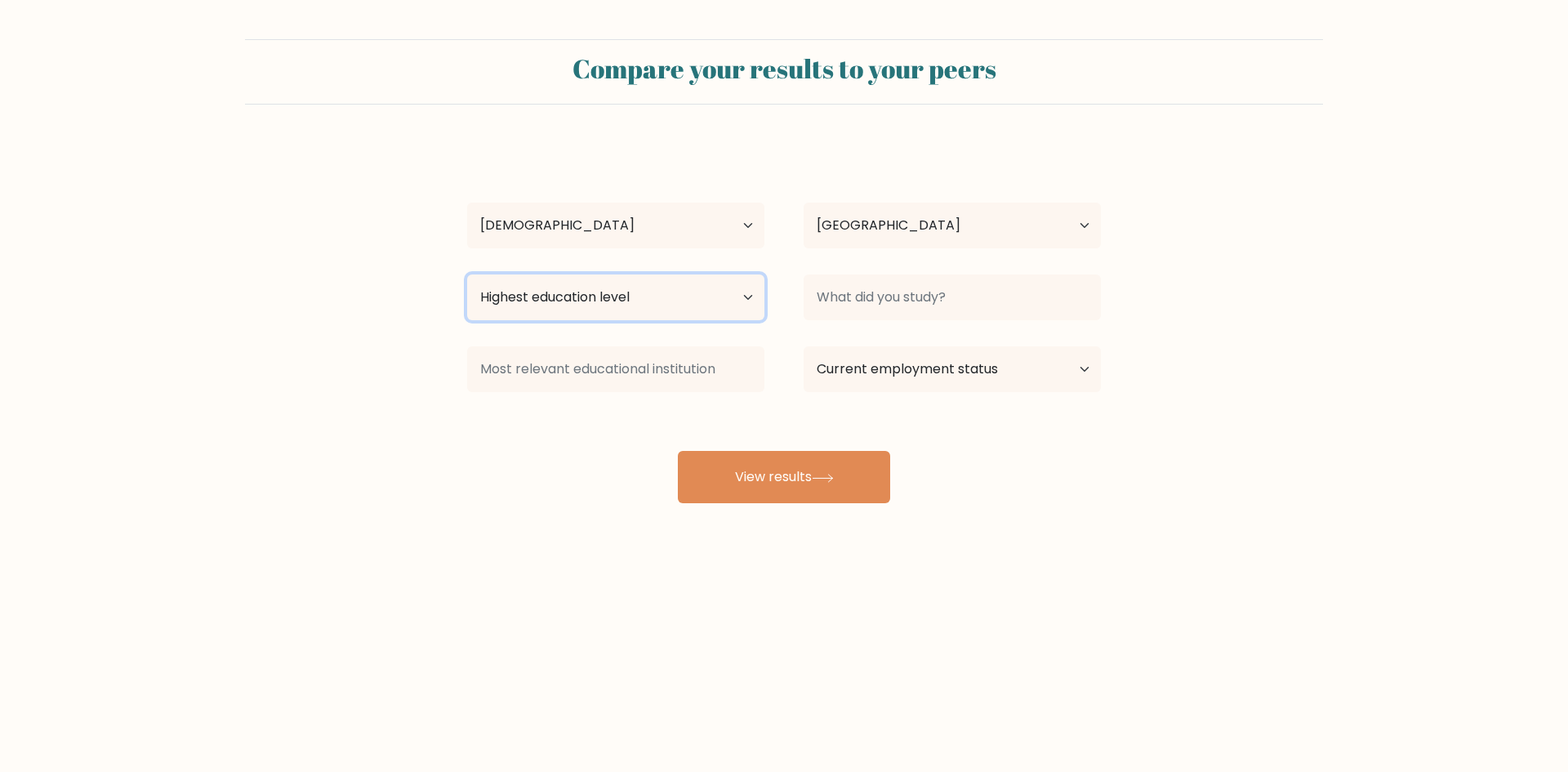
select select "bachelors_degree"
click at [467, 274] on select "Highest education level No schooling Primary Lower Secondary Upper Secondary Oc…" at bounding box center [615, 297] width 297 height 46
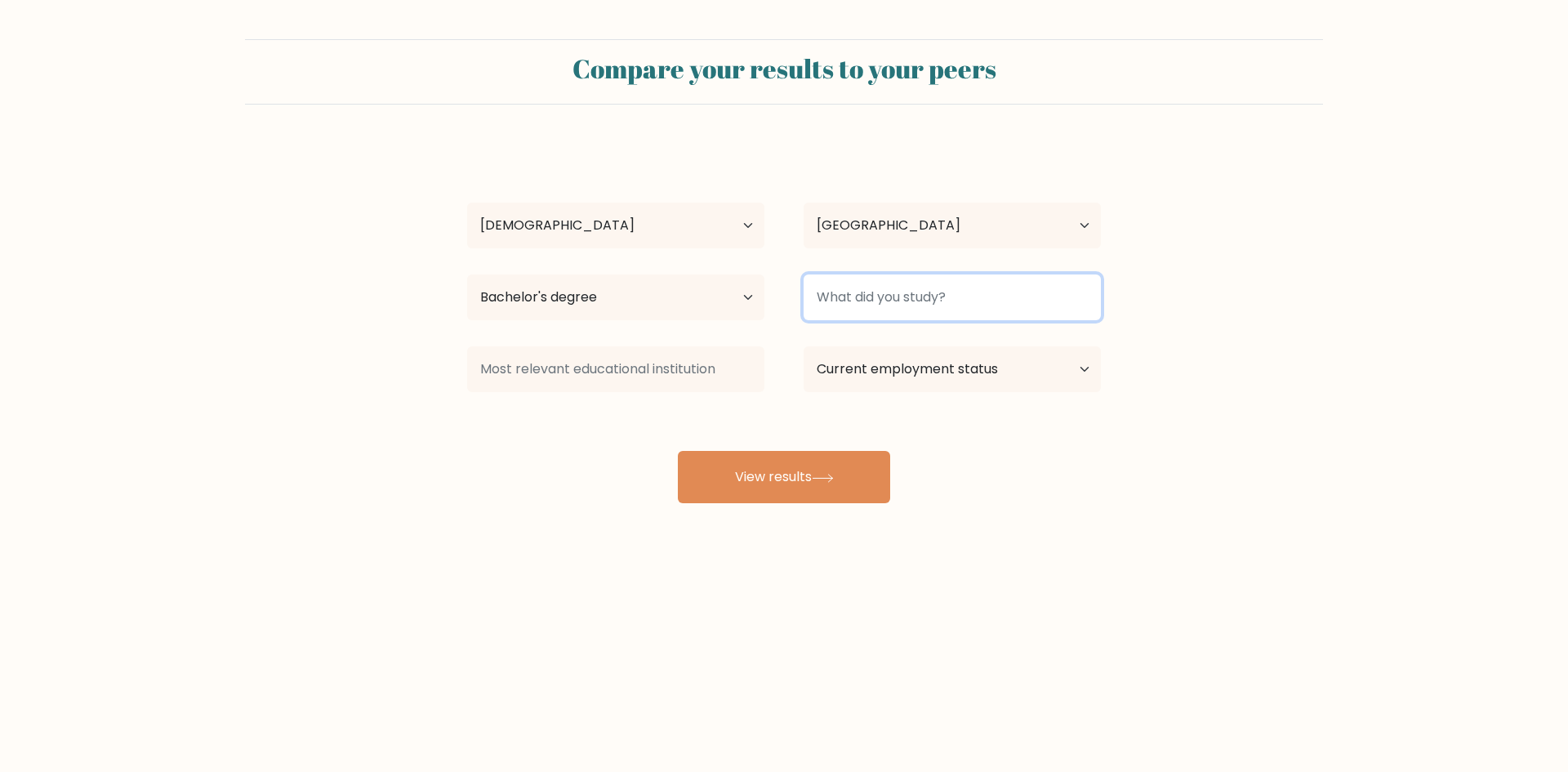
click at [918, 294] on input at bounding box center [952, 297] width 297 height 46
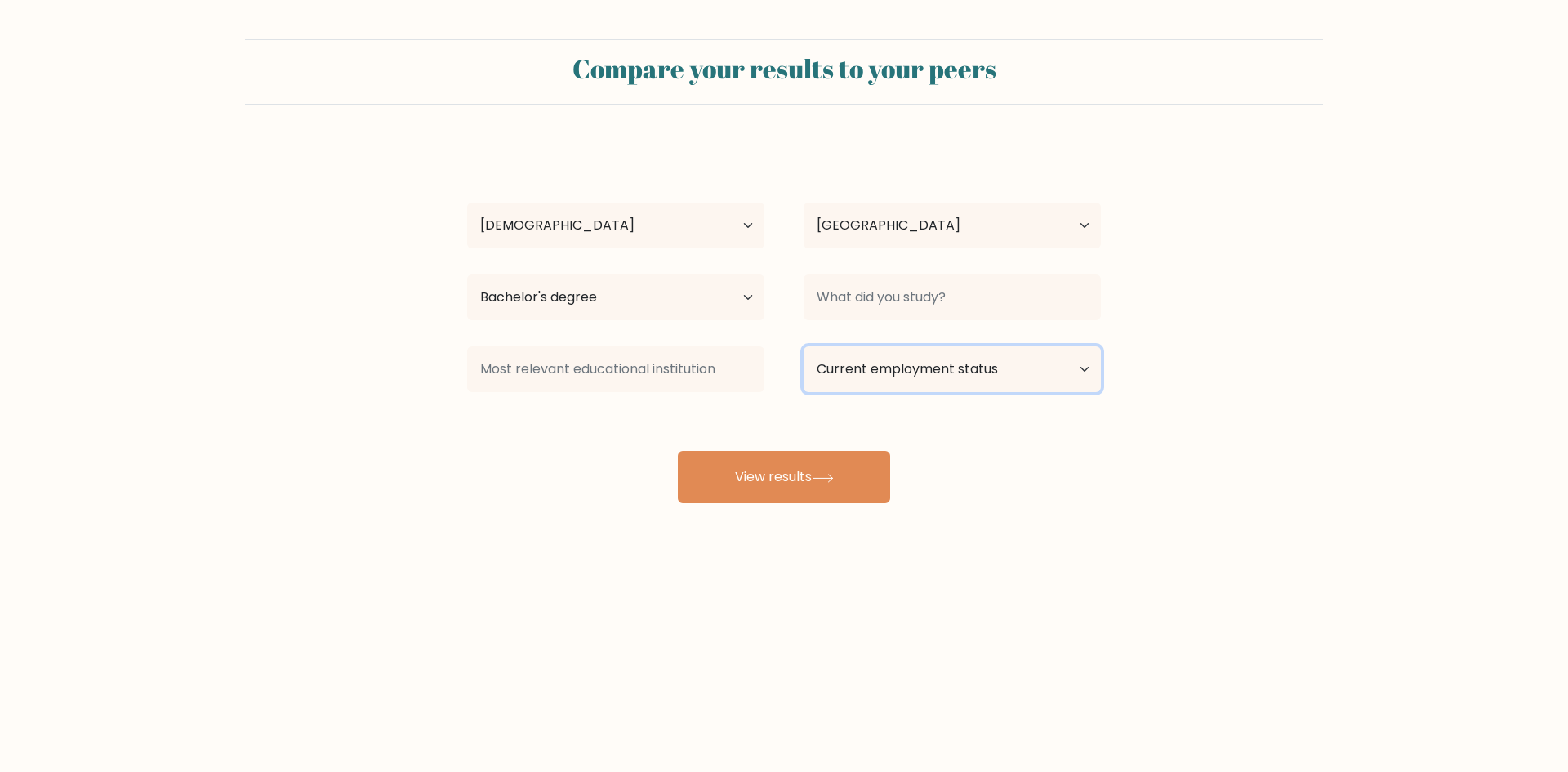
click at [941, 366] on select "Current employment status Employed Student Retired Other / prefer not to answer" at bounding box center [952, 369] width 297 height 46
select select "employed"
click at [804, 346] on select "Current employment status Employed Student Retired Other / prefer not to answer" at bounding box center [952, 369] width 297 height 46
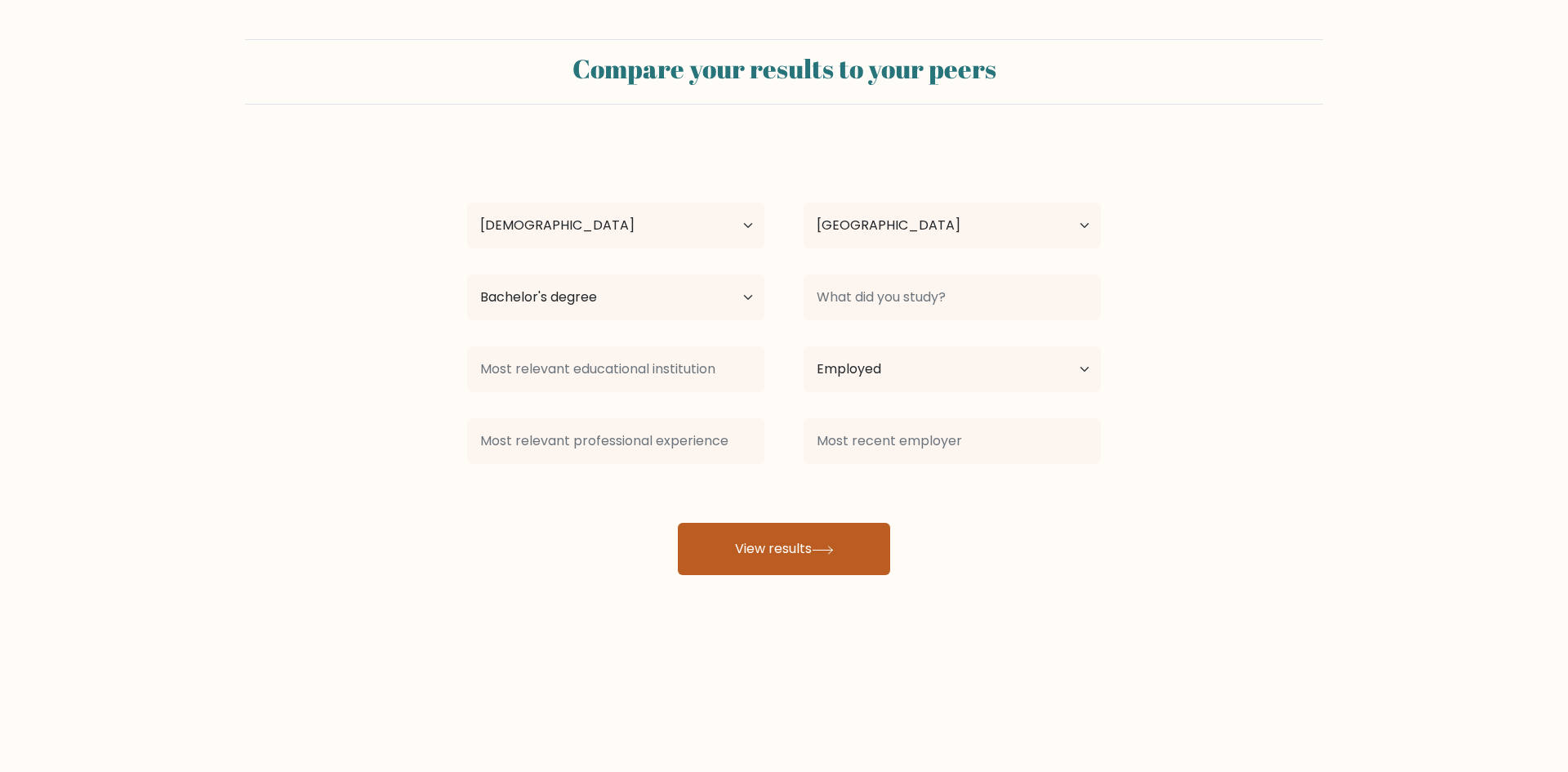
click at [765, 557] on button "View results" at bounding box center [783, 548] width 212 height 52
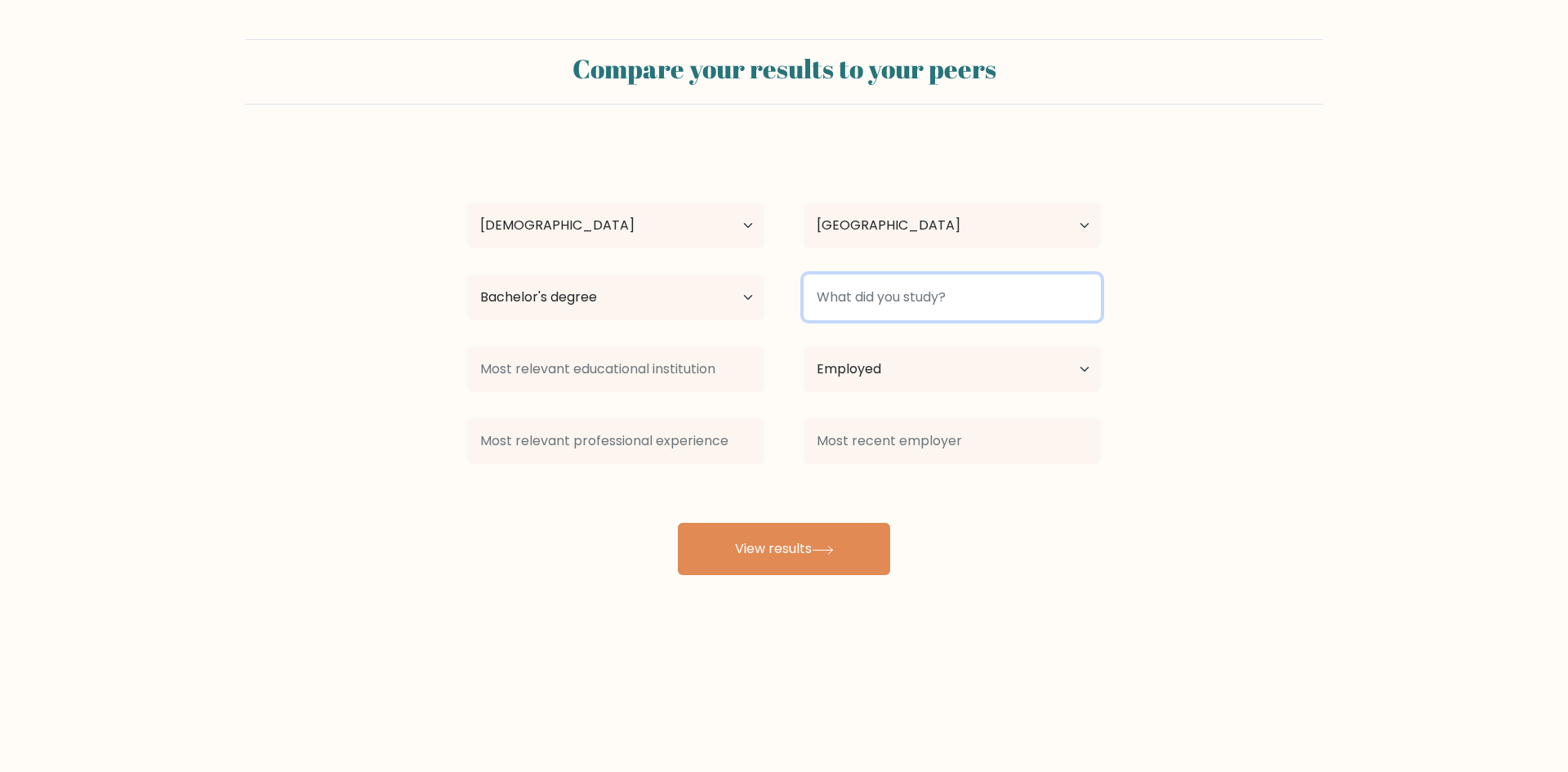
click at [871, 304] on input at bounding box center [952, 297] width 297 height 46
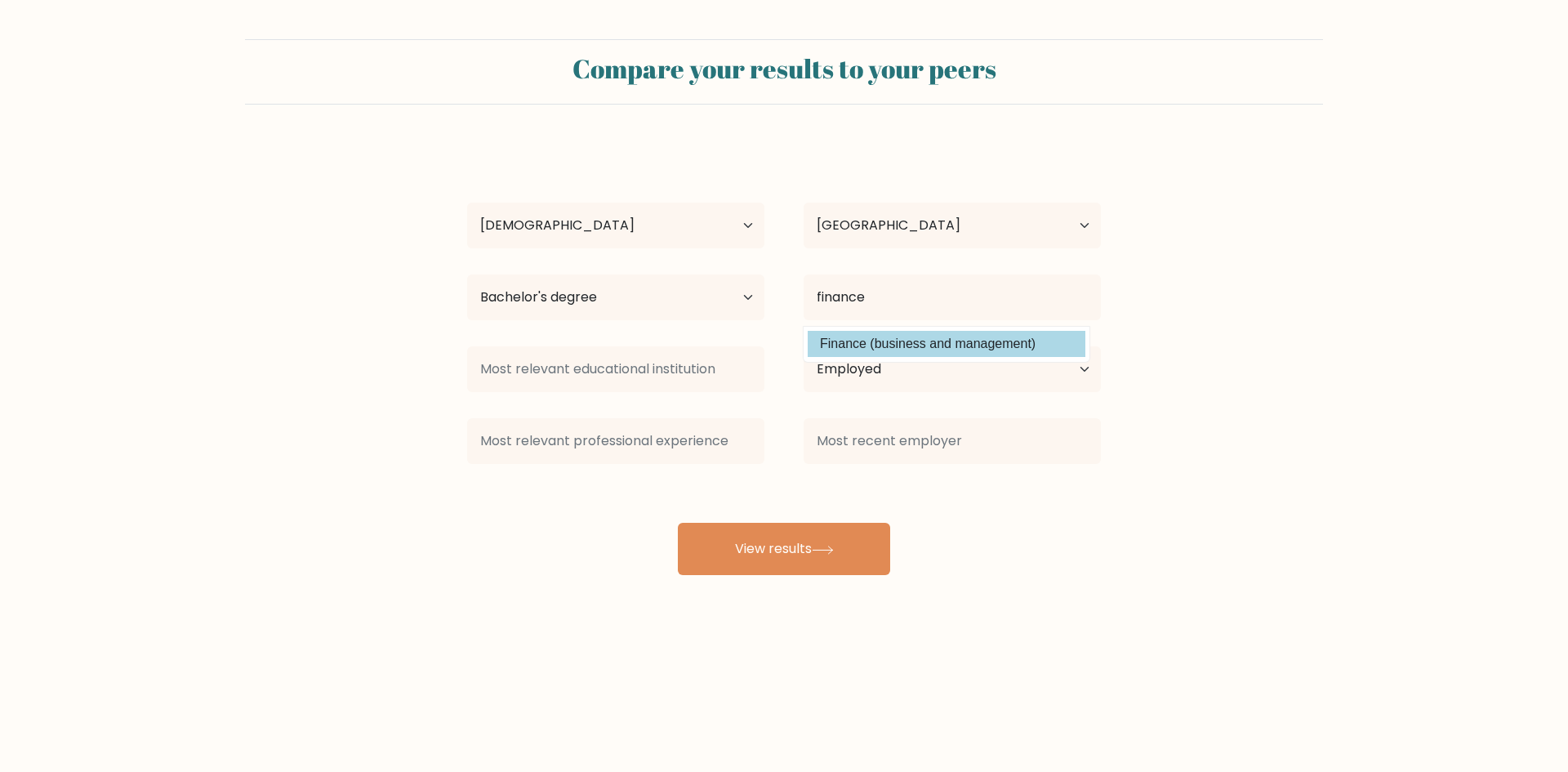
click at [873, 340] on option "Finance (business and management)" at bounding box center [947, 343] width 278 height 26
type input "Finance"
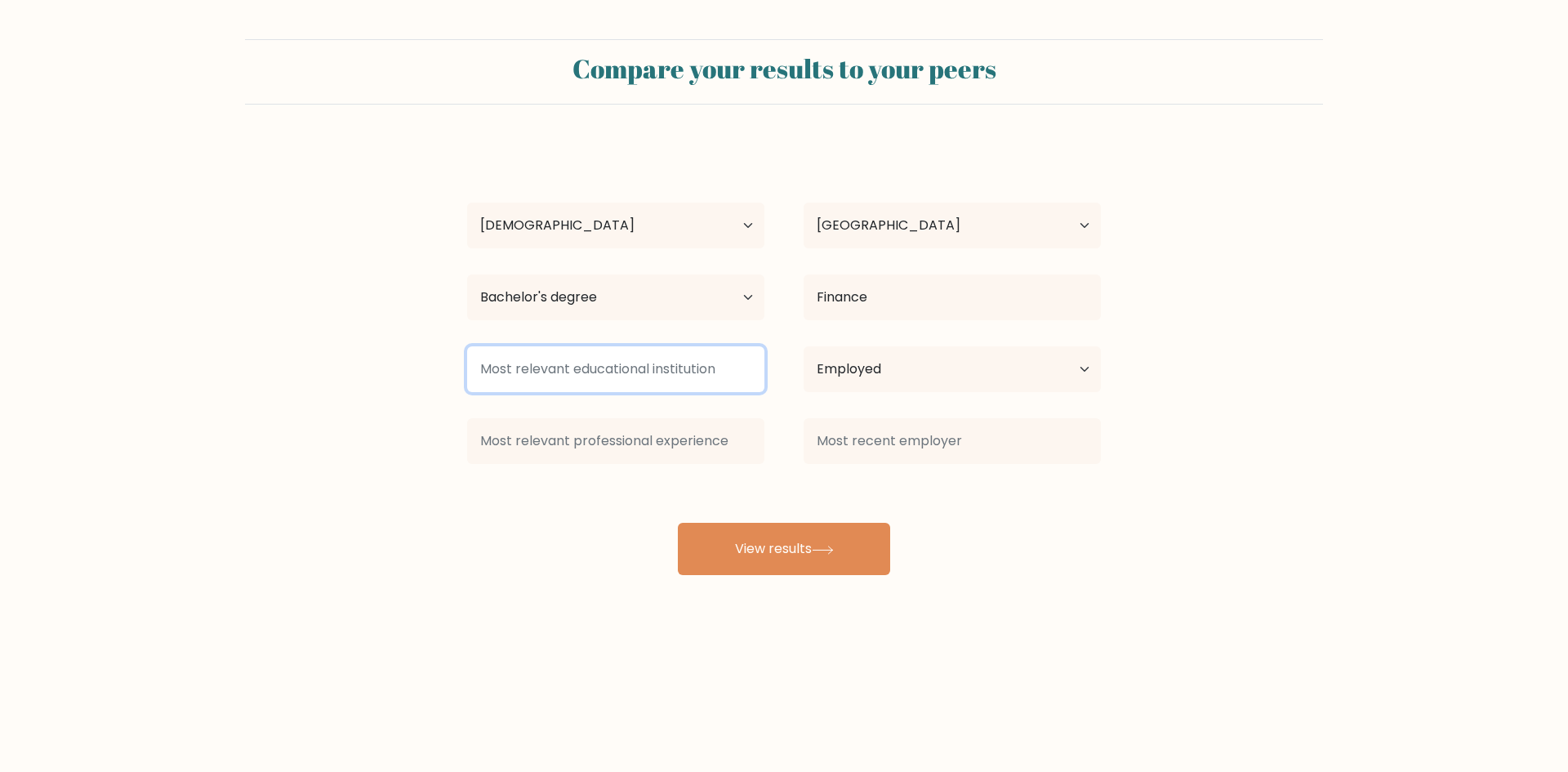
click at [689, 358] on input at bounding box center [615, 369] width 297 height 46
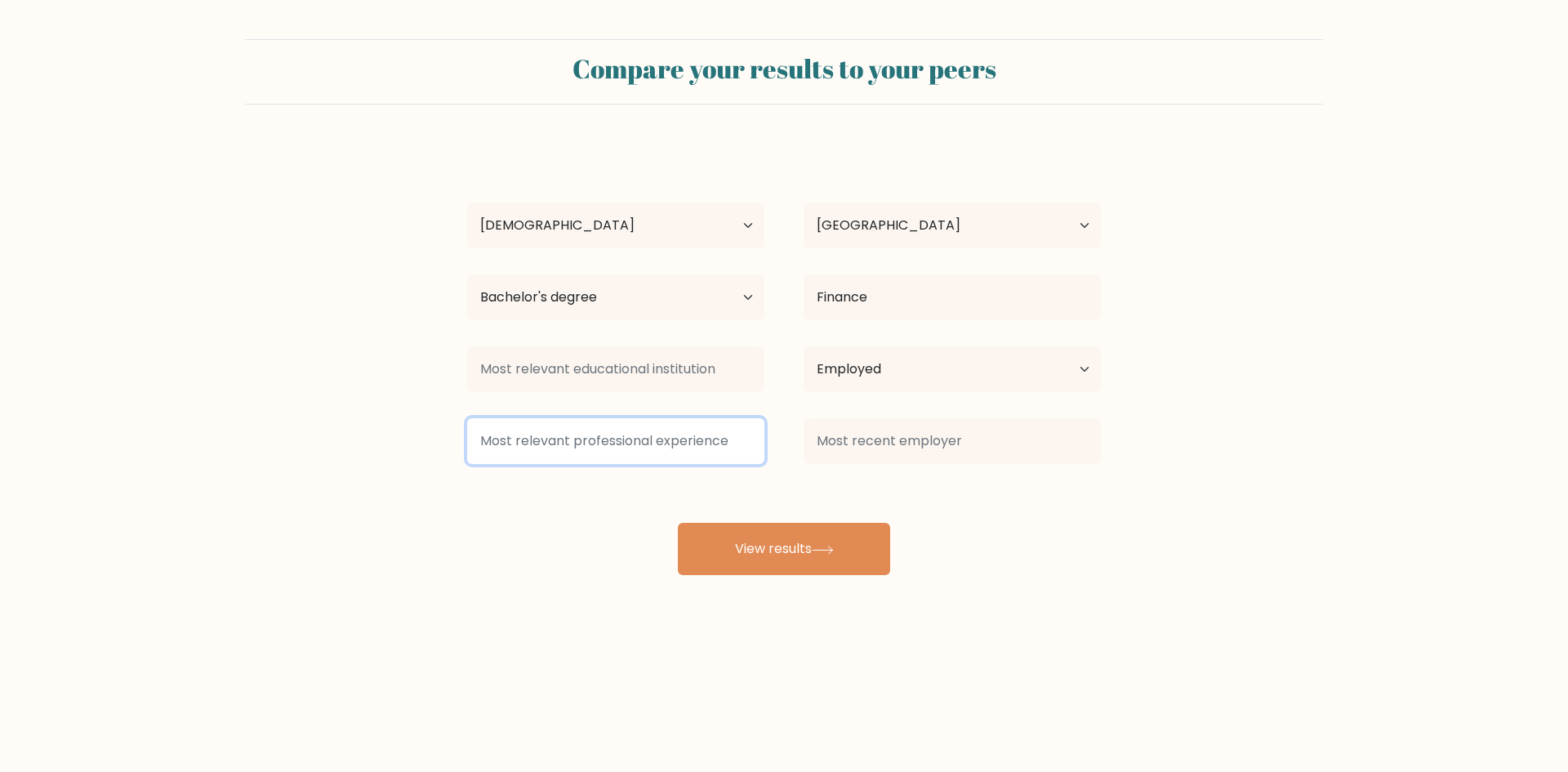
click at [659, 458] on input at bounding box center [615, 441] width 297 height 46
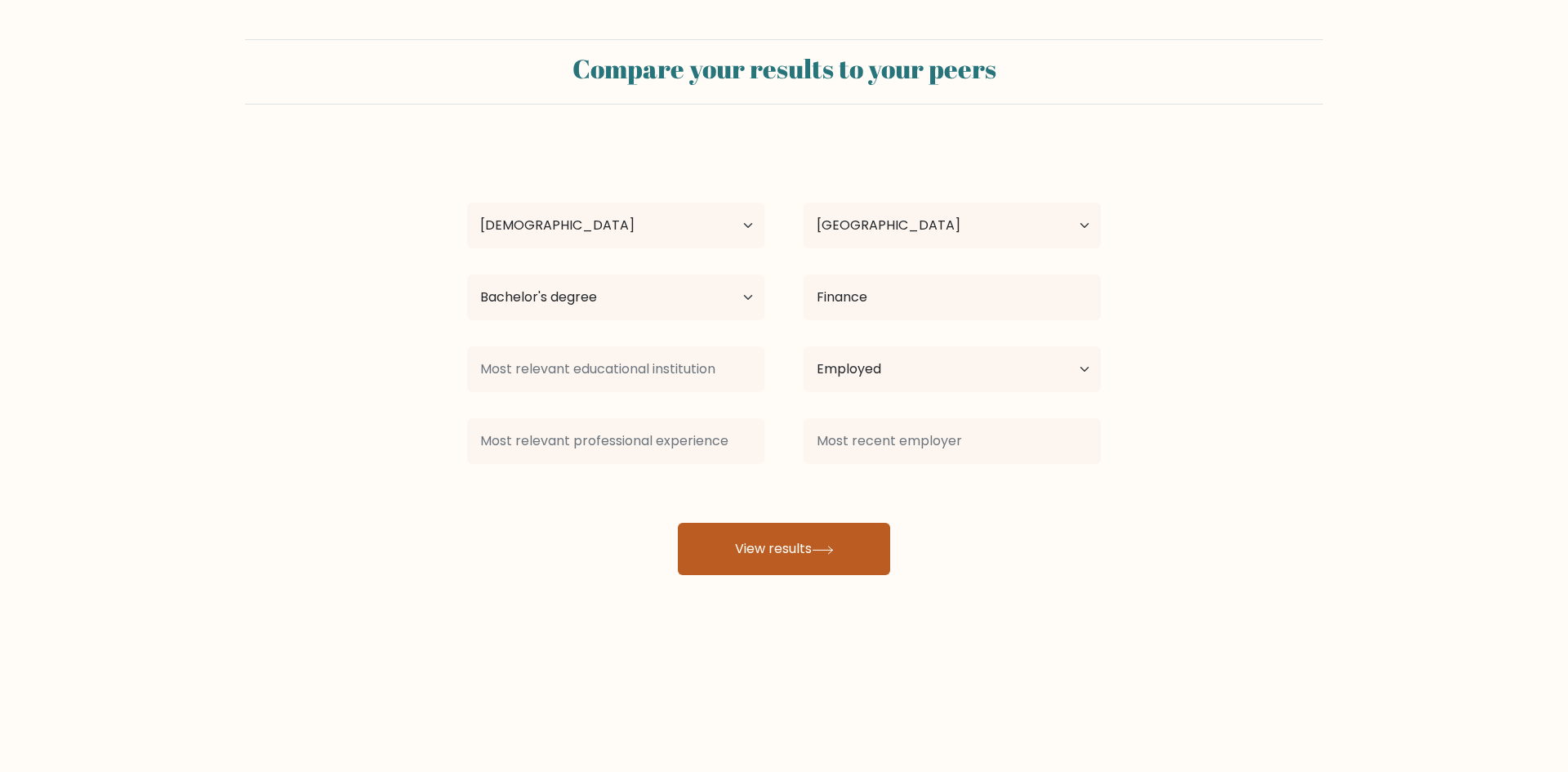
click at [737, 539] on button "View results" at bounding box center [783, 548] width 212 height 52
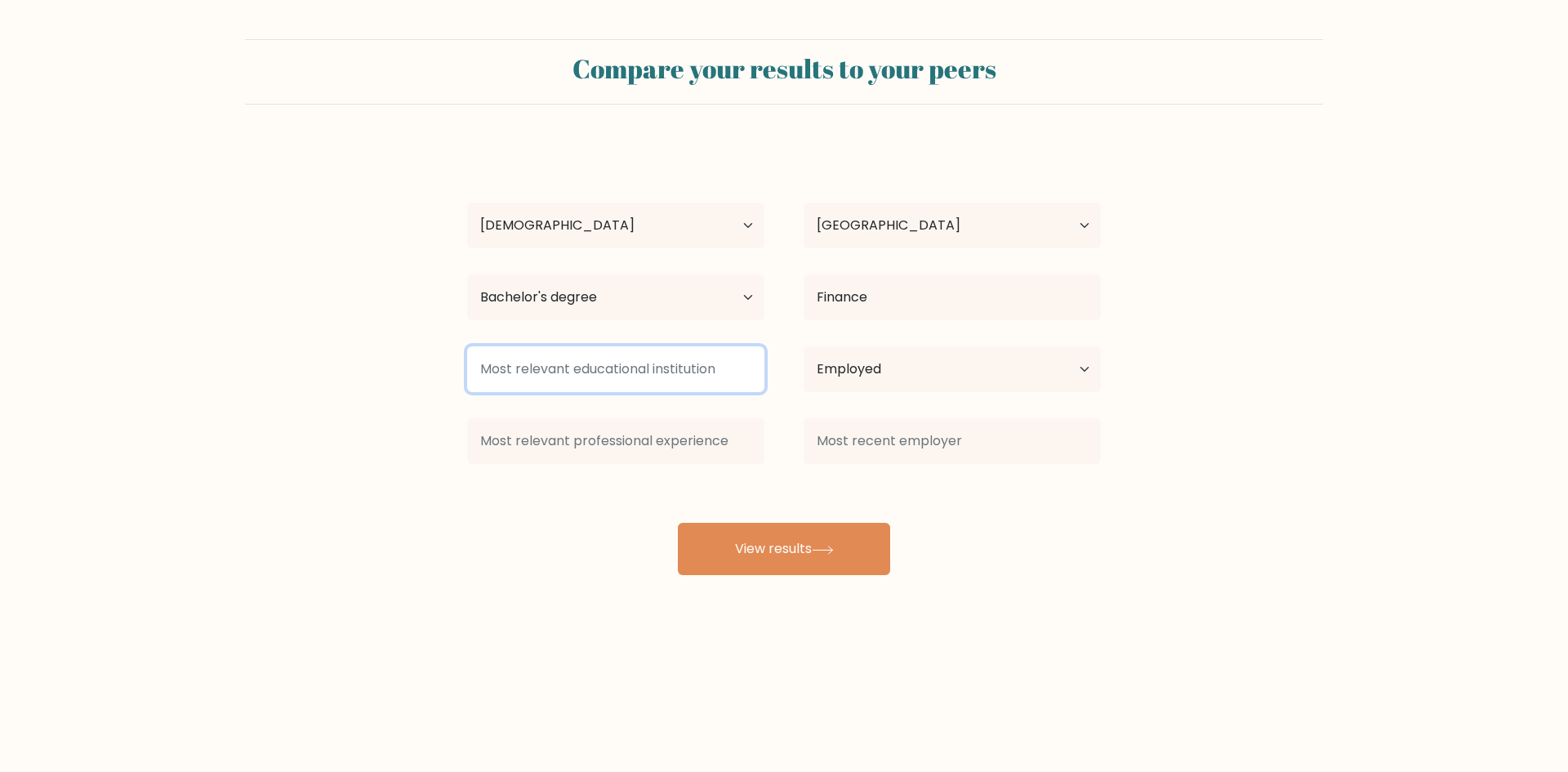
click at [697, 376] on input at bounding box center [615, 369] width 297 height 46
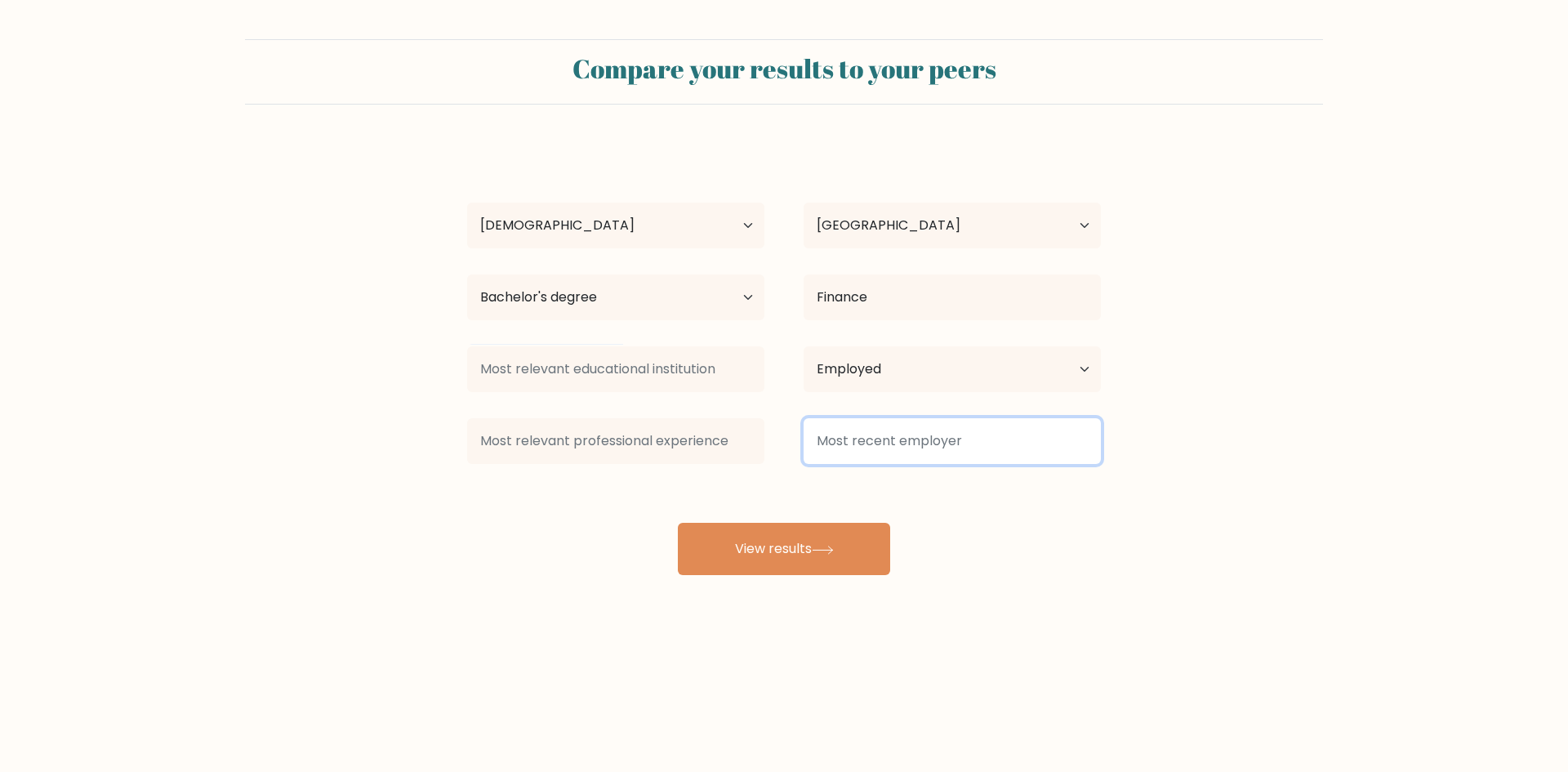
click at [909, 453] on input at bounding box center [952, 441] width 297 height 46
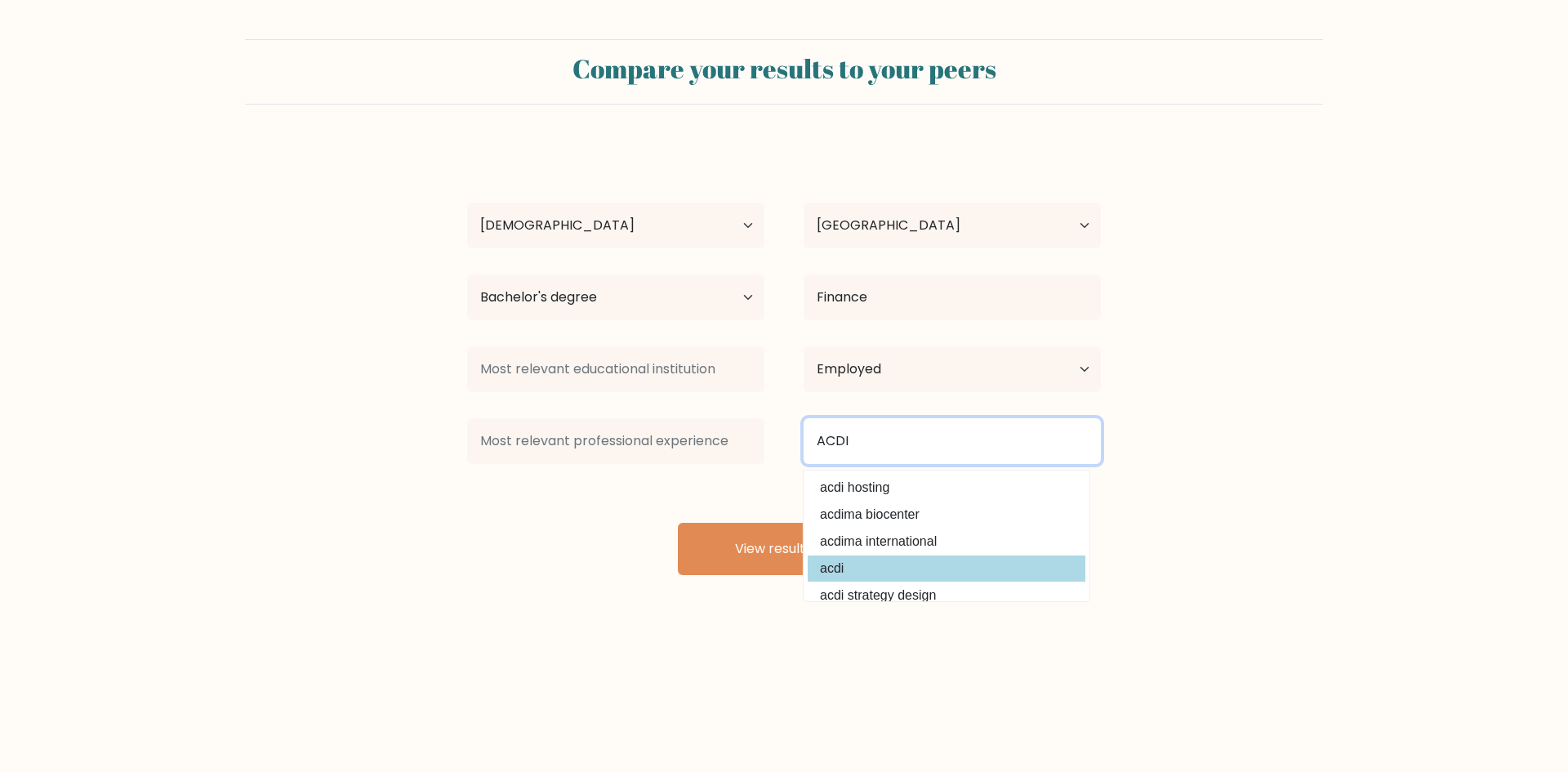
type input "ACDI"
click at [847, 567] on div "DANNA REGINE MENDIGORIN Age Under 18 years old 18-24 years old 25-34 years old …" at bounding box center [784, 360] width 654 height 431
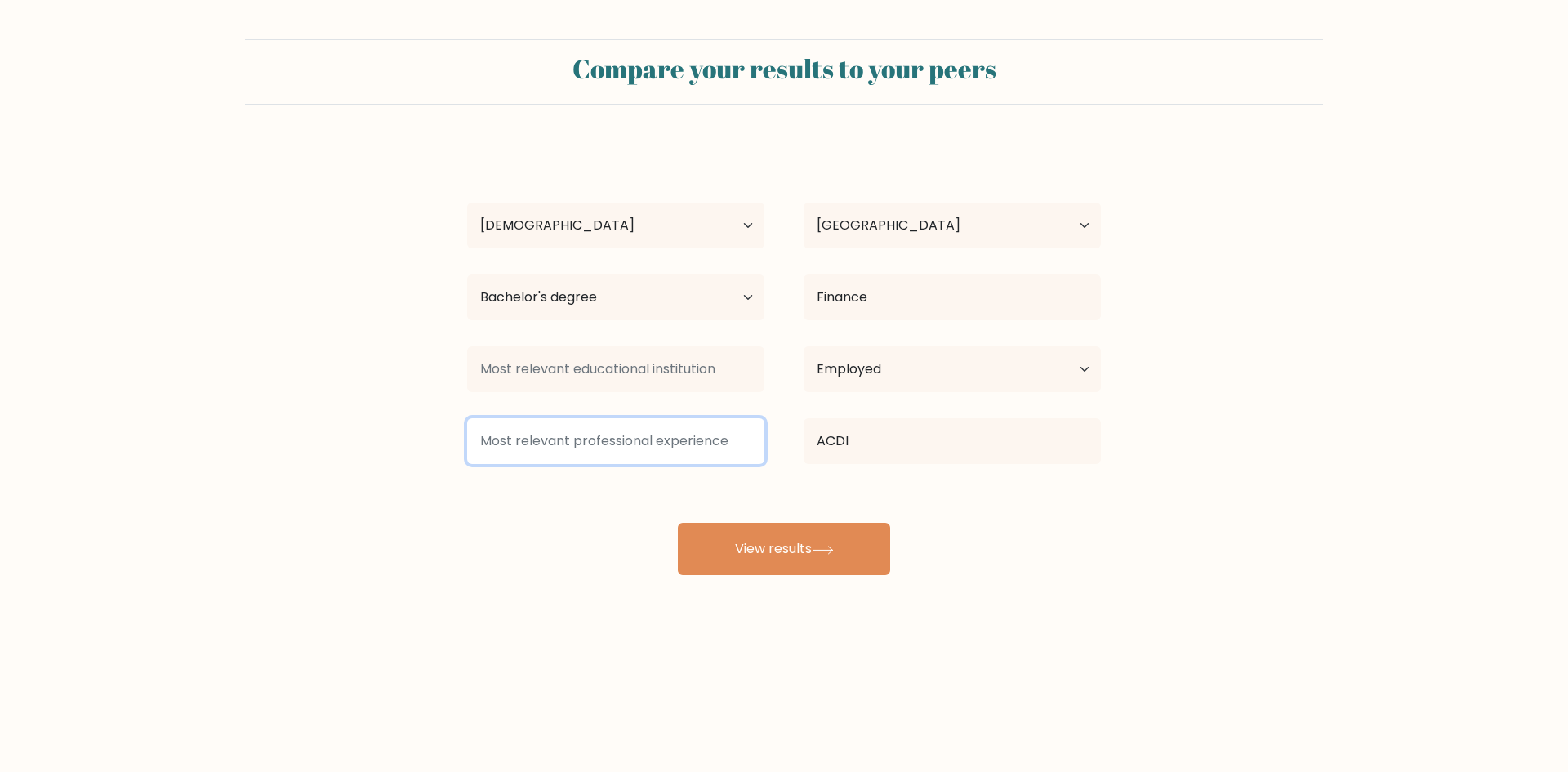
click at [649, 460] on input at bounding box center [615, 441] width 297 height 46
type input "NONE"
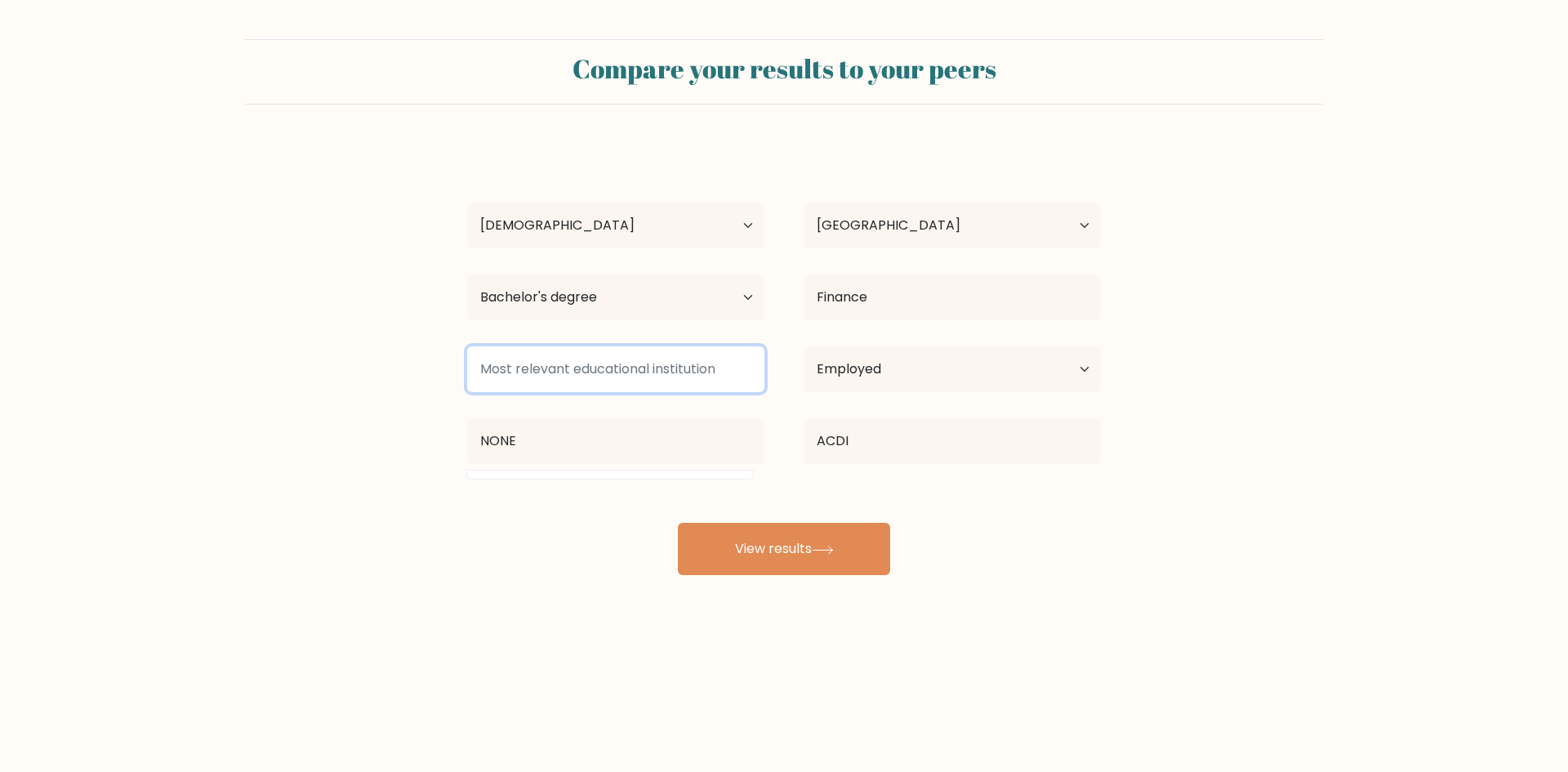
click at [598, 377] on input at bounding box center [615, 369] width 297 height 46
type input "NONE"
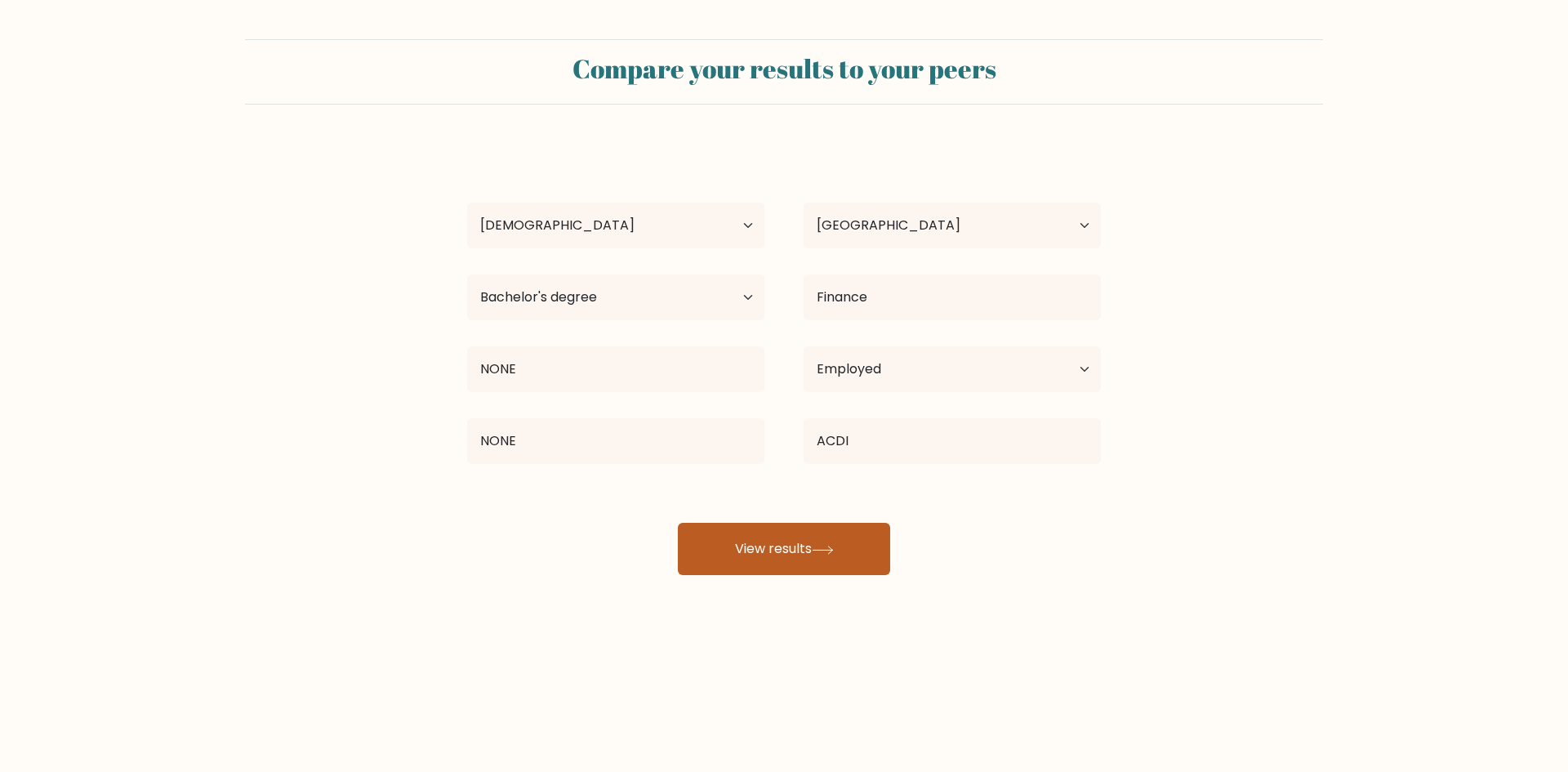
click at [778, 544] on button "View results" at bounding box center [783, 548] width 212 height 52
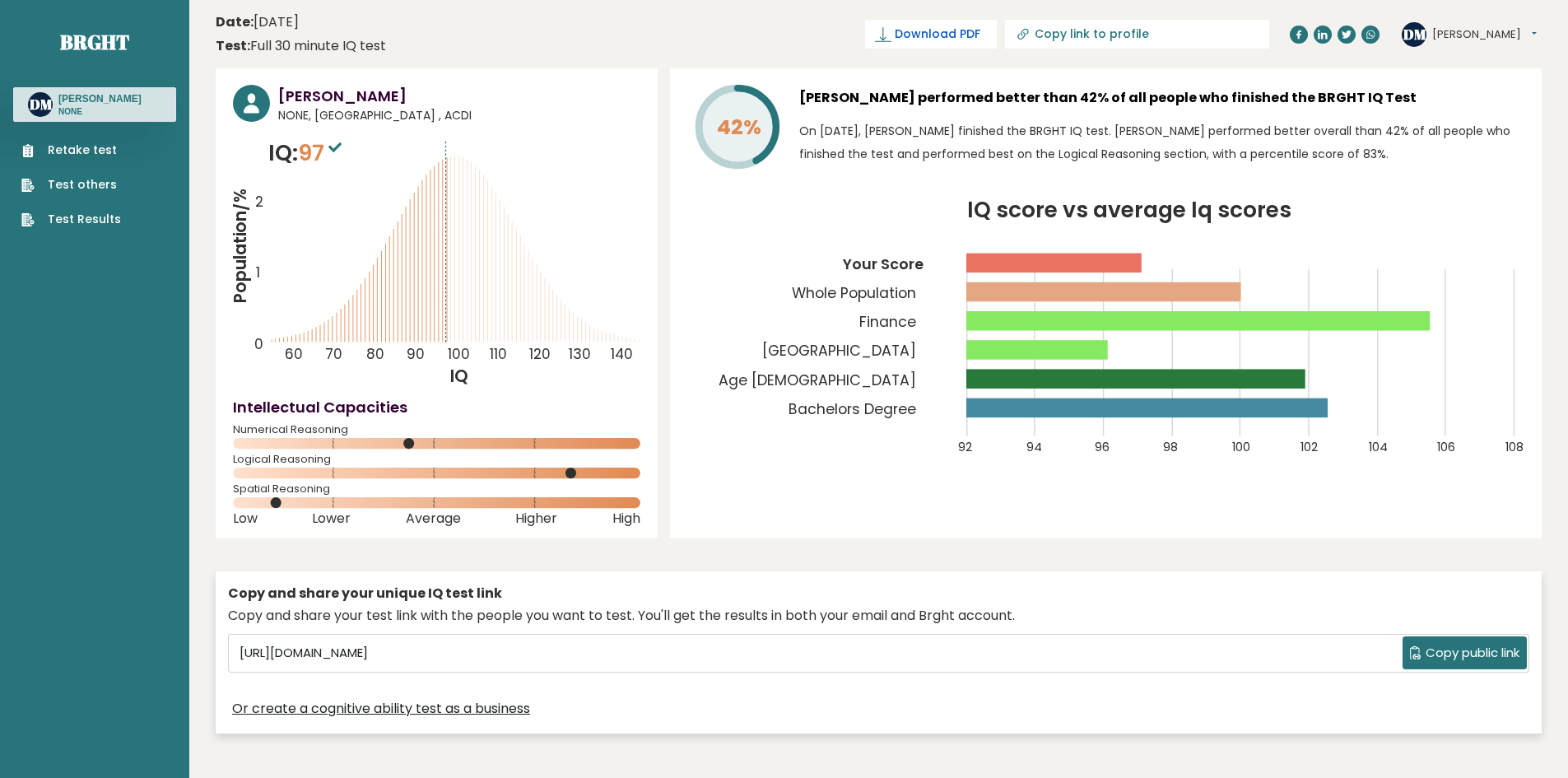
click at [980, 37] on span "Download PDF" at bounding box center [938, 34] width 86 height 17
click at [66, 106] on h3 "[PERSON_NAME]" at bounding box center [100, 98] width 83 height 13
click at [112, 41] on link "Brght" at bounding box center [94, 42] width 70 height 27
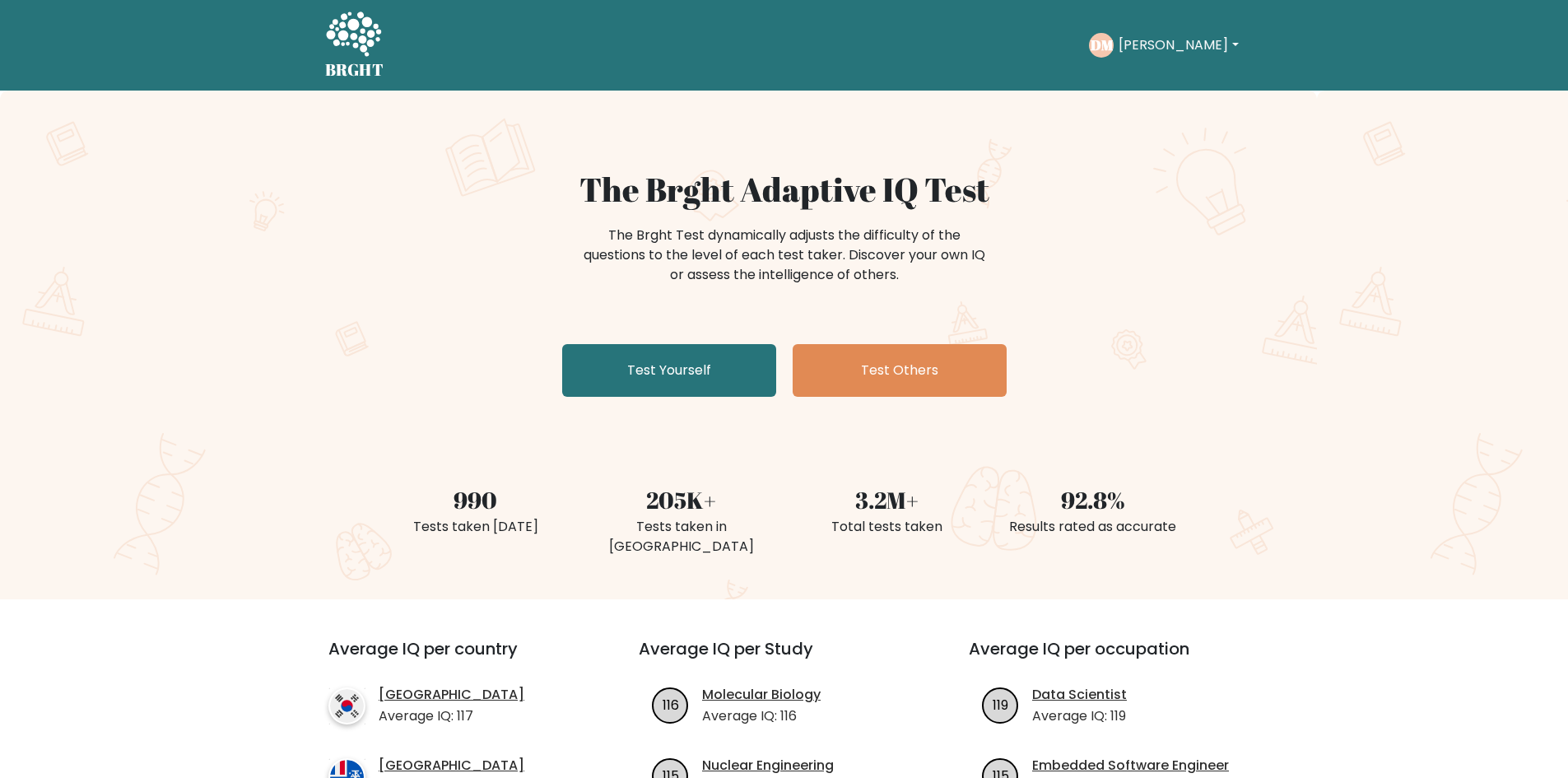
click at [1188, 48] on button "[PERSON_NAME]" at bounding box center [1178, 45] width 129 height 21
click at [1135, 81] on link "Dashboard" at bounding box center [1154, 80] width 130 height 27
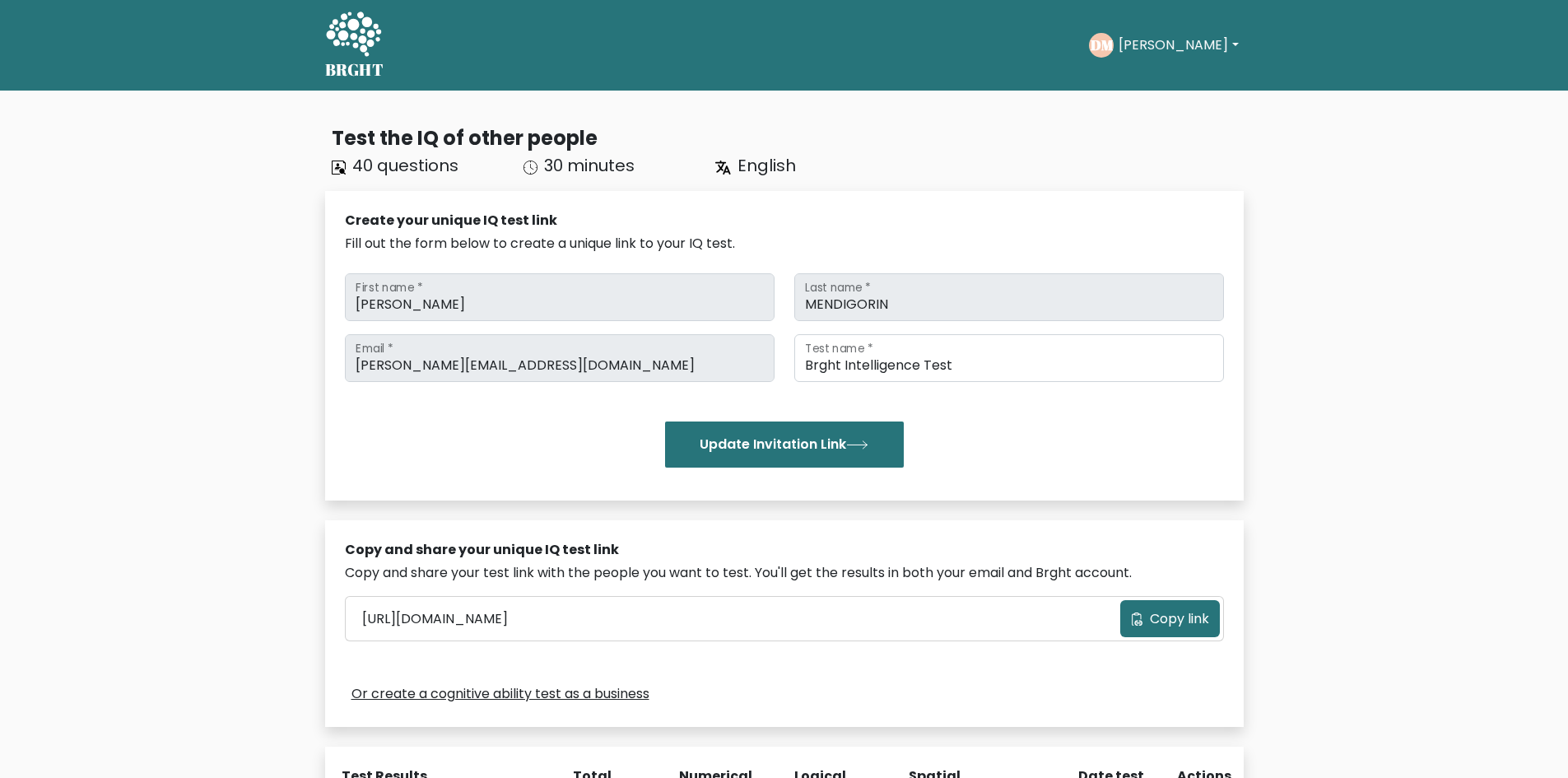
click at [1150, 35] on button "[PERSON_NAME]" at bounding box center [1178, 45] width 129 height 21
click at [363, 49] on icon at bounding box center [354, 33] width 55 height 45
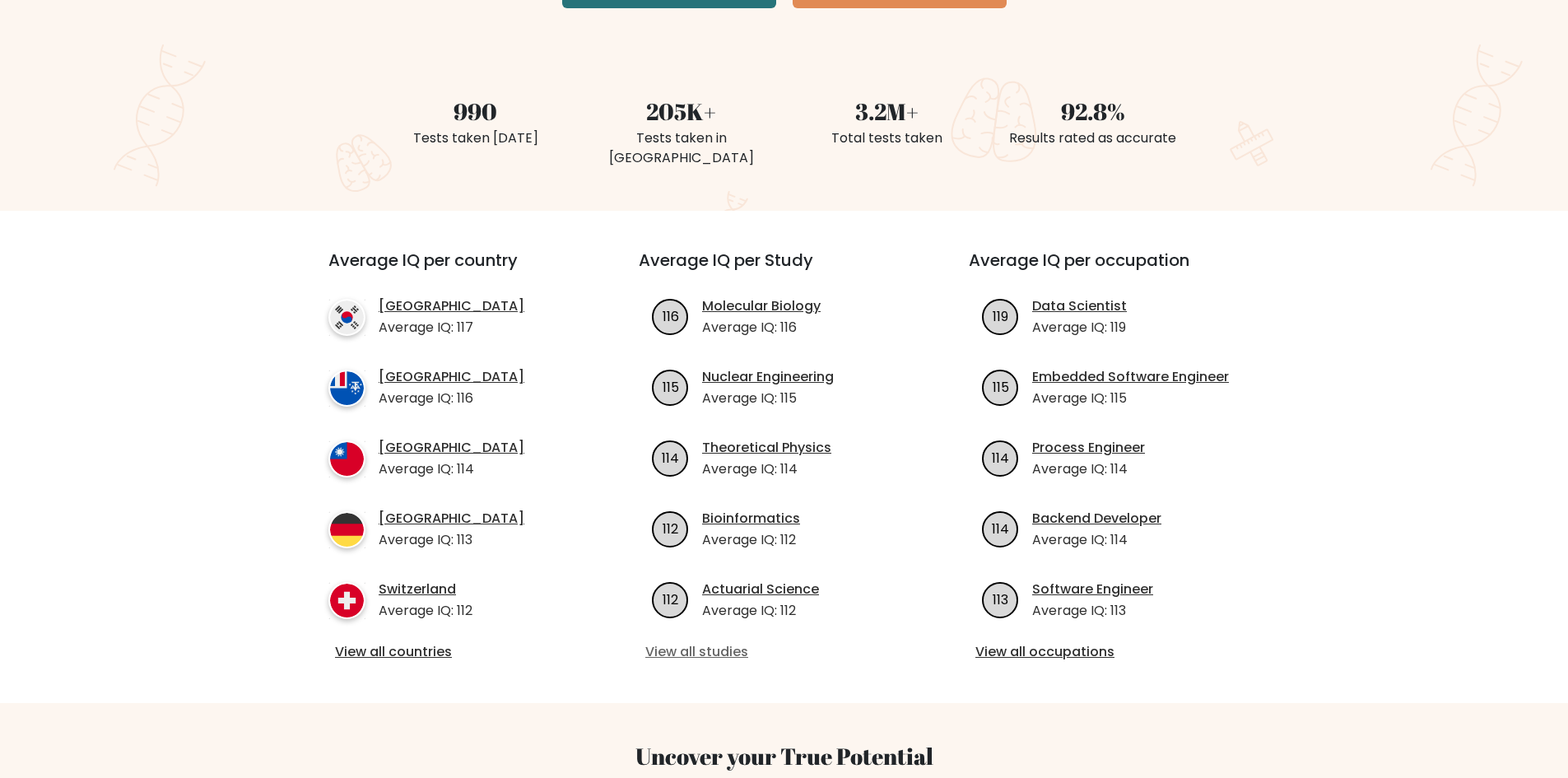
scroll to position [411, 0]
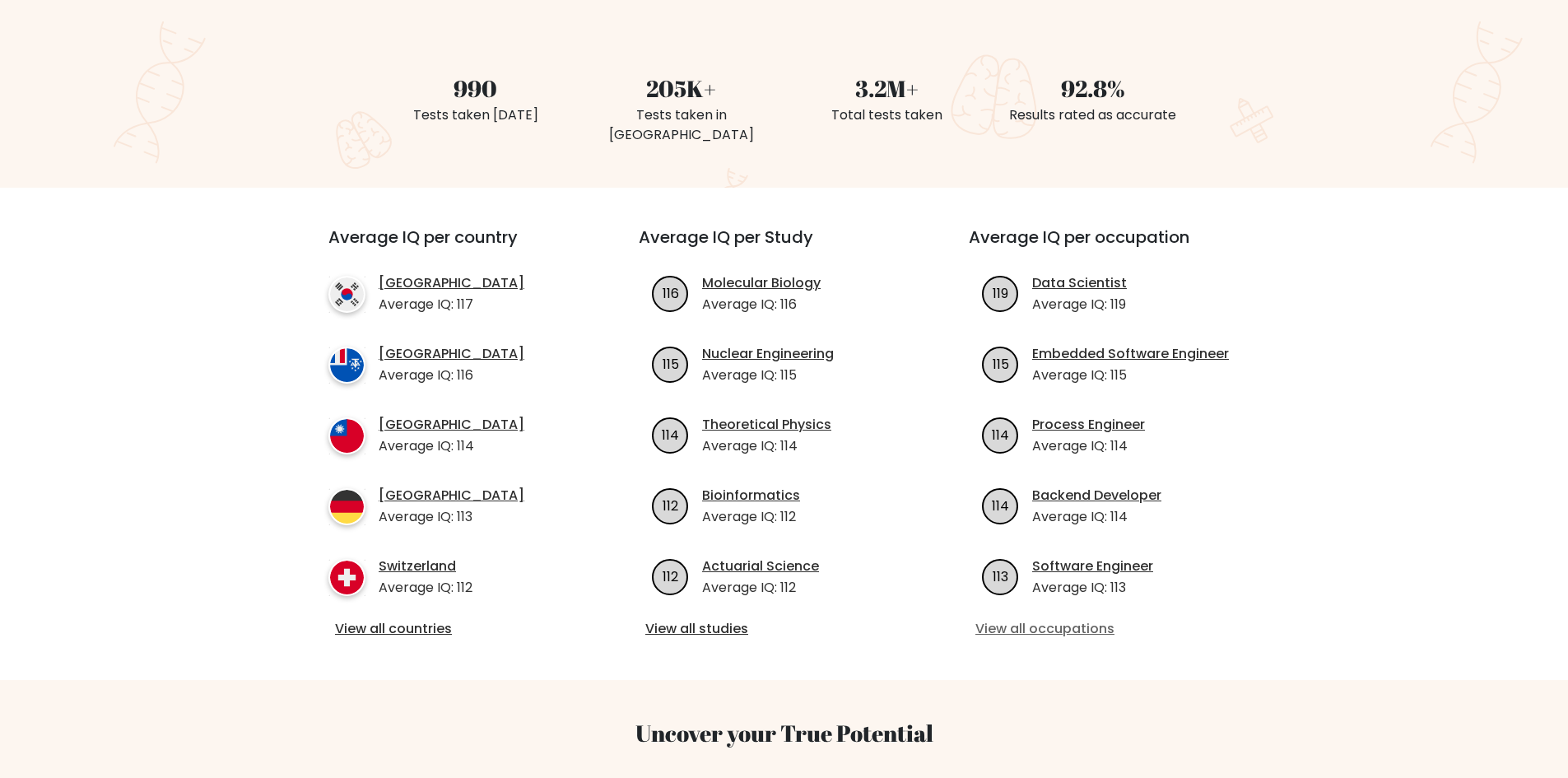
click at [1048, 619] on link "View all occupations" at bounding box center [1114, 629] width 277 height 20
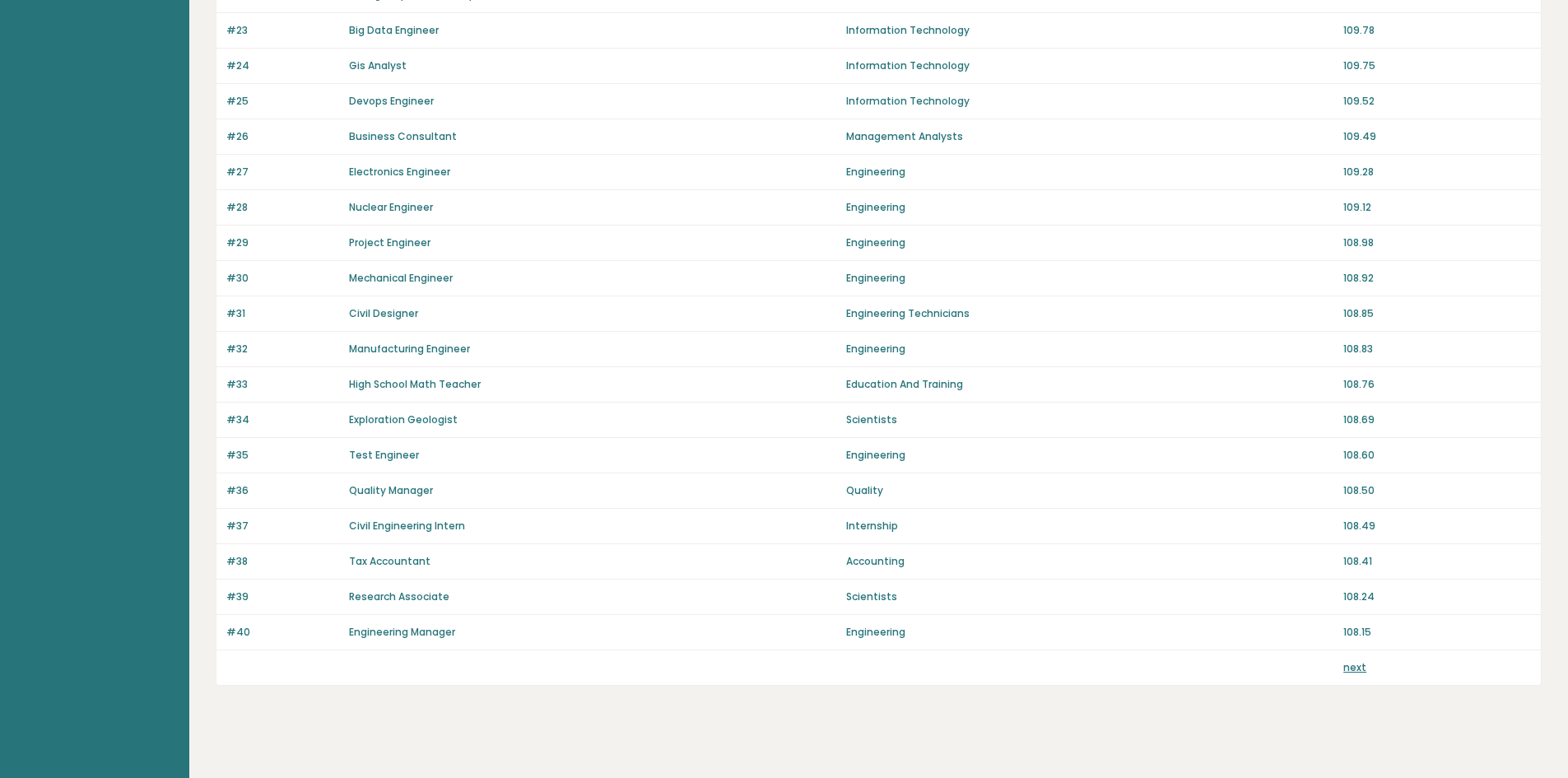
scroll to position [989, 0]
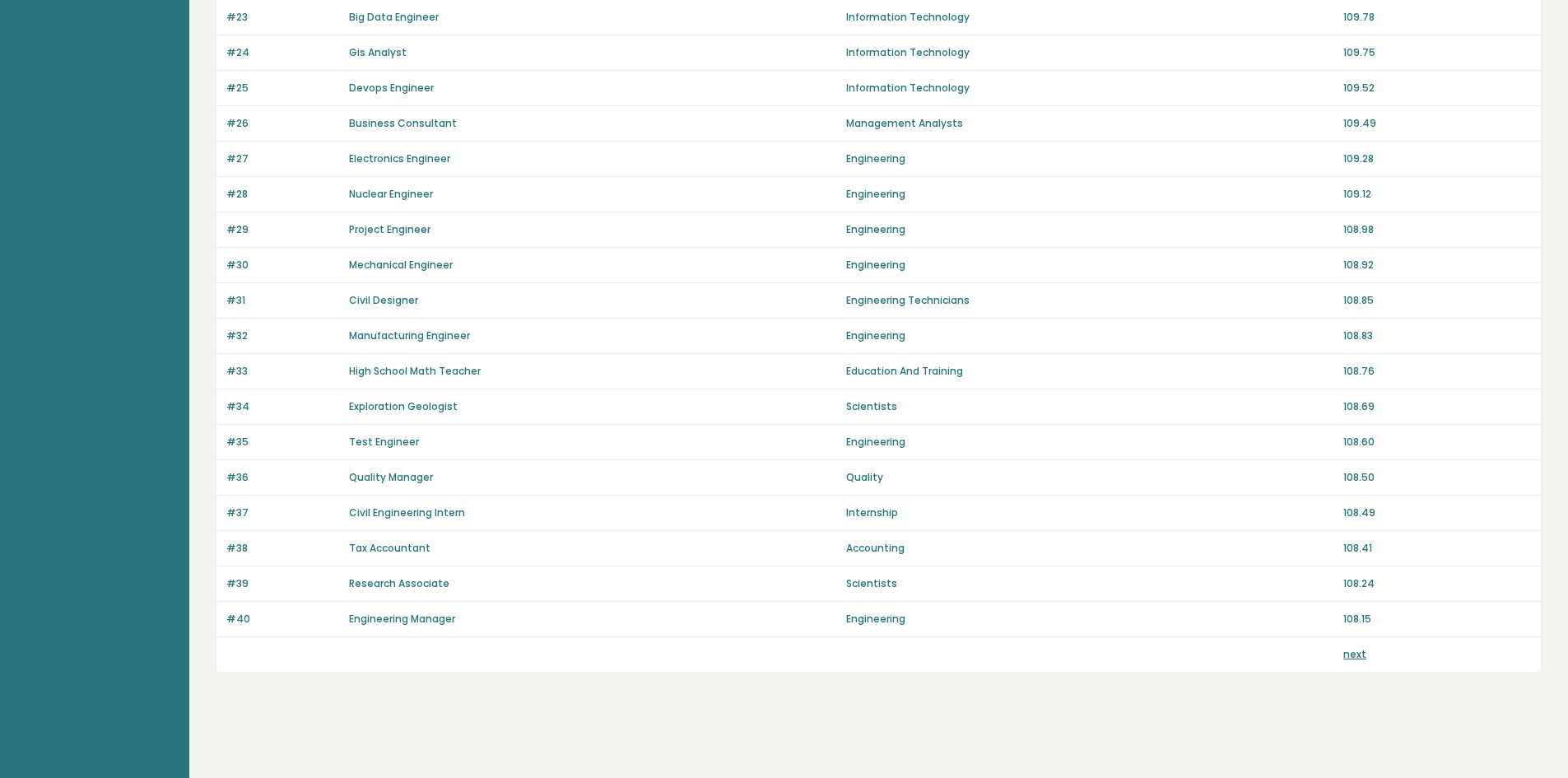
click at [1355, 654] on link "next" at bounding box center [1354, 653] width 23 height 14
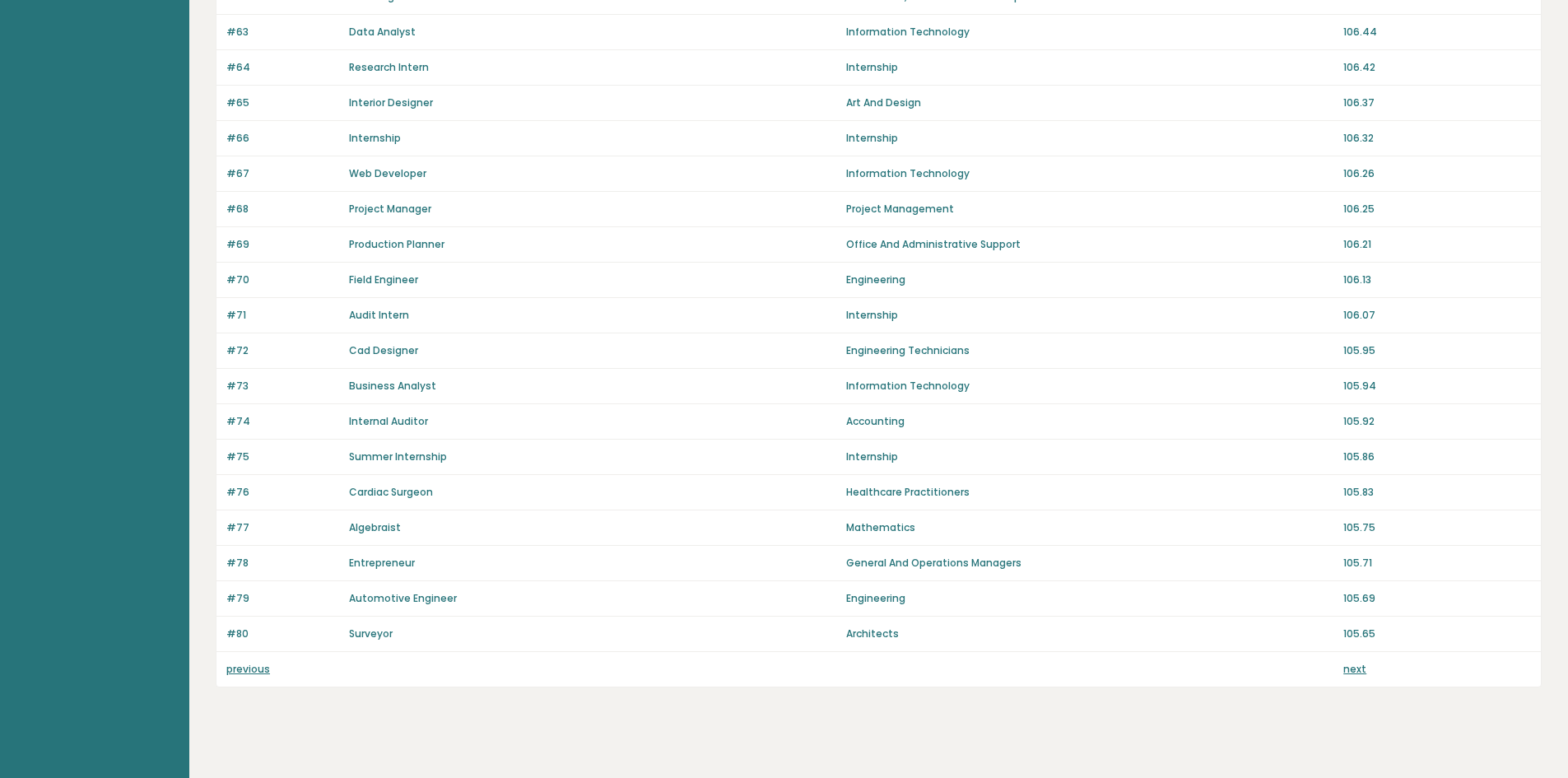
scroll to position [988, 0]
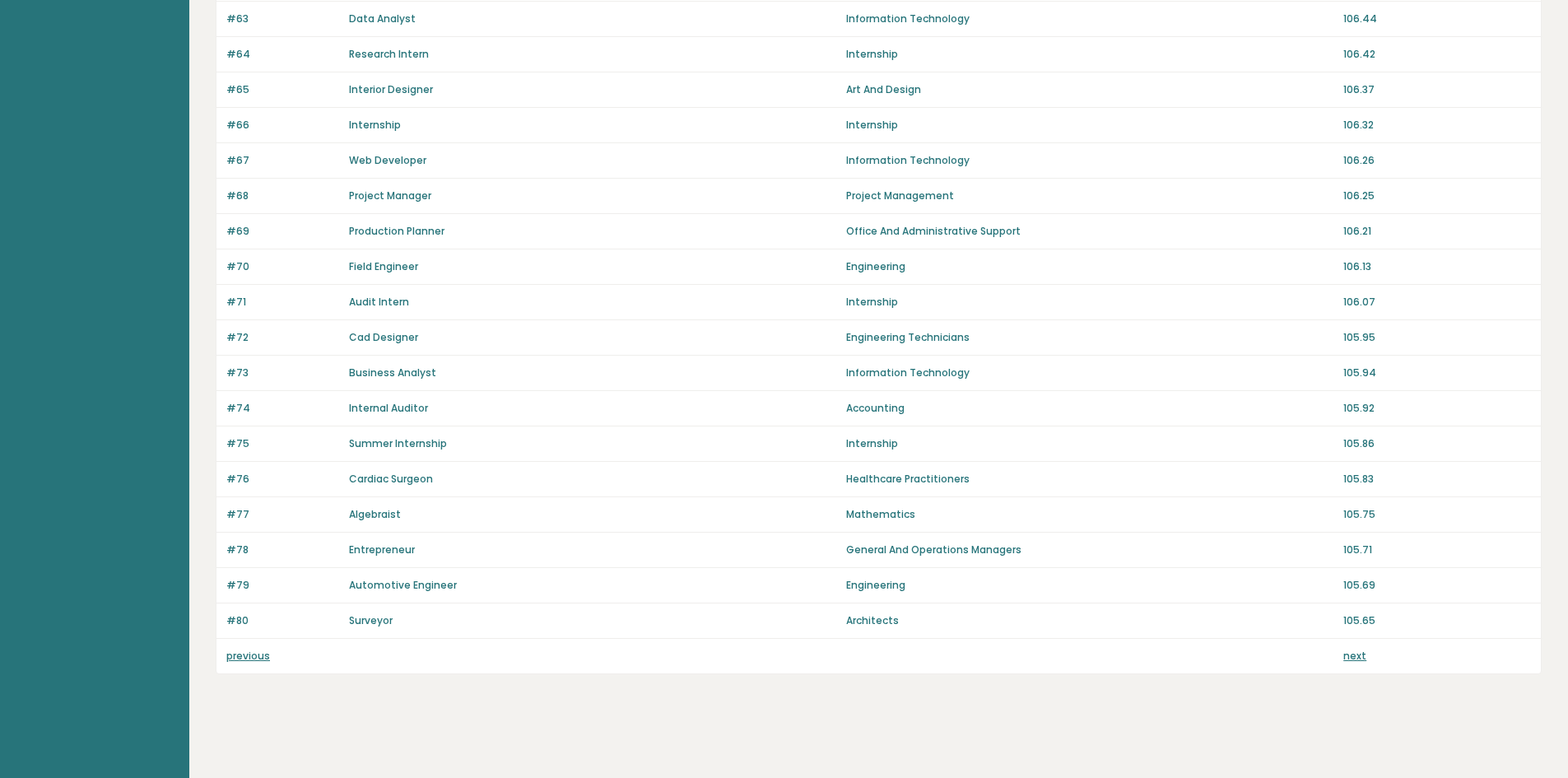
click at [1360, 659] on link "next" at bounding box center [1354, 655] width 23 height 14
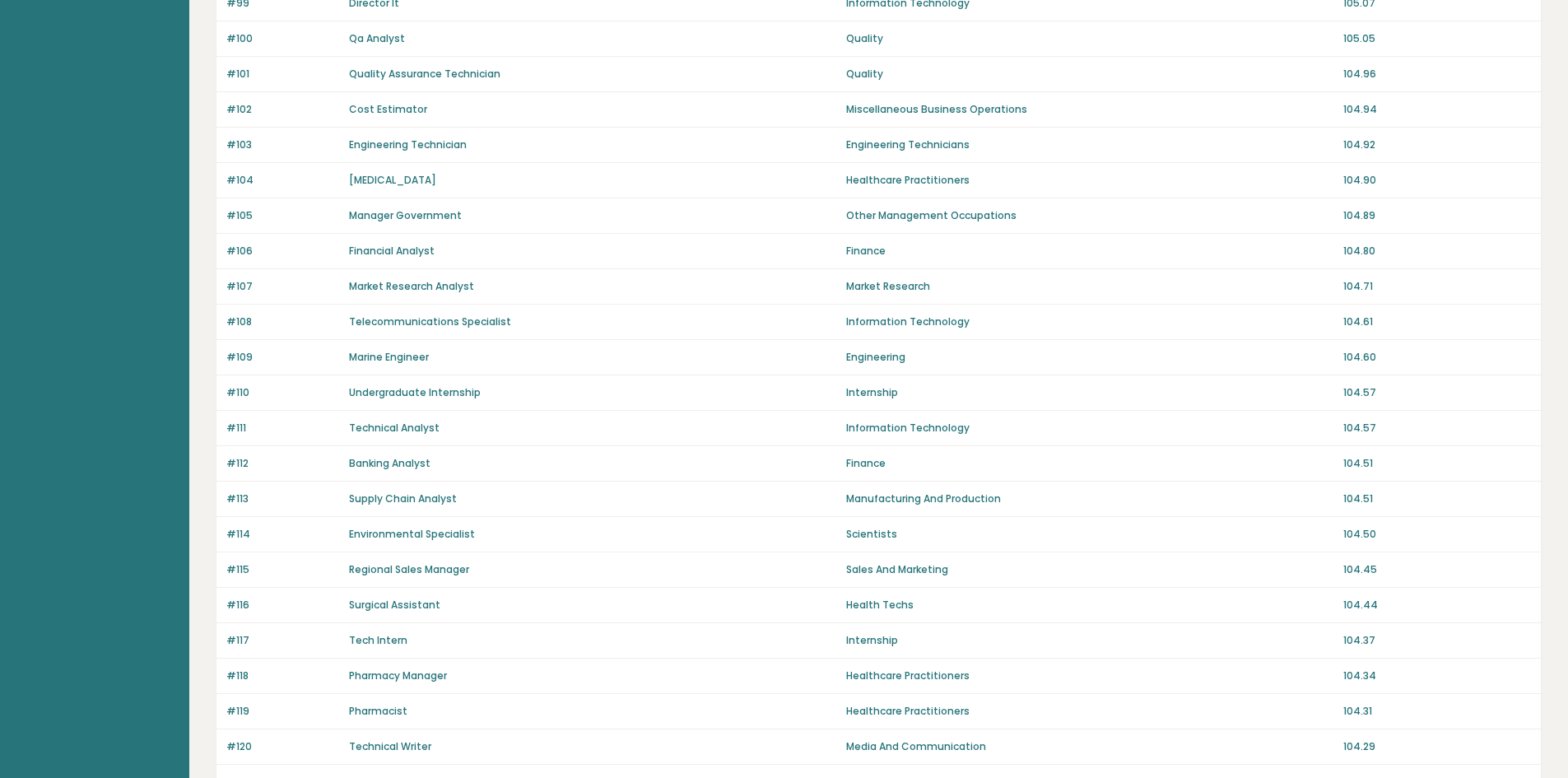
scroll to position [989, 0]
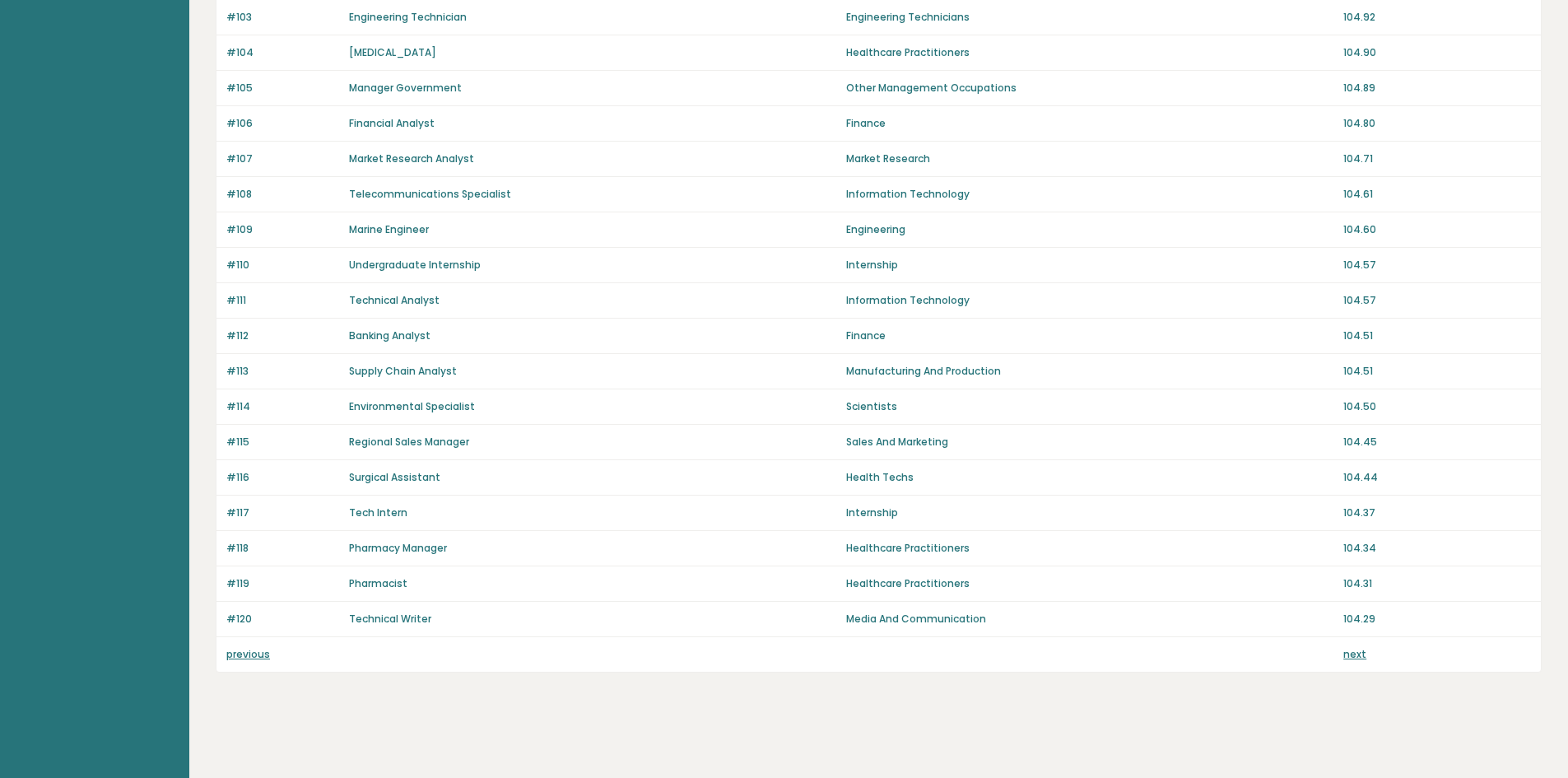
click at [1346, 652] on link "next" at bounding box center [1354, 653] width 23 height 14
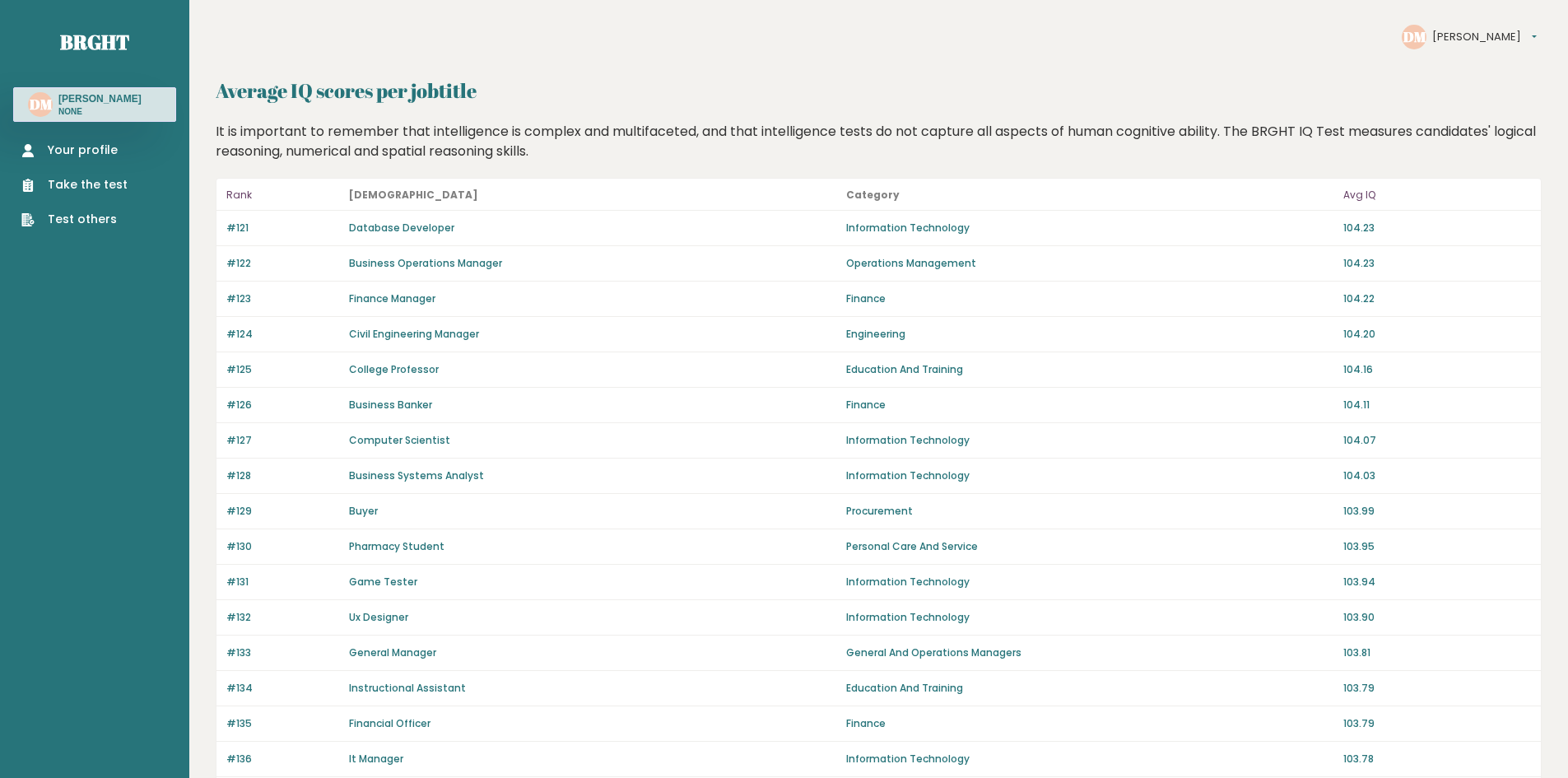
click at [103, 106] on h3 "[PERSON_NAME]" at bounding box center [100, 98] width 83 height 13
click at [96, 159] on link "Your profile" at bounding box center [75, 150] width 106 height 17
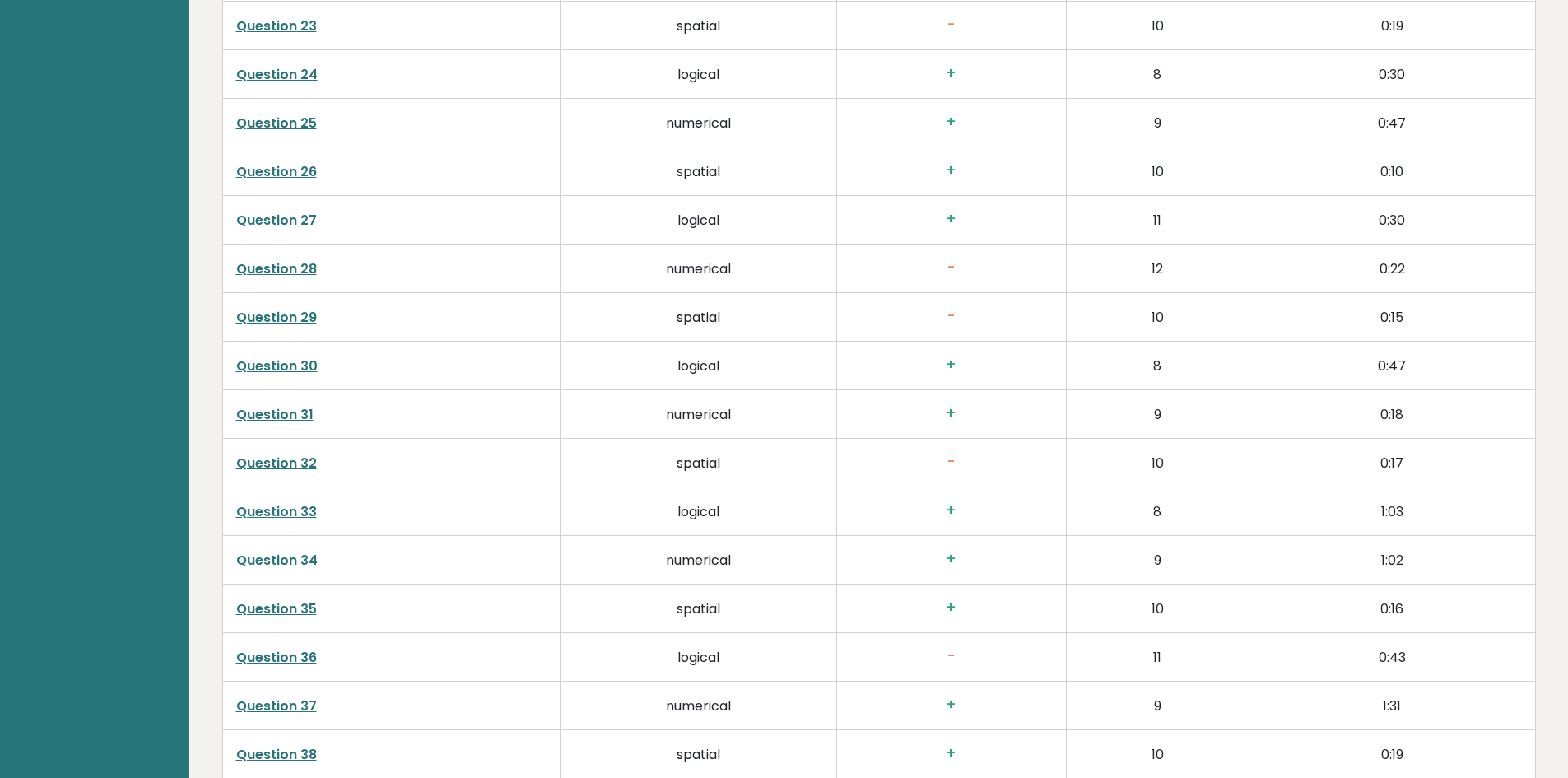
scroll to position [4208, 0]
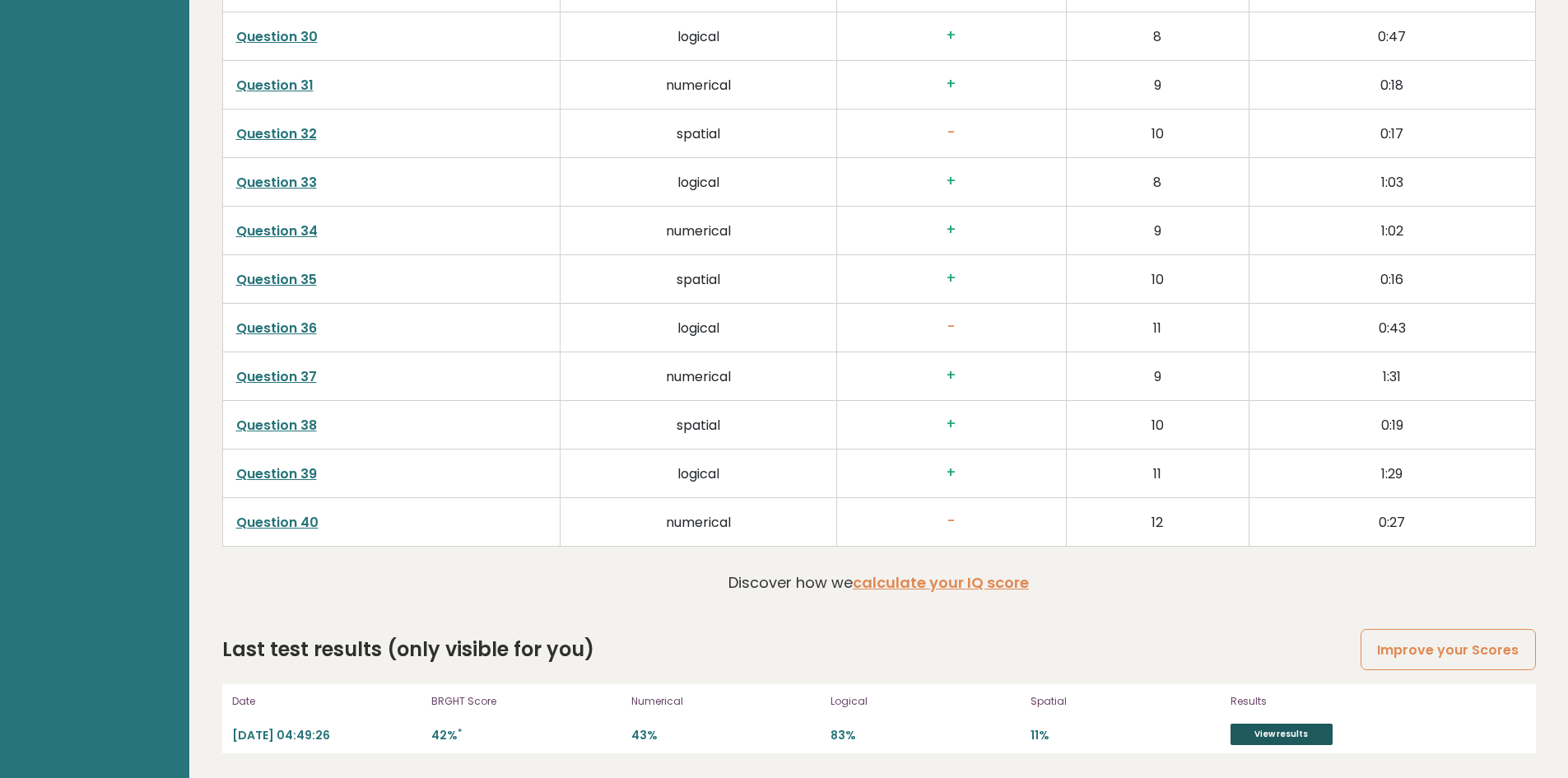
click at [1243, 734] on link "View results" at bounding box center [1281, 733] width 102 height 21
